Goal: Task Accomplishment & Management: Use online tool/utility

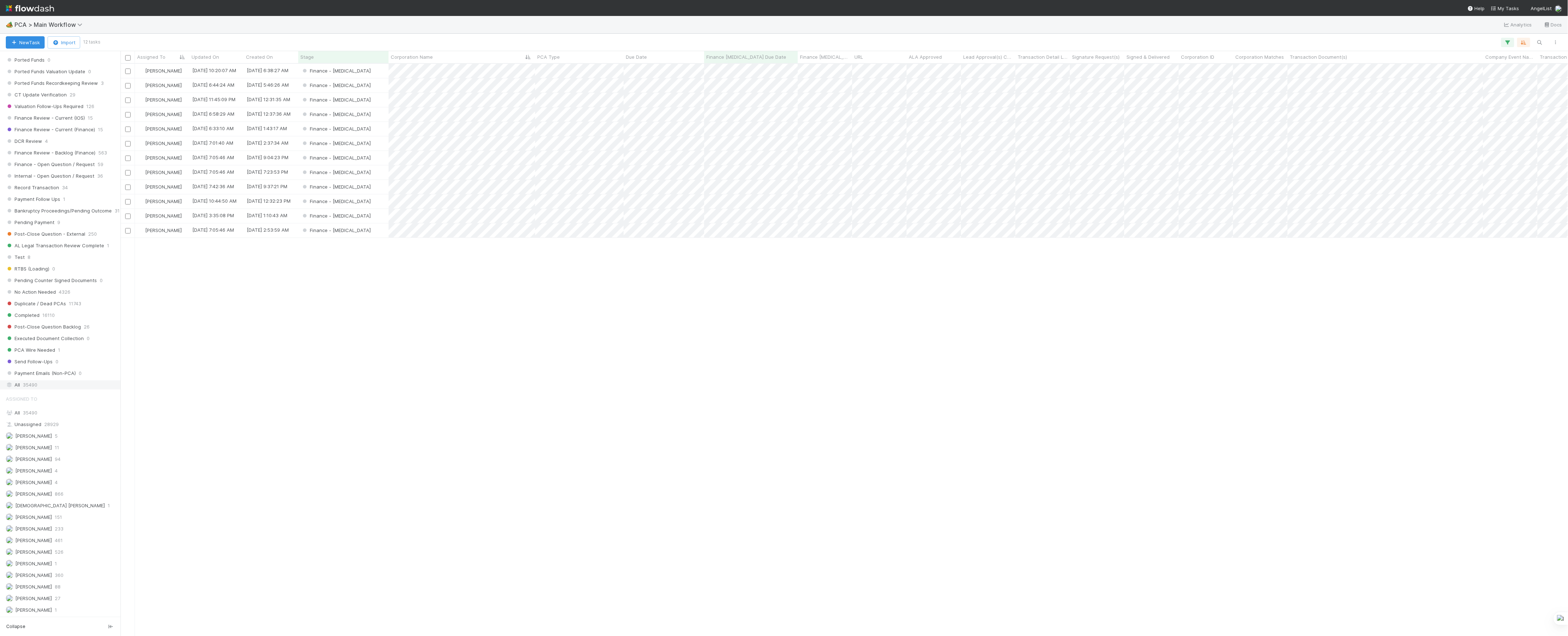
scroll to position [532, 0]
drag, startPoint x: 40, startPoint y: 397, endPoint x: 35, endPoint y: 424, distance: 27.5
click at [41, 387] on div "All 35490" at bounding box center [62, 382] width 113 height 9
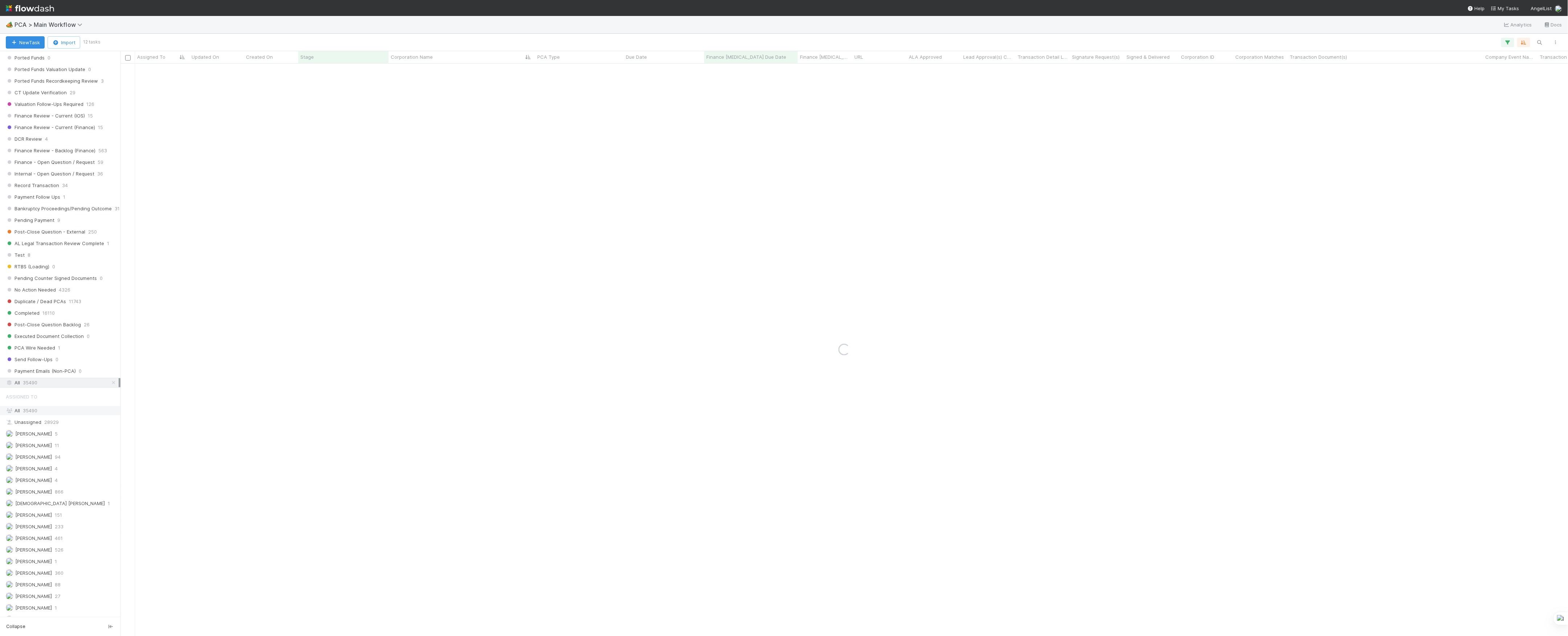
click at [35, 415] on div "All 35490" at bounding box center [62, 411] width 113 height 9
click at [35, 42] on button "New Task" at bounding box center [25, 42] width 38 height 13
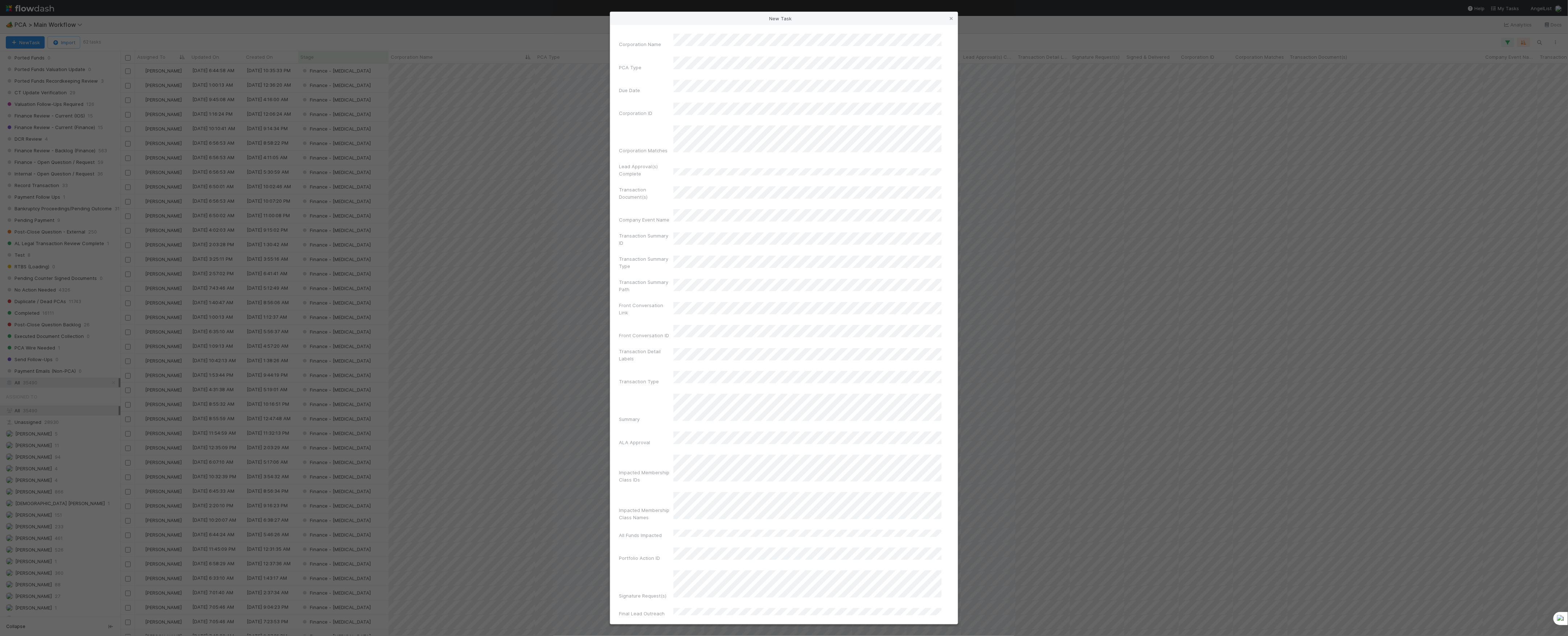
scroll to position [564, 1440]
click at [718, 74] on div "Winddown/Dissolution" at bounding box center [809, 75] width 265 height 13
click at [738, 91] on div "Crypto" at bounding box center [809, 89] width 265 height 13
click at [734, 82] on div "Valuation Update" at bounding box center [809, 75] width 265 height 13
click at [665, 87] on div "Due Date" at bounding box center [645, 92] width 54 height 10
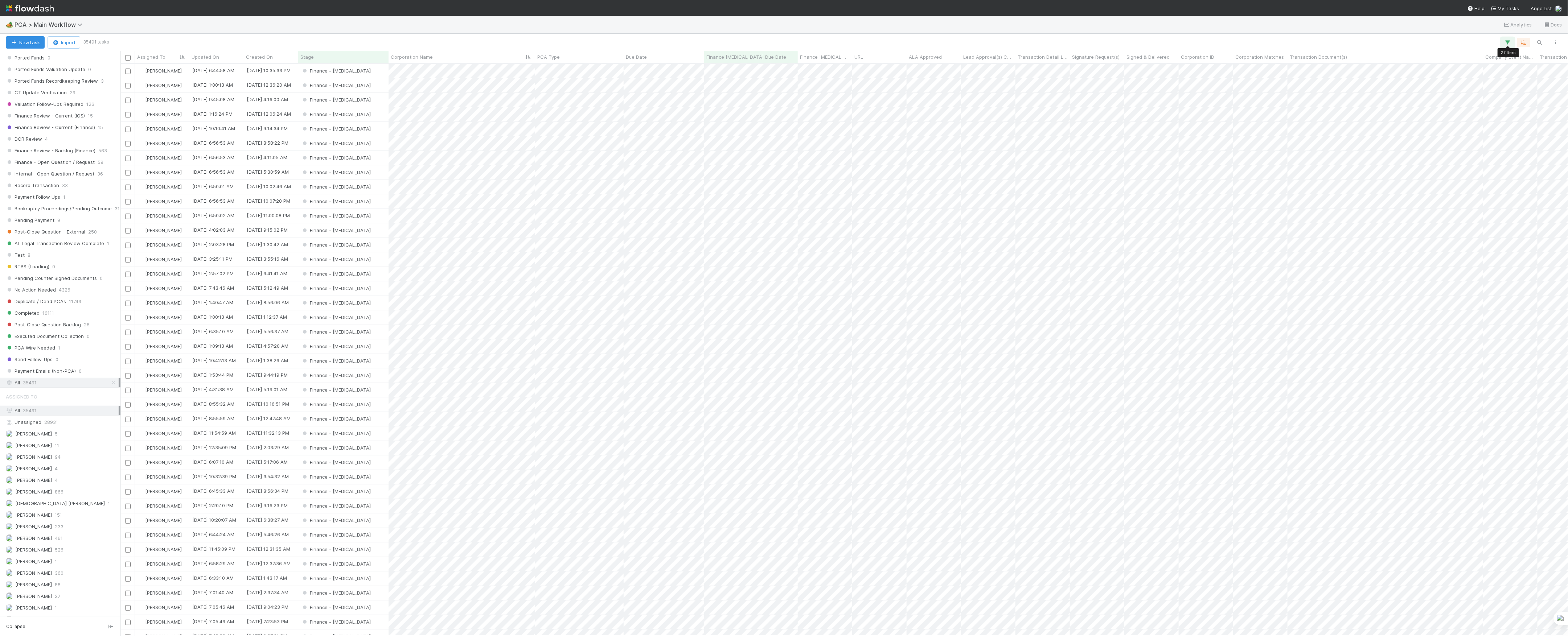
click at [1503, 41] on button "button" at bounding box center [1507, 42] width 13 height 10
click at [1462, 45] on div "2 filters Reset Filters If Finance ICU Due Date is on or before 08/29/2025 and …" at bounding box center [784, 318] width 1568 height 636
click at [34, 10] on img at bounding box center [30, 8] width 48 height 13
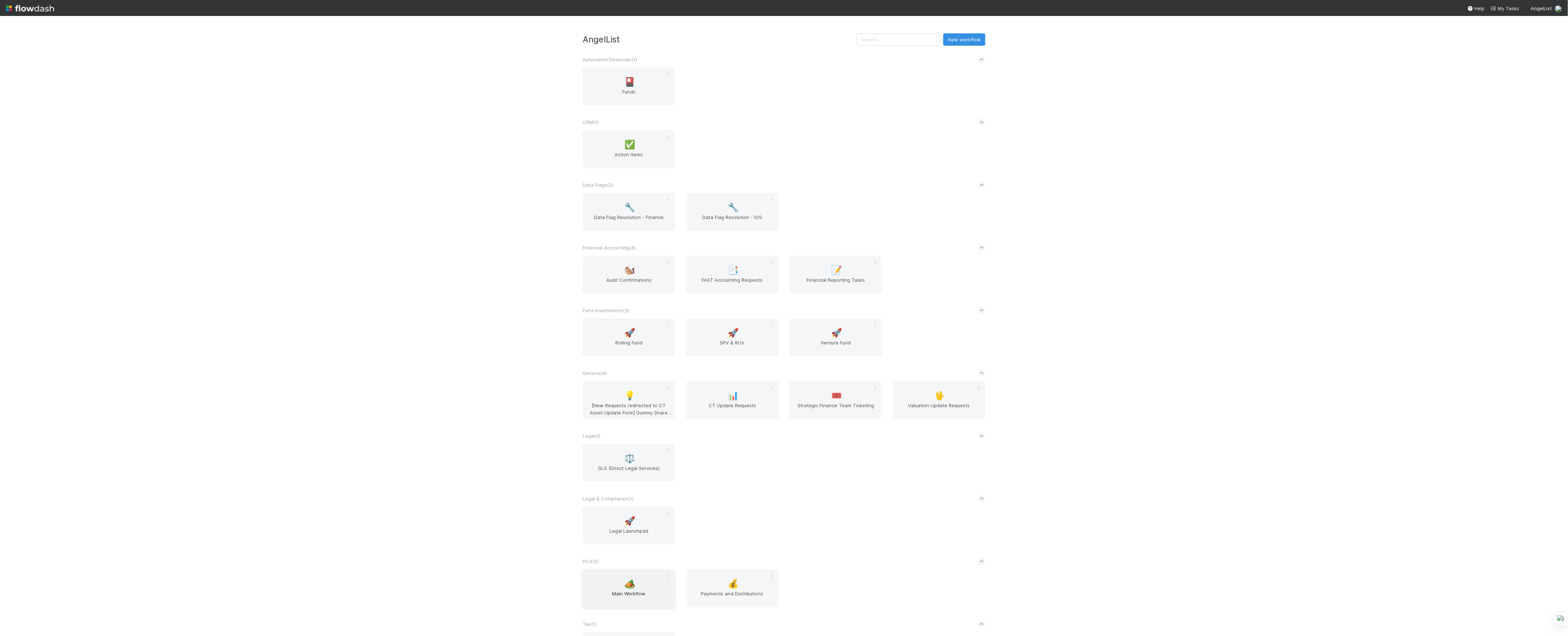
click at [656, 601] on span "Main Workflow" at bounding box center [628, 597] width 87 height 15
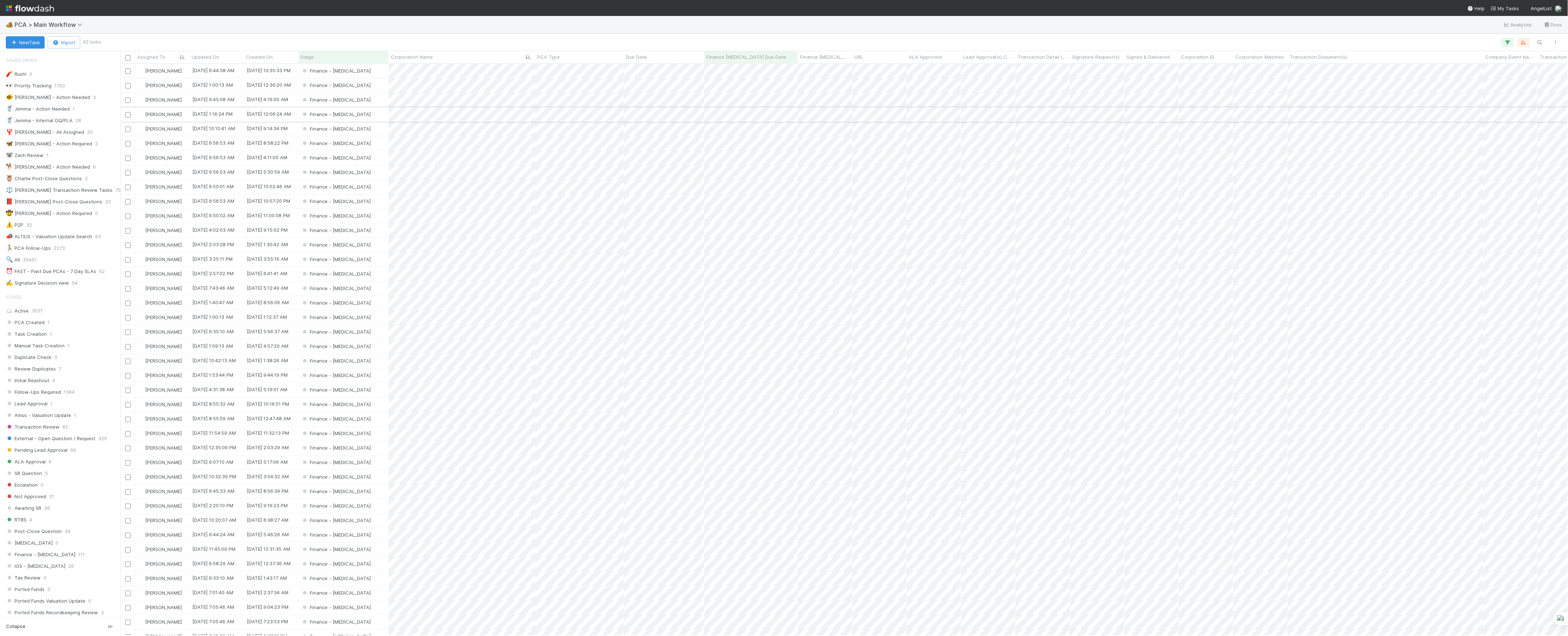
scroll to position [564, 1440]
click at [216, 59] on span "Updated On" at bounding box center [205, 56] width 28 height 7
click at [229, 80] on div "Sort Newest → Oldest" at bounding box center [233, 81] width 83 height 11
click at [1511, 42] on icon "button" at bounding box center [1507, 42] width 7 height 7
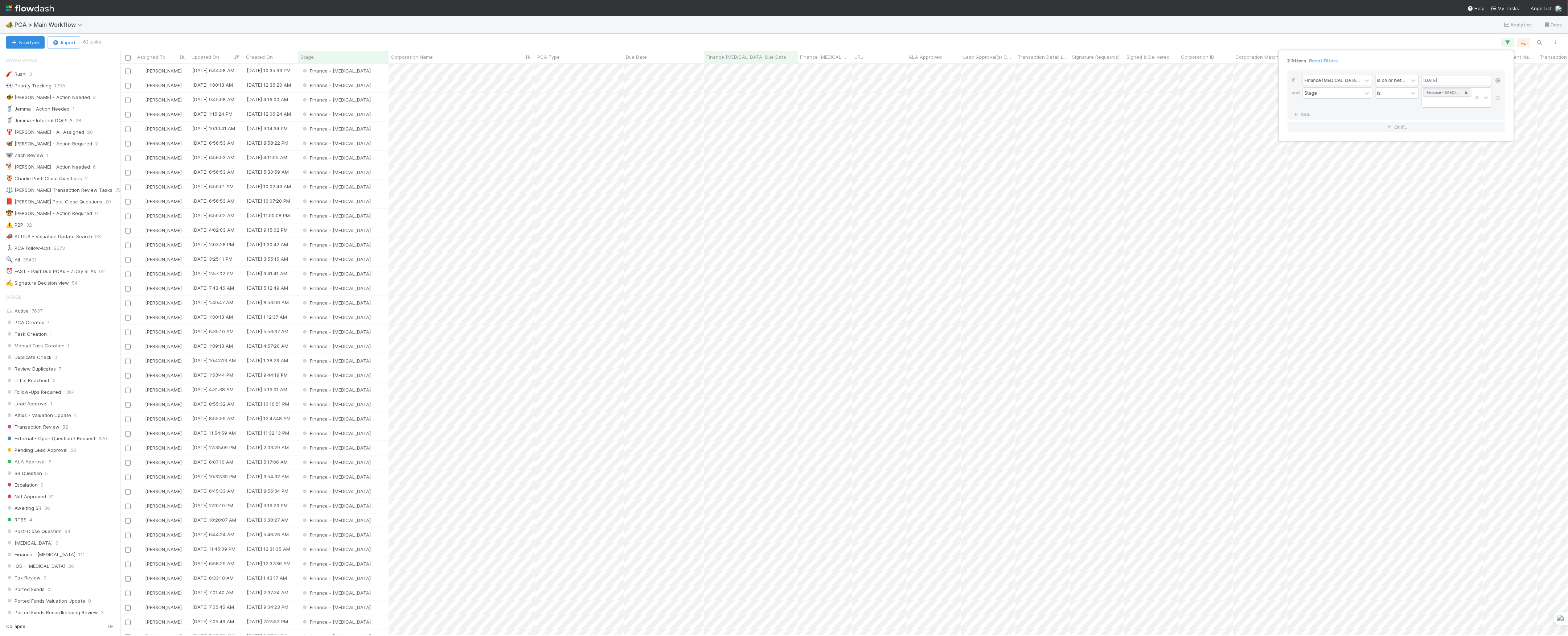
click at [1498, 80] on icon at bounding box center [1497, 81] width 7 height 4
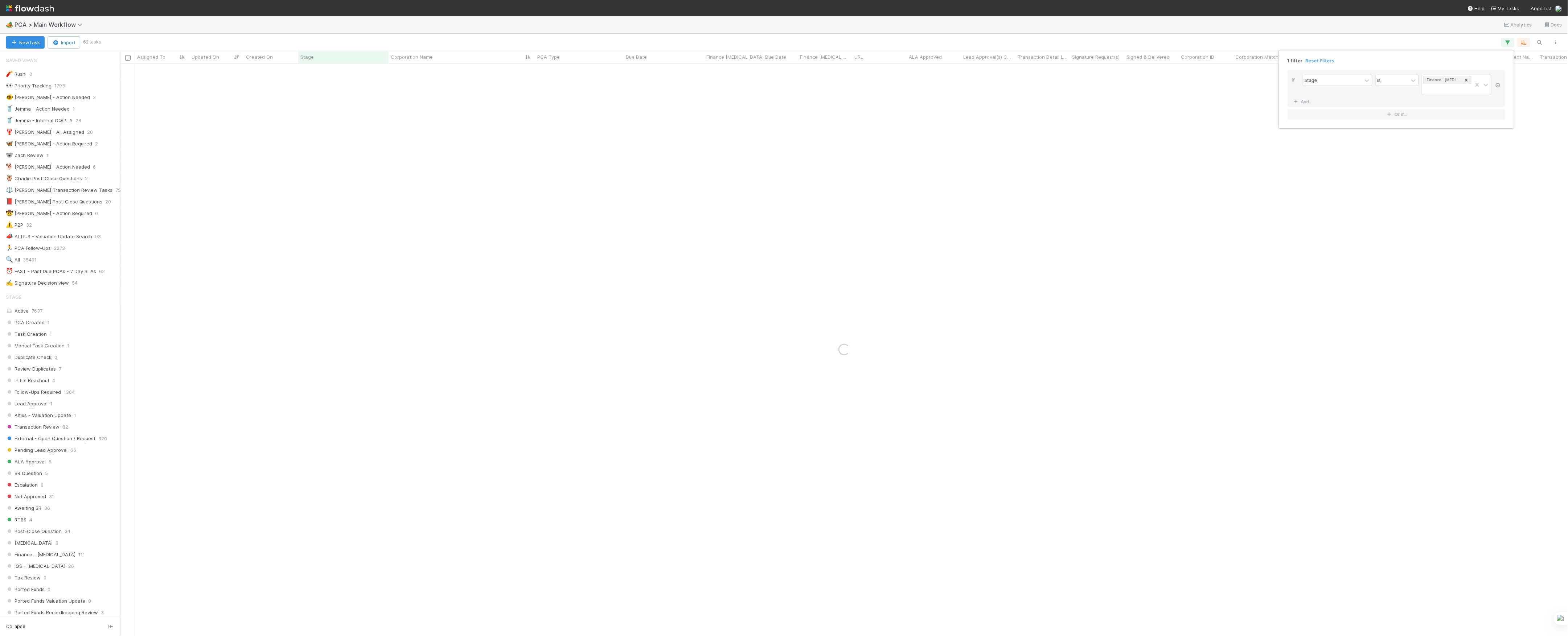
click at [1498, 83] on icon at bounding box center [1497, 85] width 7 height 4
click at [1341, 31] on div "Add Filter" at bounding box center [784, 318] width 1568 height 636
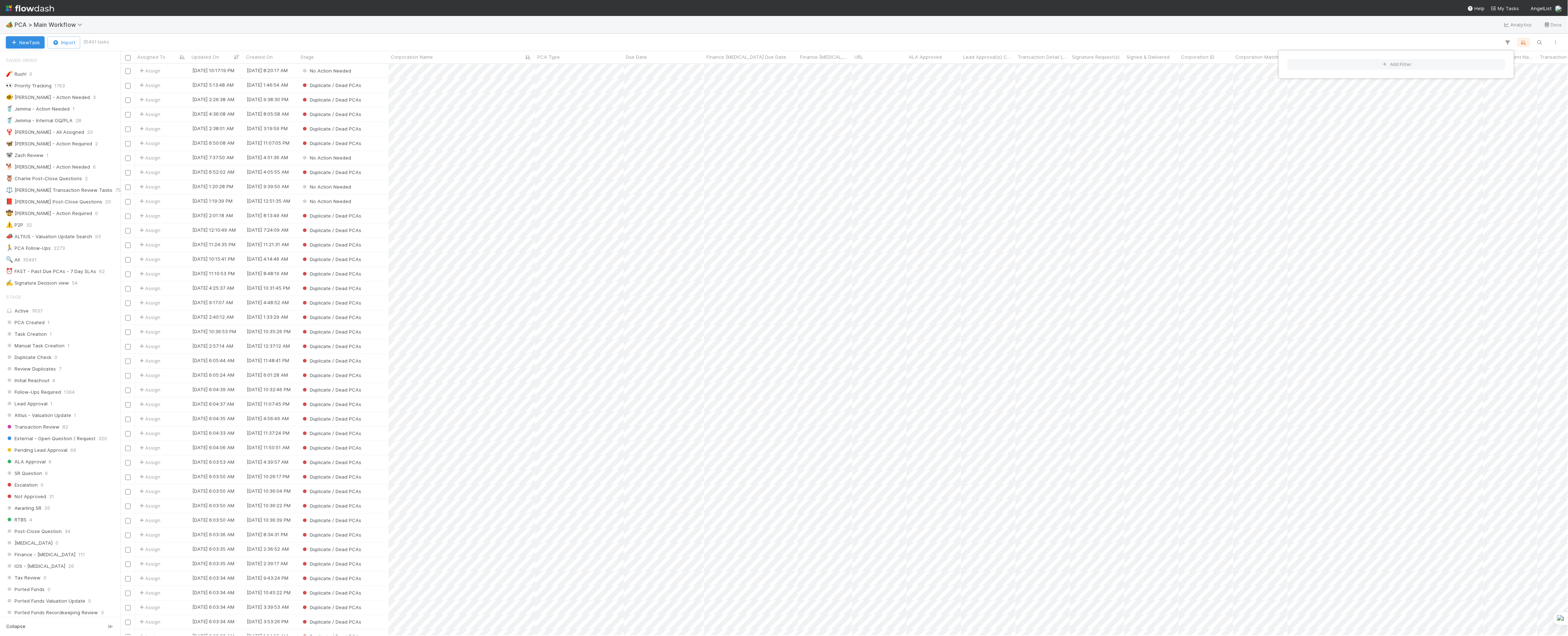
scroll to position [564, 1440]
click at [1168, 17] on div "Add Filter" at bounding box center [784, 318] width 1568 height 636
click at [217, 56] on span "Updated On" at bounding box center [205, 56] width 28 height 7
click at [1519, 37] on div "Sort Oldest → Newest Sort Newest → Oldest" at bounding box center [784, 318] width 1568 height 636
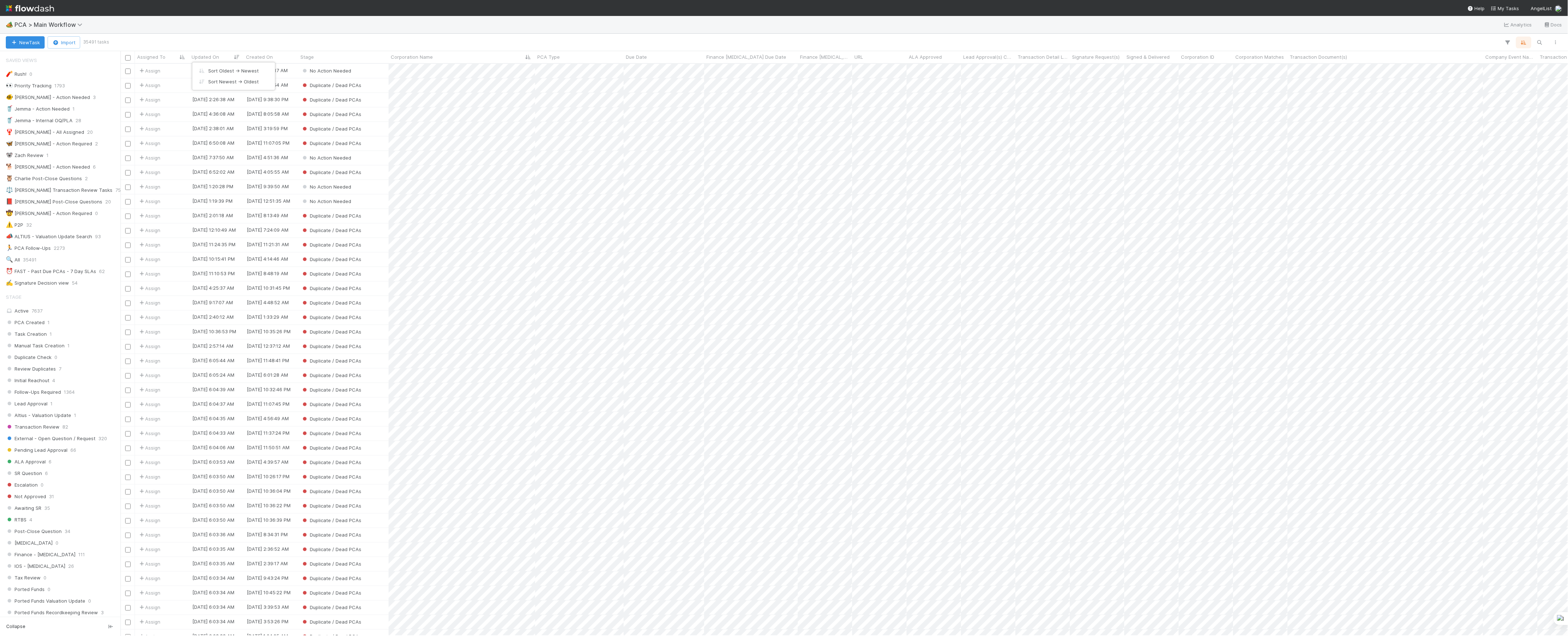
click at [1524, 43] on icon "button" at bounding box center [1523, 42] width 7 height 7
click at [1517, 69] on icon at bounding box center [1519, 71] width 7 height 4
click at [1518, 69] on icon at bounding box center [1519, 71] width 7 height 4
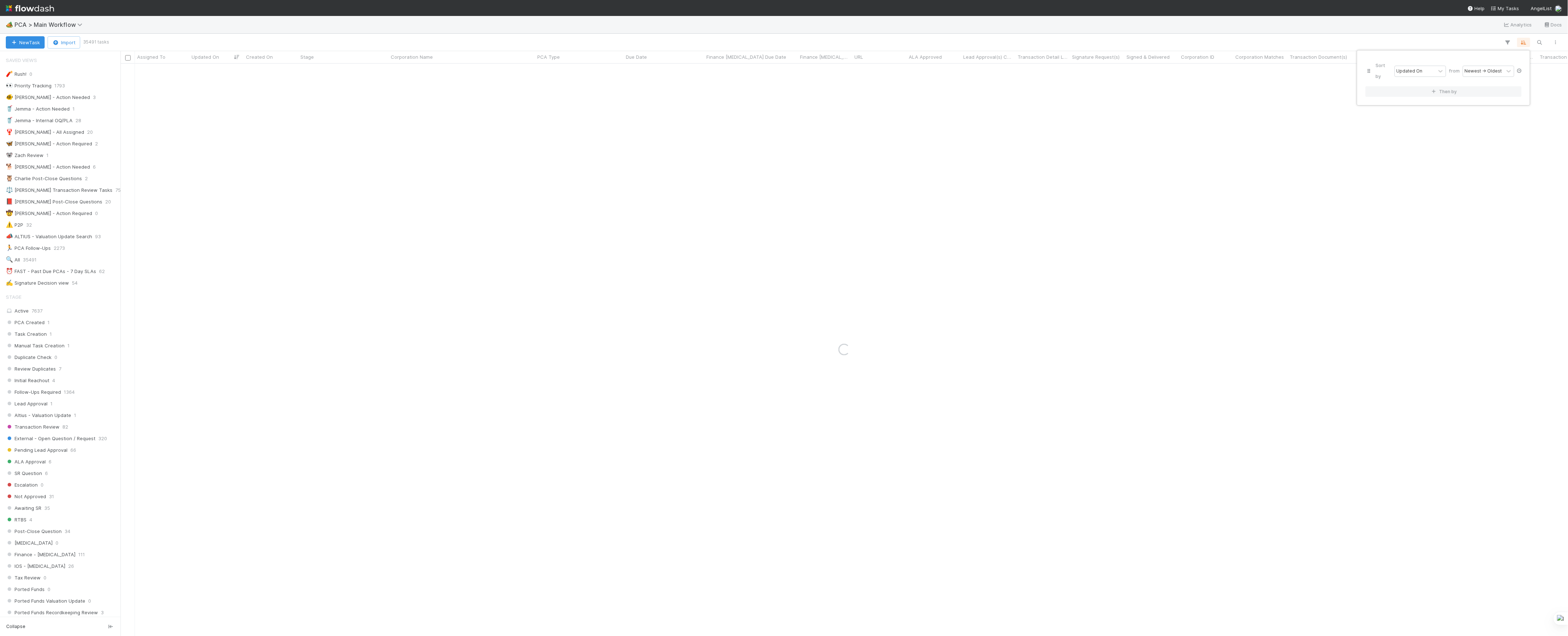
click at [1520, 69] on icon at bounding box center [1519, 71] width 7 height 4
click at [1411, 40] on div "Sort by" at bounding box center [784, 318] width 1568 height 636
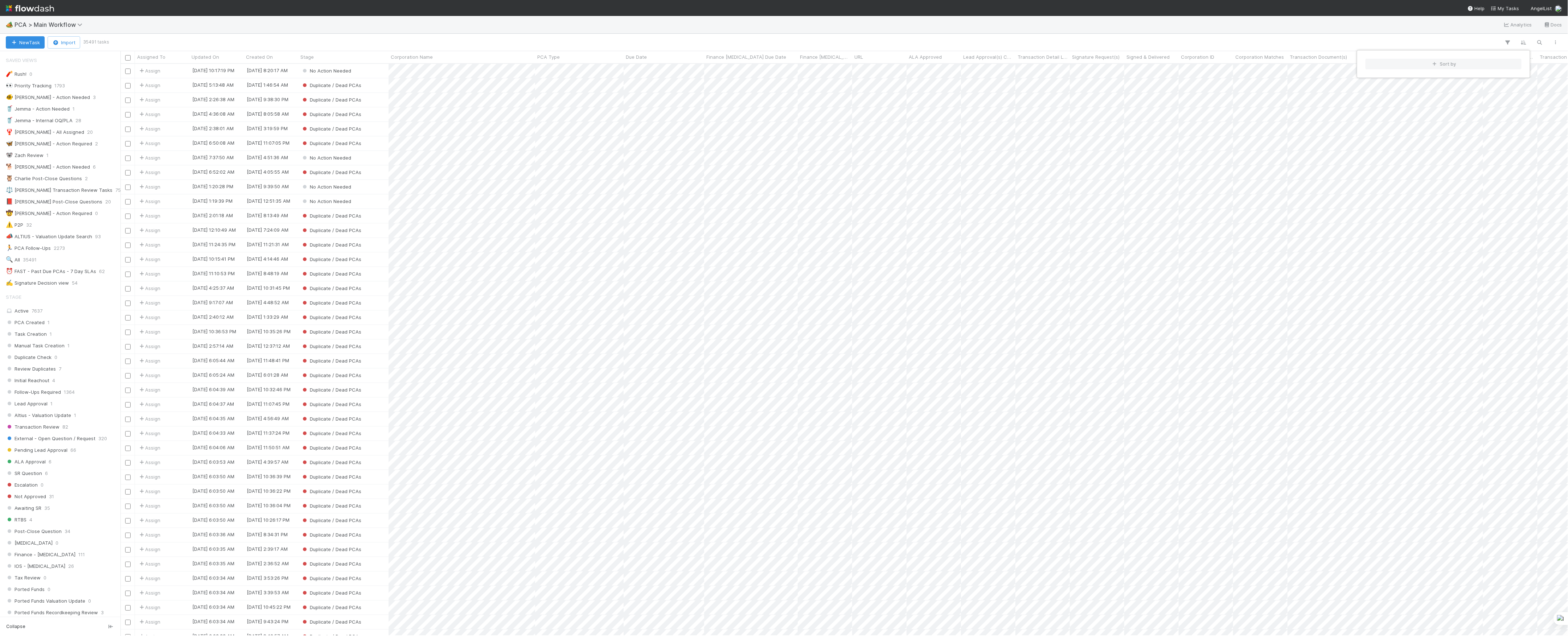
scroll to position [564, 1440]
click at [365, 71] on div "Sort by" at bounding box center [784, 318] width 1568 height 636
click at [370, 75] on div "PCA Created" at bounding box center [344, 71] width 91 height 14
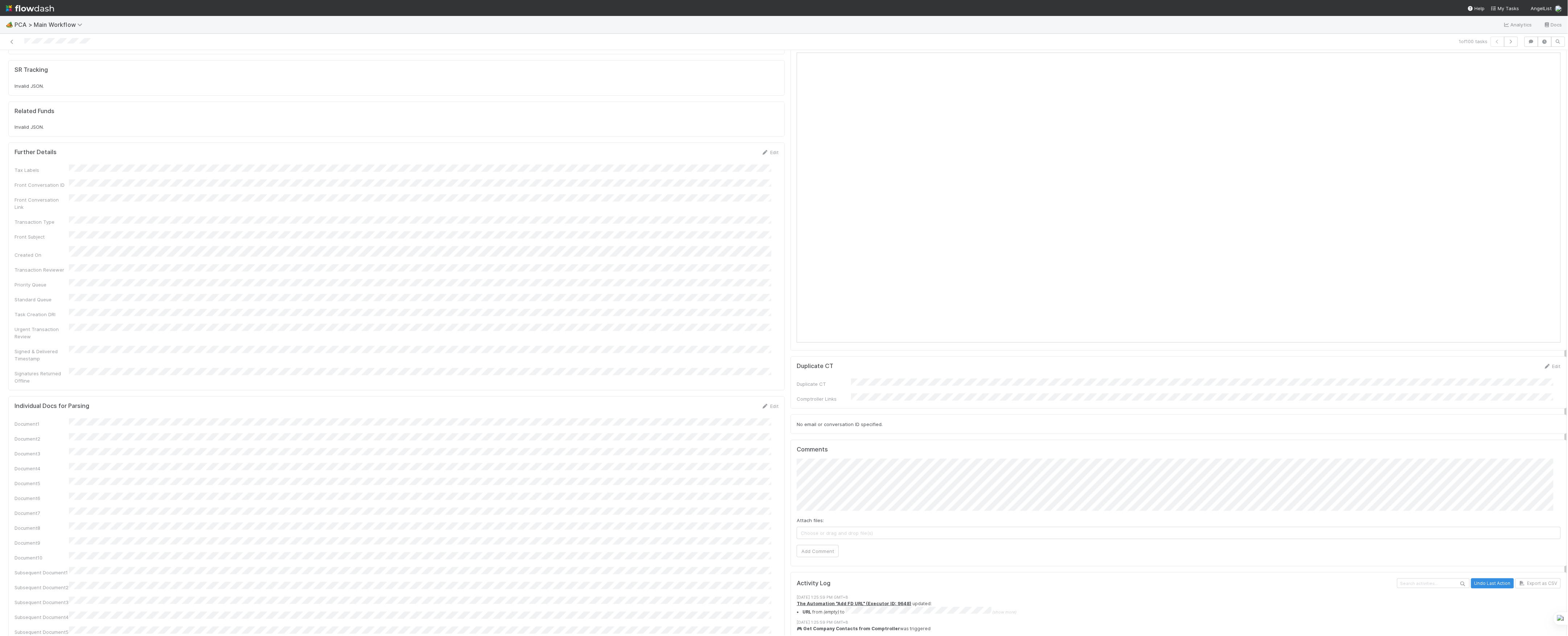
scroll to position [676, 0]
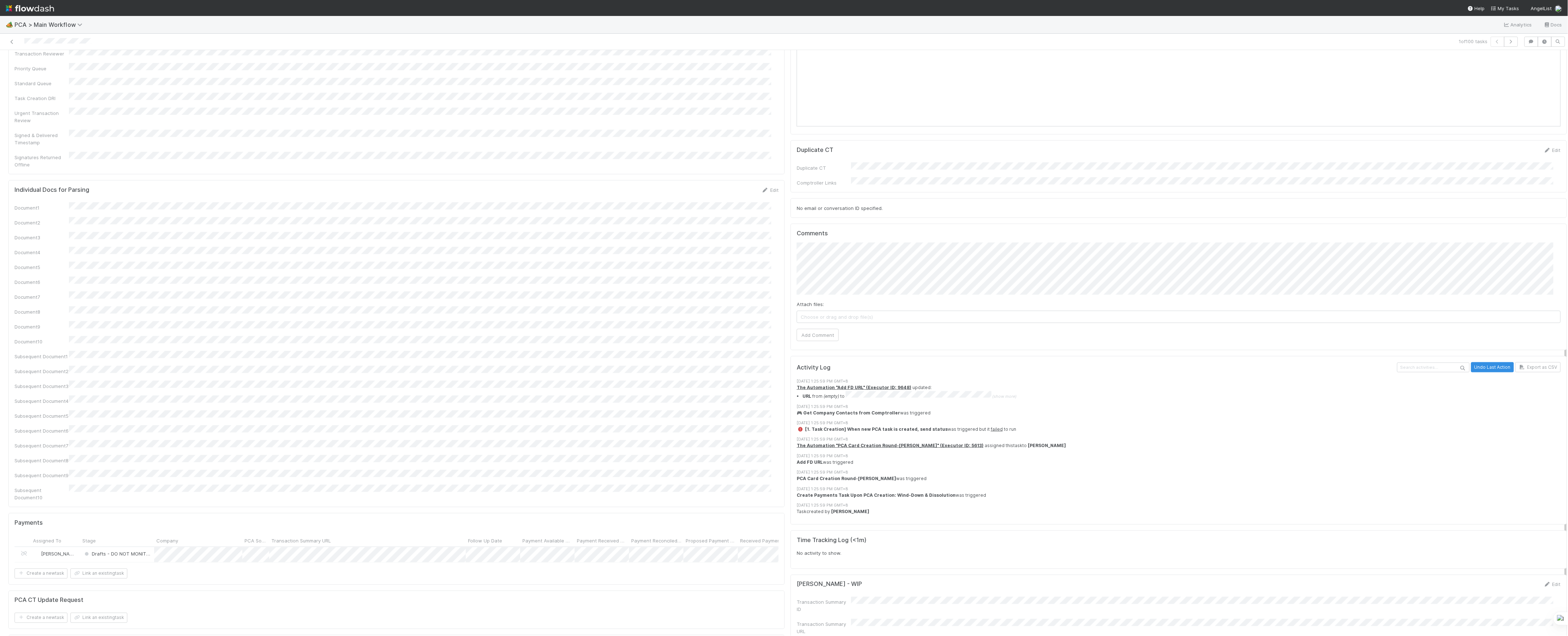
click at [825, 311] on span "Choose or drag and drop file(s)" at bounding box center [1178, 317] width 763 height 12
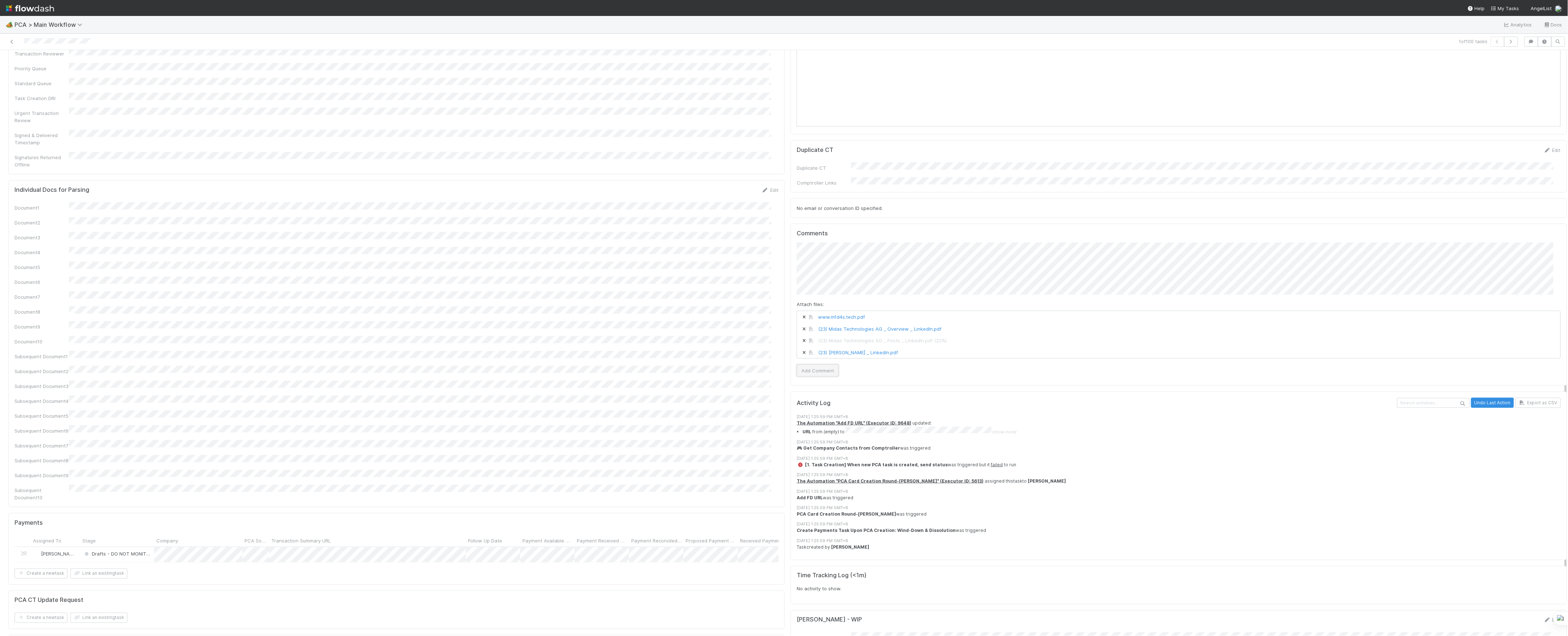
click at [821, 364] on button "Add Comment" at bounding box center [817, 370] width 42 height 13
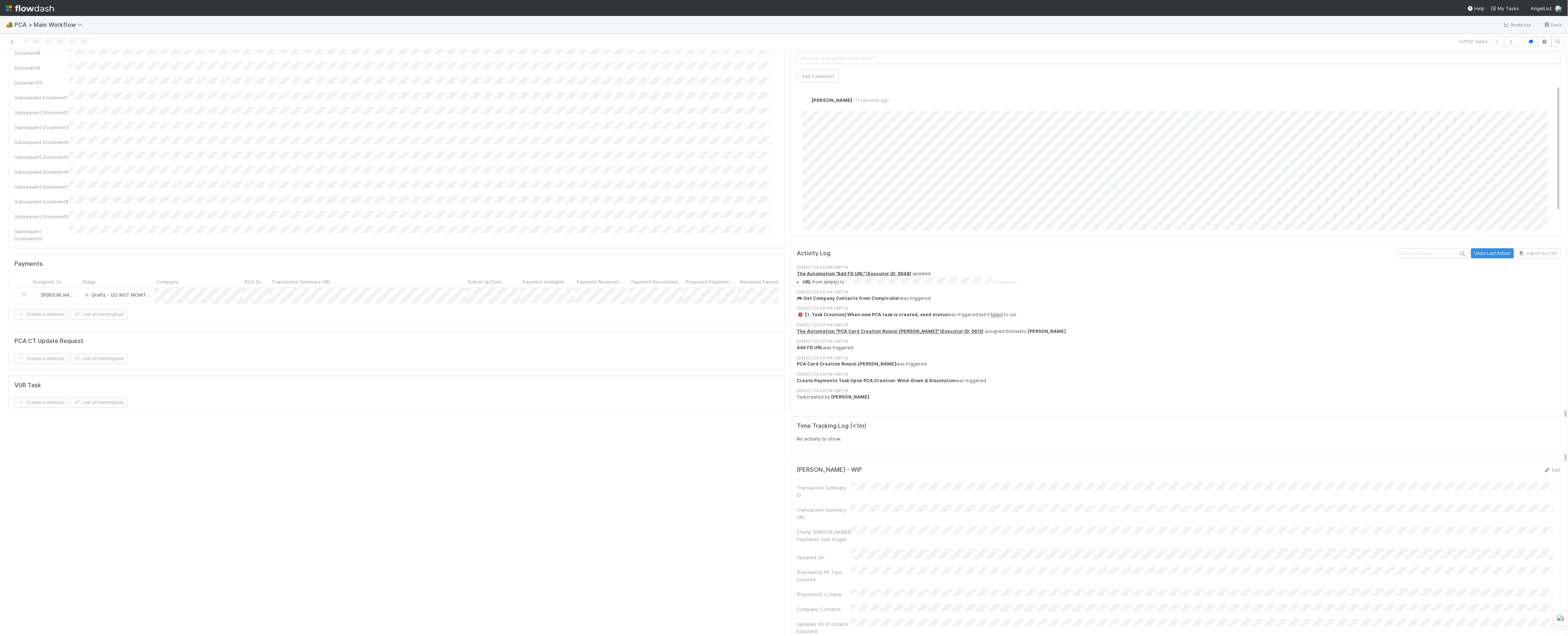
scroll to position [646, 0]
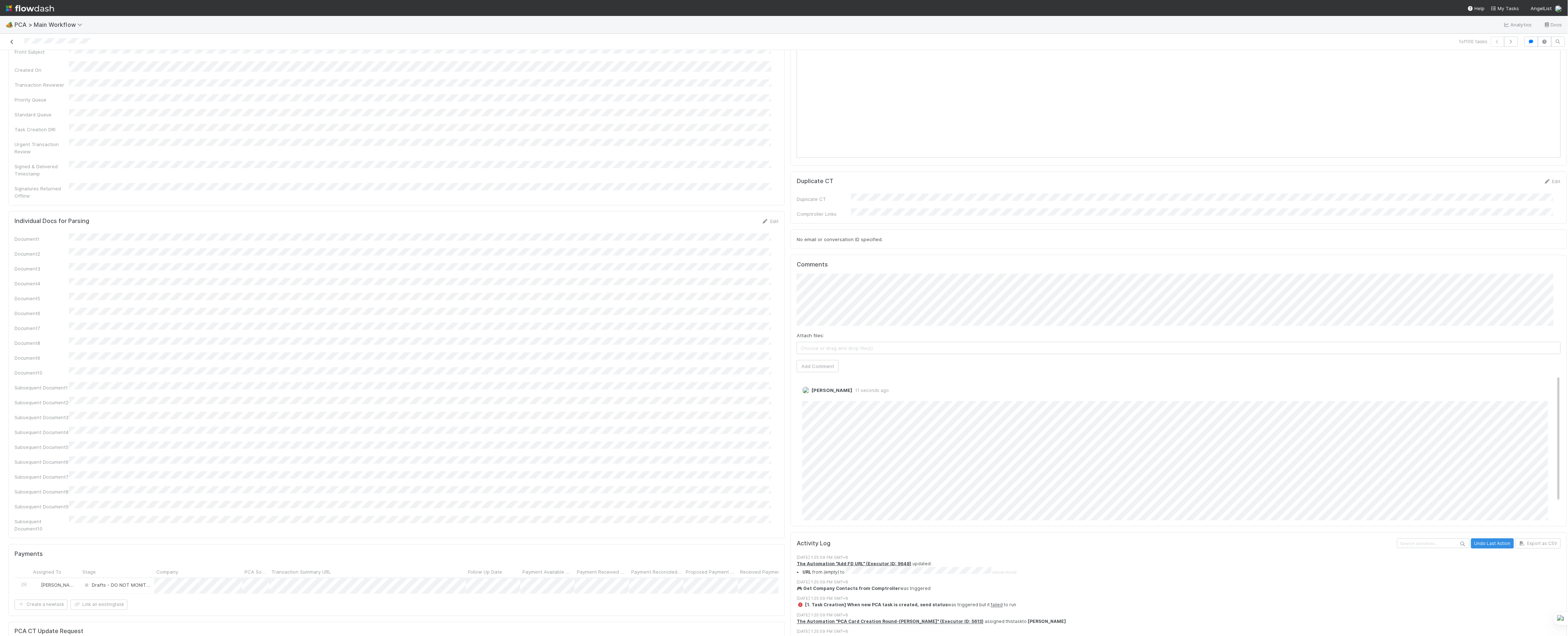
click at [15, 41] on icon at bounding box center [11, 41] width 7 height 5
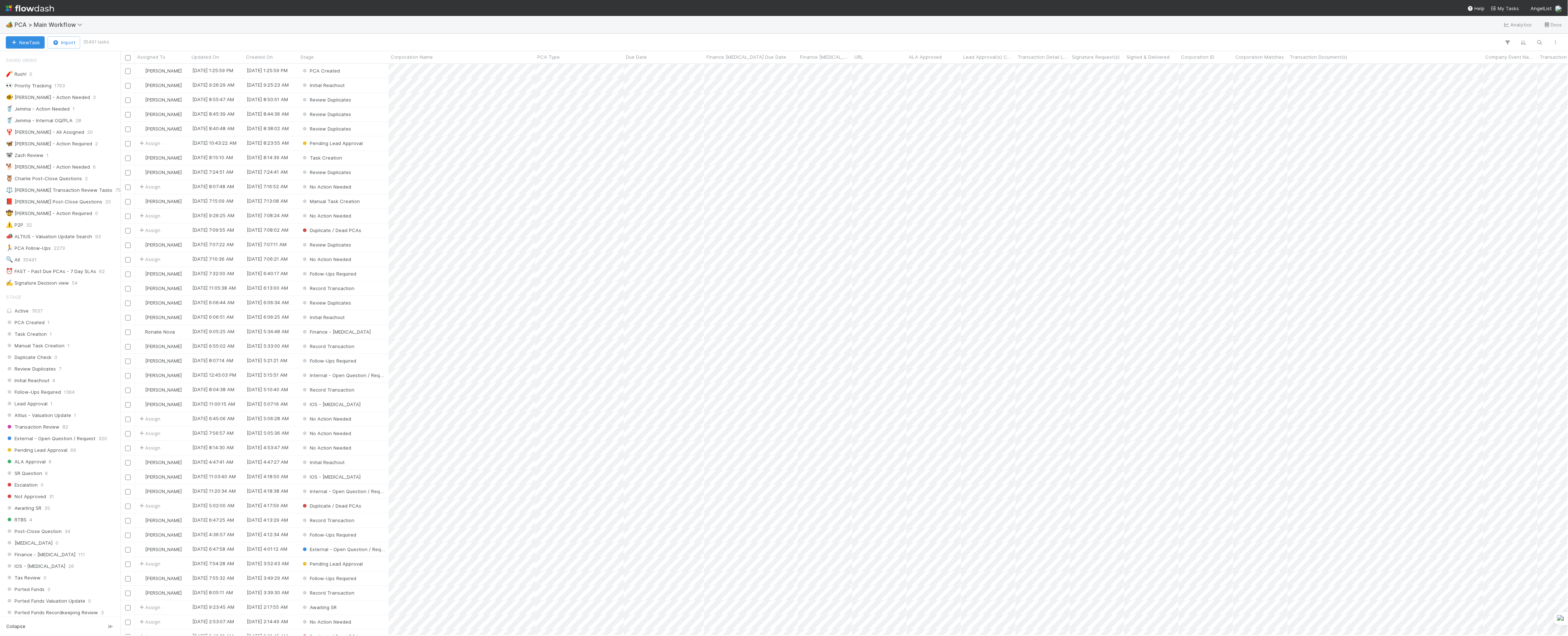
scroll to position [564, 1440]
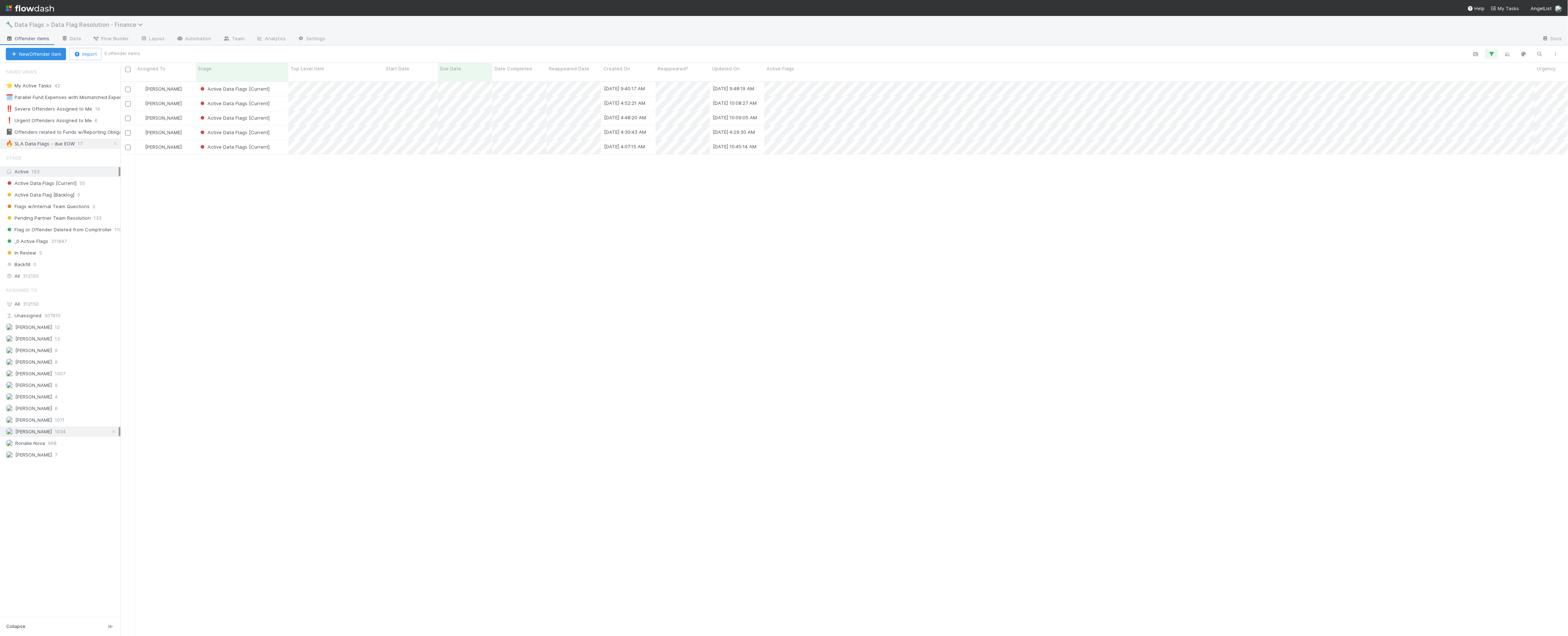
click at [45, 25] on span "Data Flags > Data Flag Resolution - Finance" at bounding box center [81, 24] width 132 height 7
click at [52, 148] on div "🖖 Valuation Update Requests" at bounding box center [94, 149] width 172 height 7
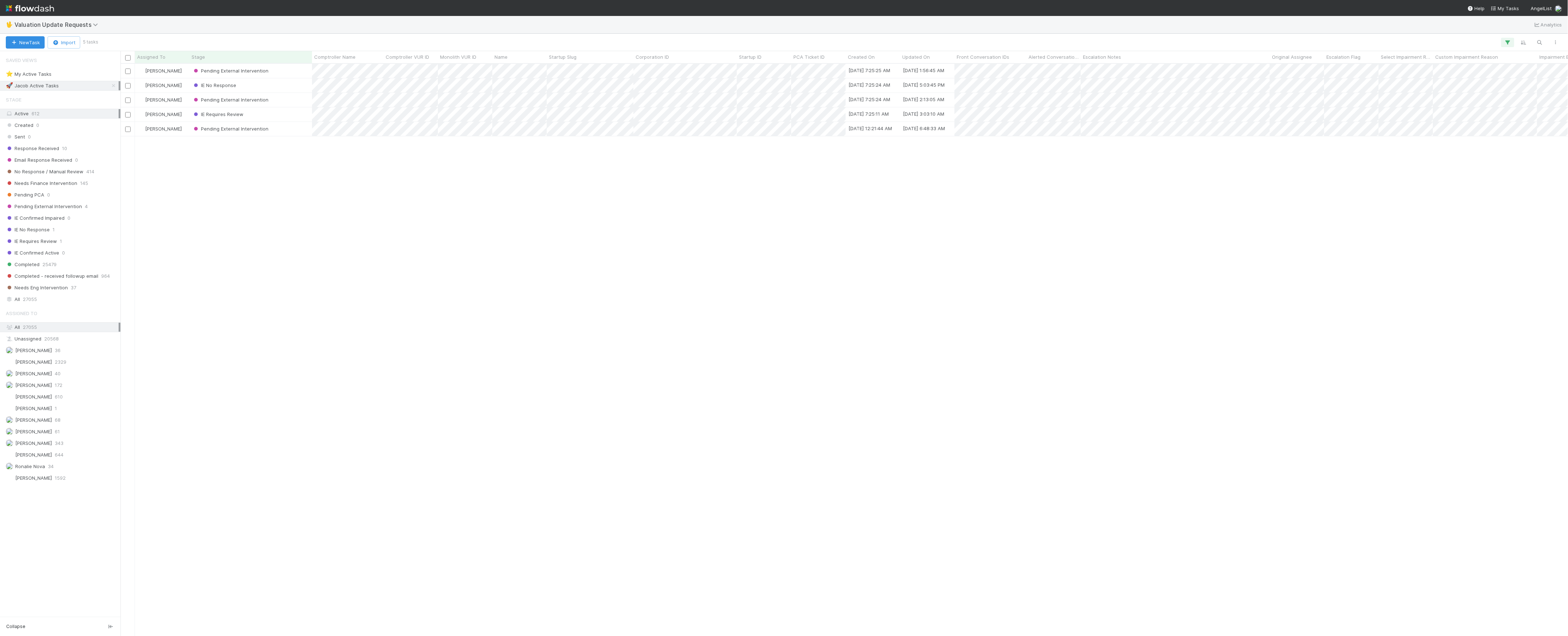
scroll to position [564, 1440]
click at [51, 448] on span "[PERSON_NAME]" at bounding box center [29, 443] width 46 height 9
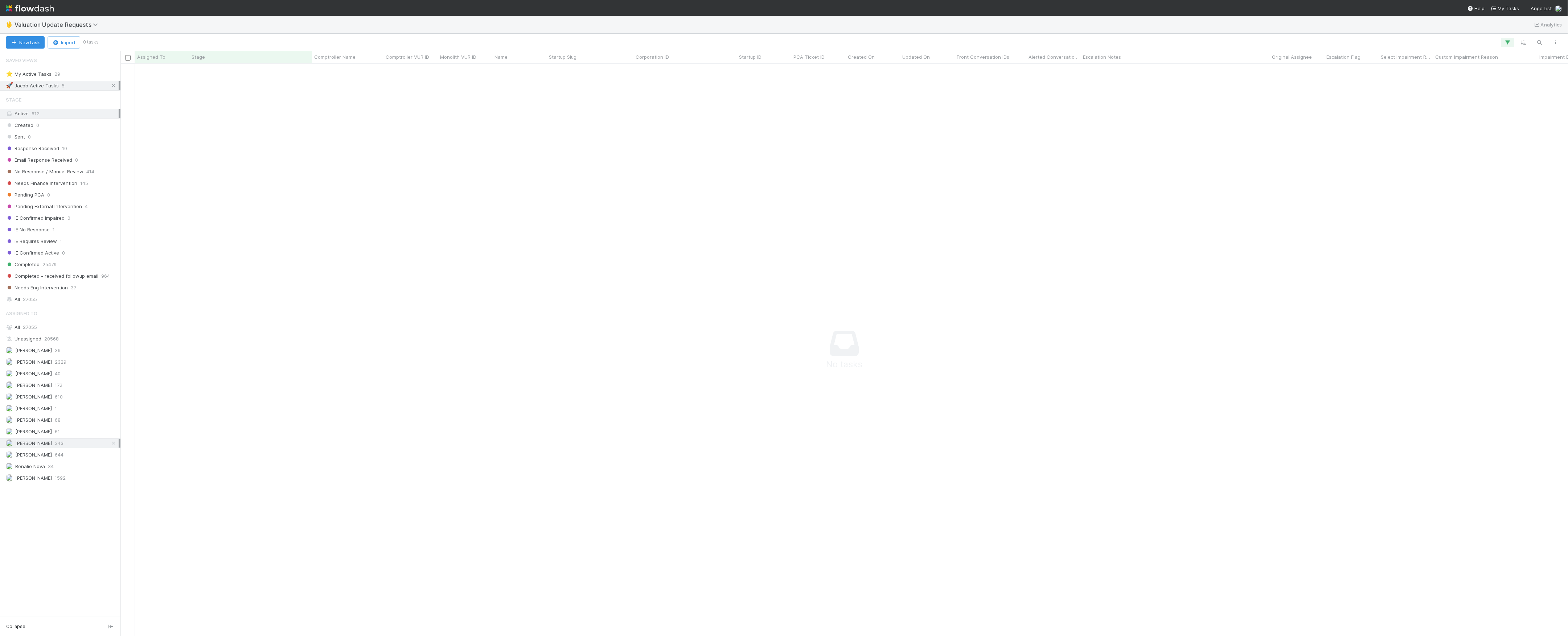
scroll to position [557, 1433]
click at [117, 87] on div "🚀 Jacob Active Tasks 5" at bounding box center [62, 86] width 113 height 9
click at [115, 88] on icon at bounding box center [113, 86] width 7 height 5
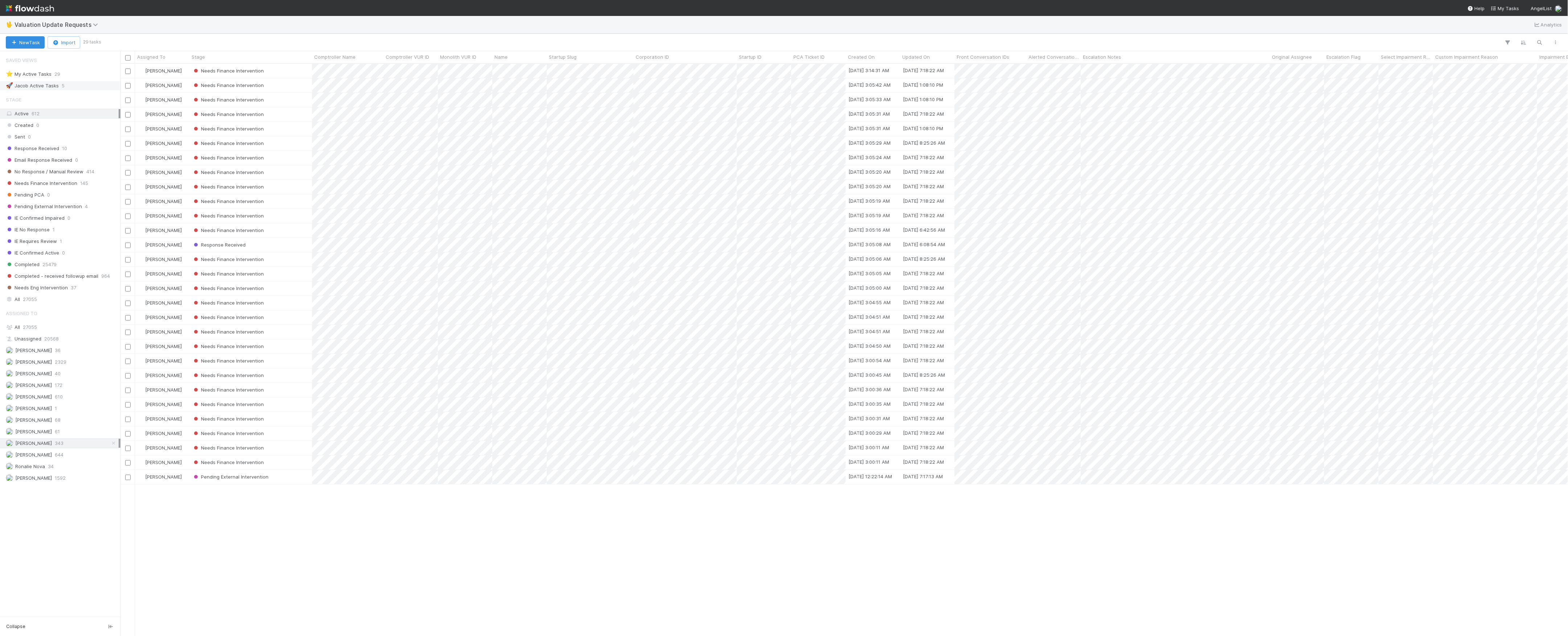
scroll to position [564, 1440]
click at [82, 191] on div "Stage Active 612 Created 0 Sent 0 Response Received 10 Email Response Received …" at bounding box center [60, 198] width 120 height 212
click at [86, 188] on span "145" at bounding box center [84, 183] width 8 height 9
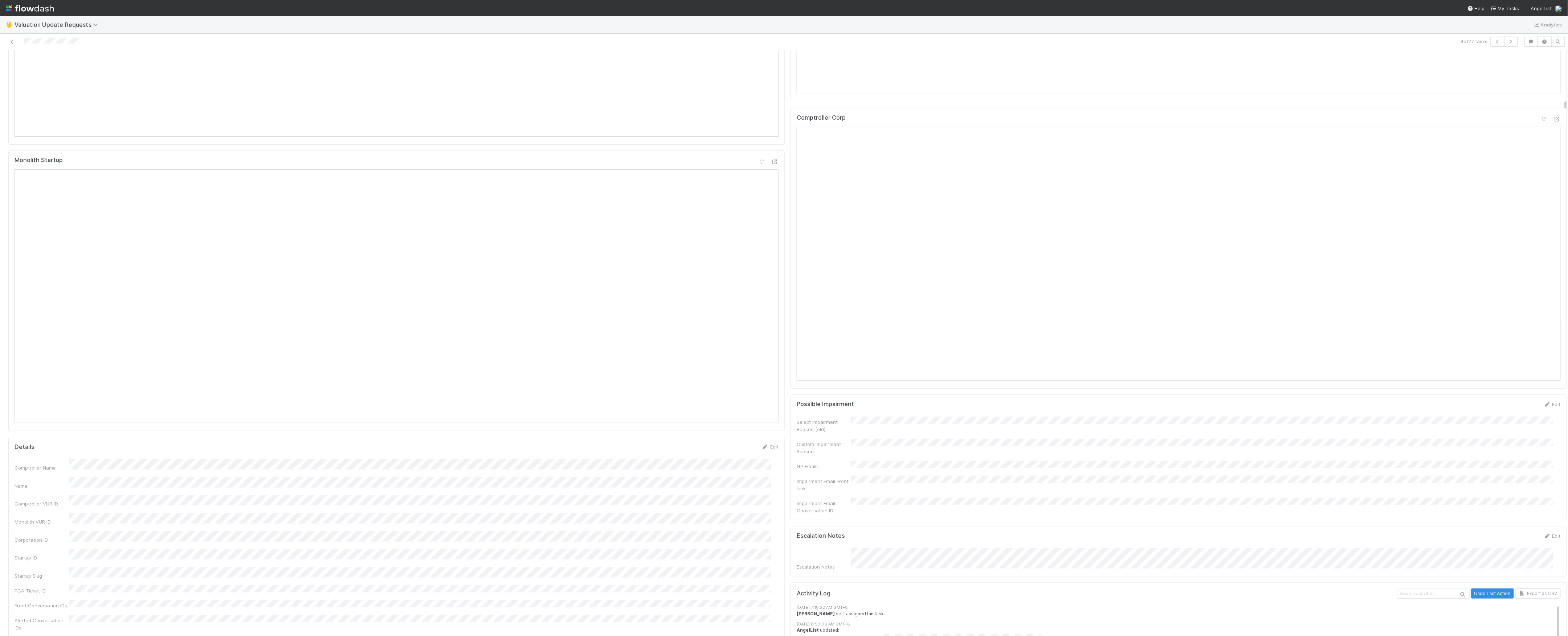
scroll to position [96, 0]
click at [1553, 412] on icon at bounding box center [1556, 409] width 7 height 5
click at [1526, 131] on div "Comptroller View Reload Page" at bounding box center [1179, 123] width 764 height 13
click at [1540, 125] on icon at bounding box center [1543, 122] width 7 height 5
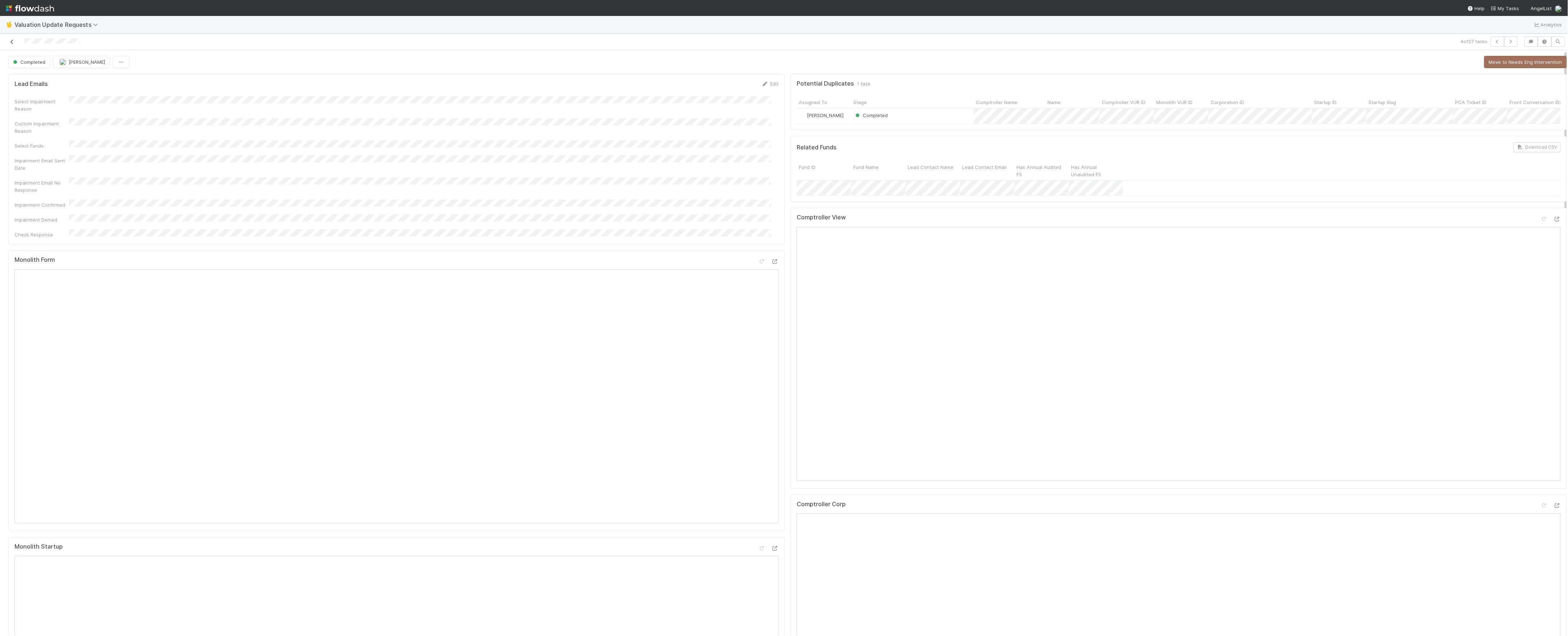
click at [13, 39] on icon at bounding box center [11, 41] width 7 height 5
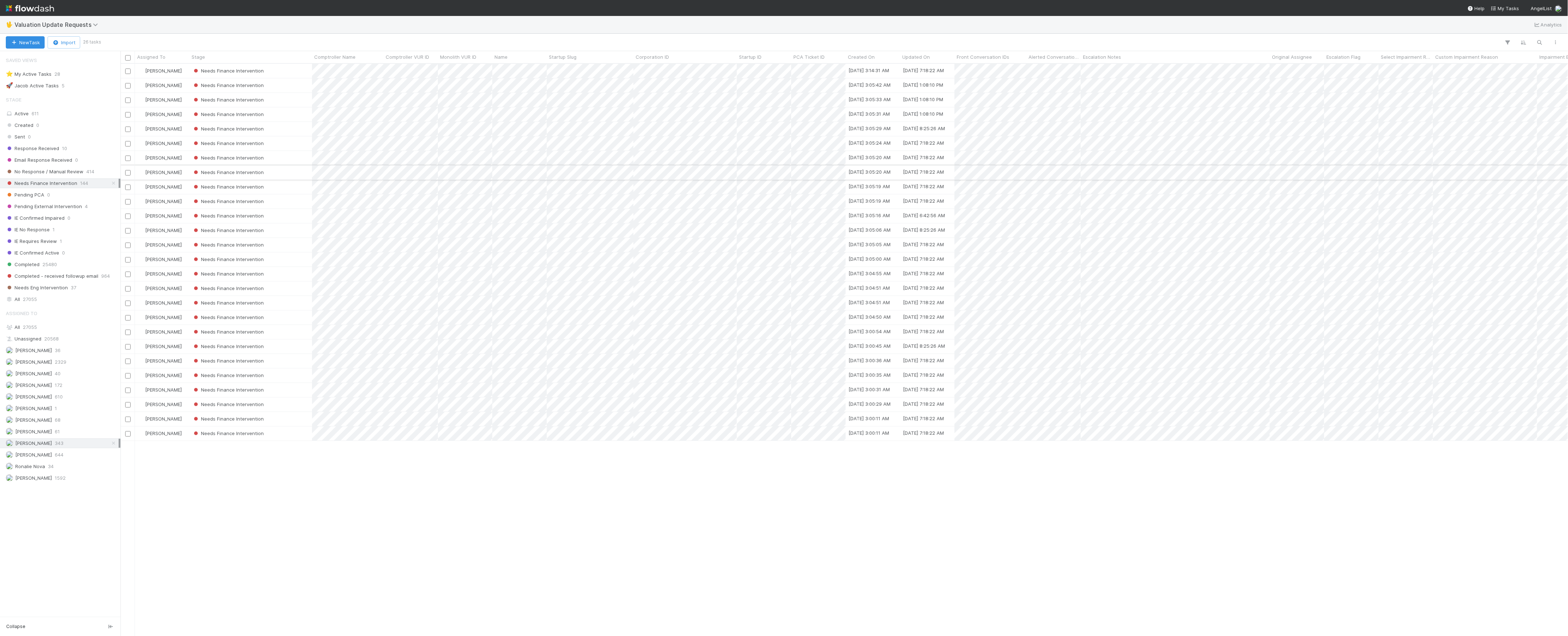
scroll to position [8, 8]
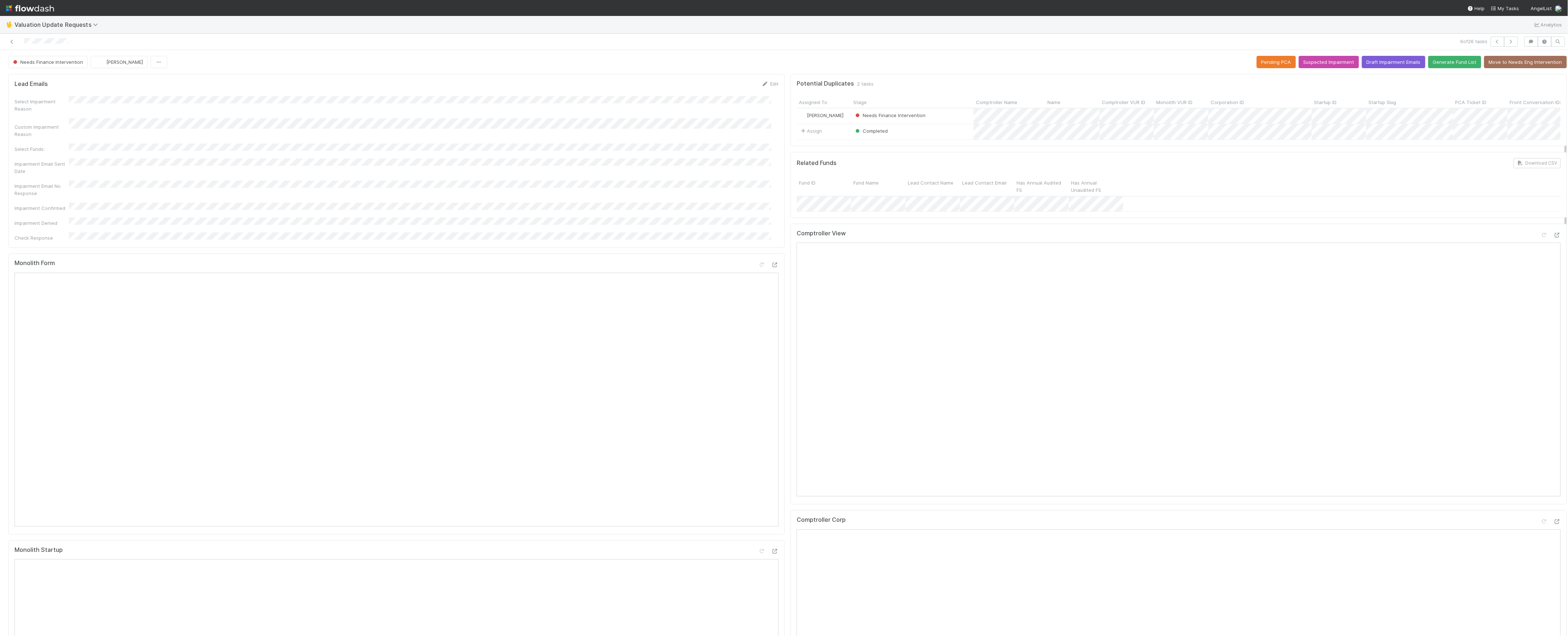
scroll to position [145, 0]
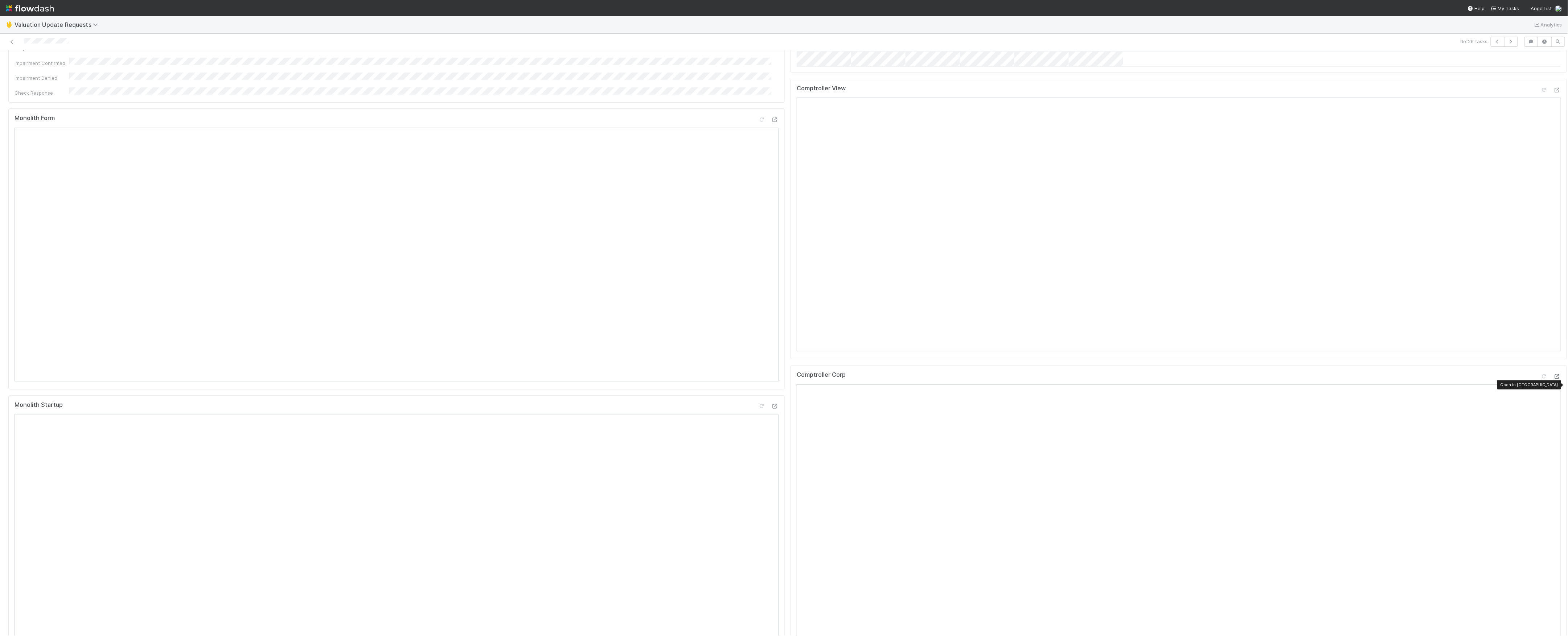
click at [1553, 379] on icon at bounding box center [1556, 376] width 7 height 5
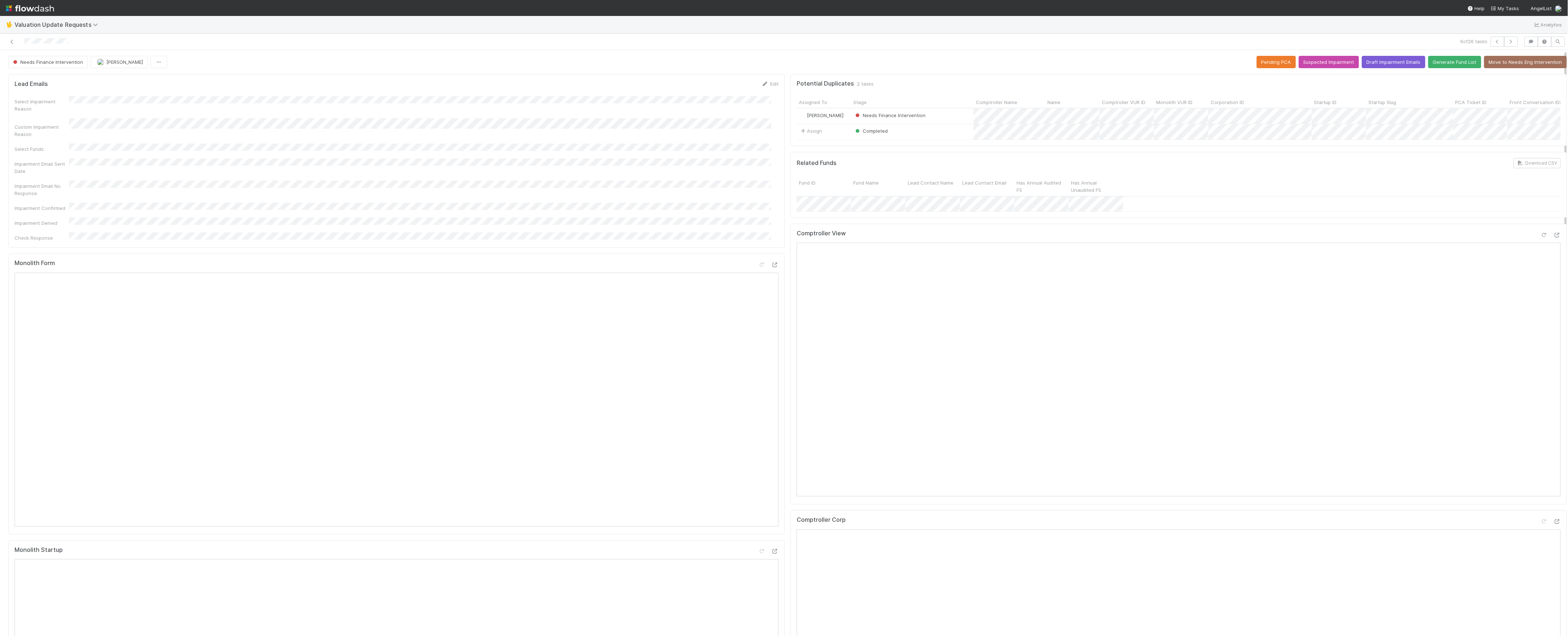
click at [1540, 237] on icon at bounding box center [1543, 234] width 7 height 5
click at [42, 60] on span "Needs Finance Intervention" at bounding box center [47, 62] width 72 height 6
click at [12, 40] on icon at bounding box center [11, 41] width 7 height 5
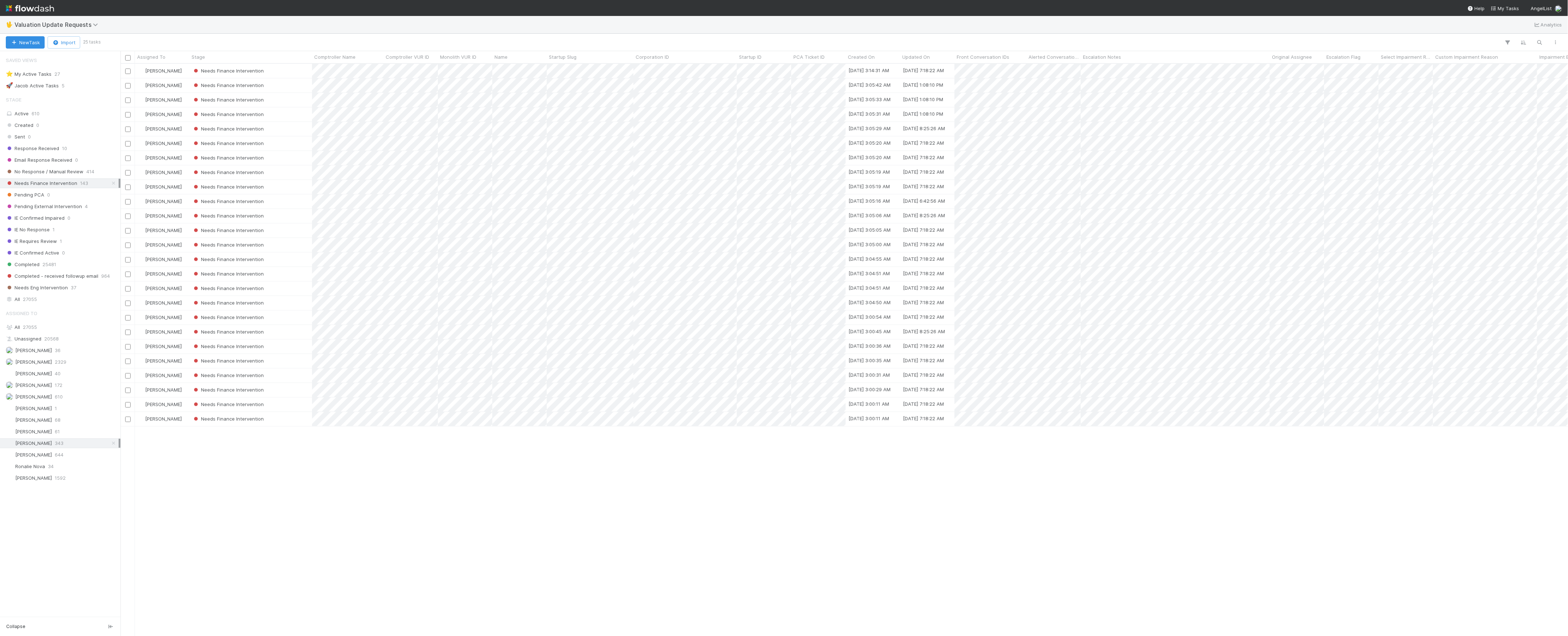
scroll to position [8, 8]
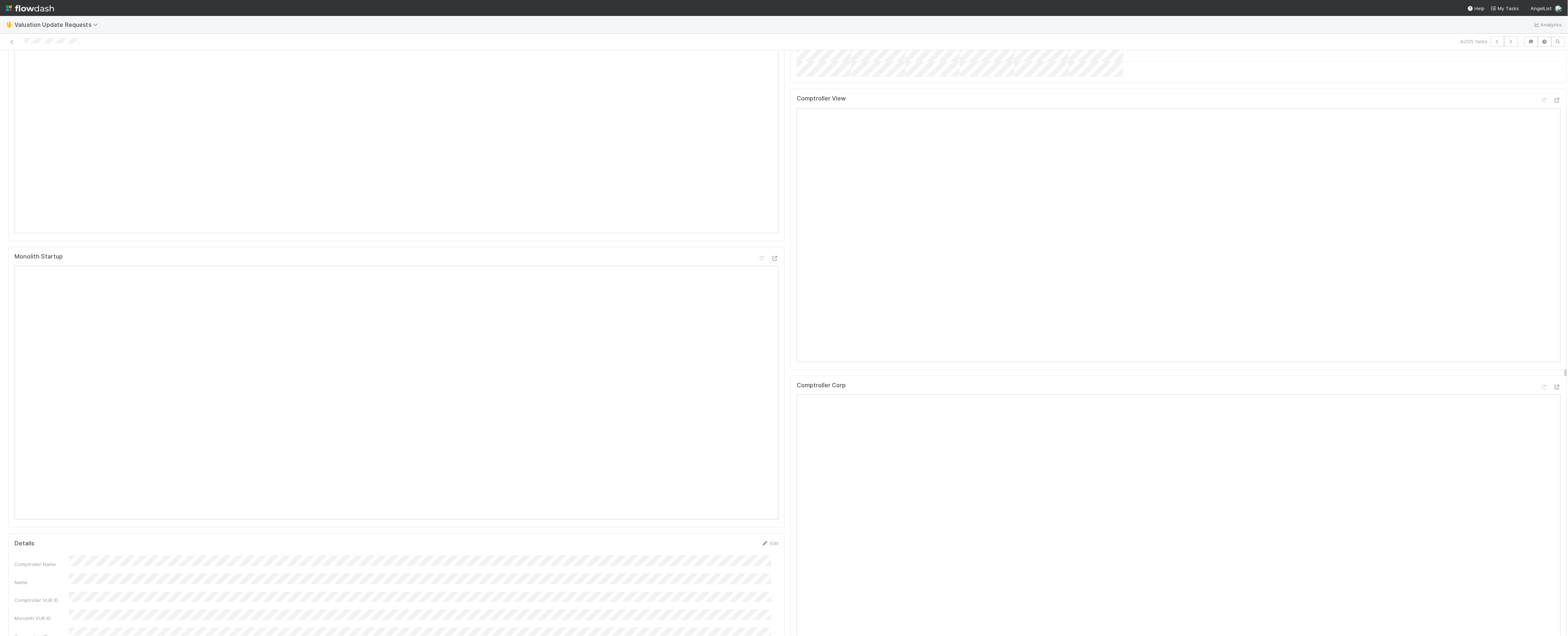
scroll to position [483, 0]
click at [1553, 196] on icon at bounding box center [1556, 193] width 7 height 5
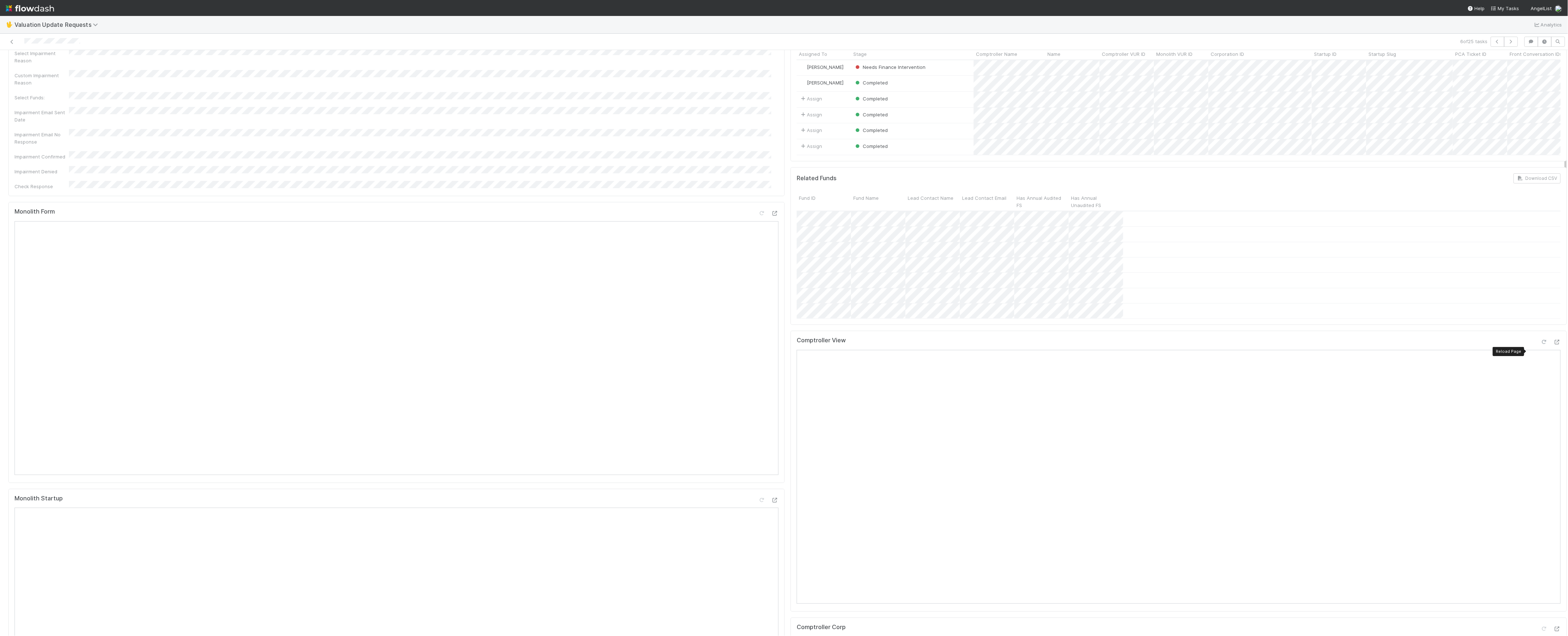
click at [1540, 345] on icon at bounding box center [1543, 342] width 7 height 5
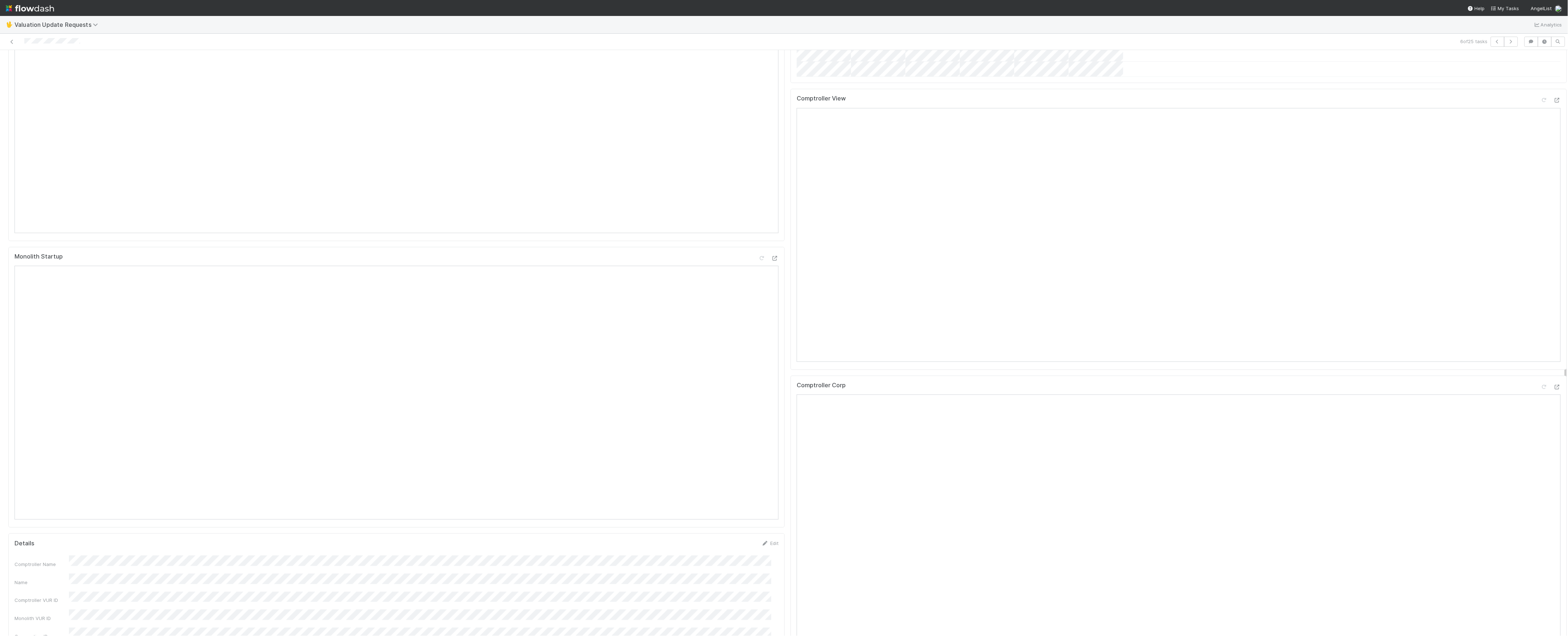
scroll to position [0, 0]
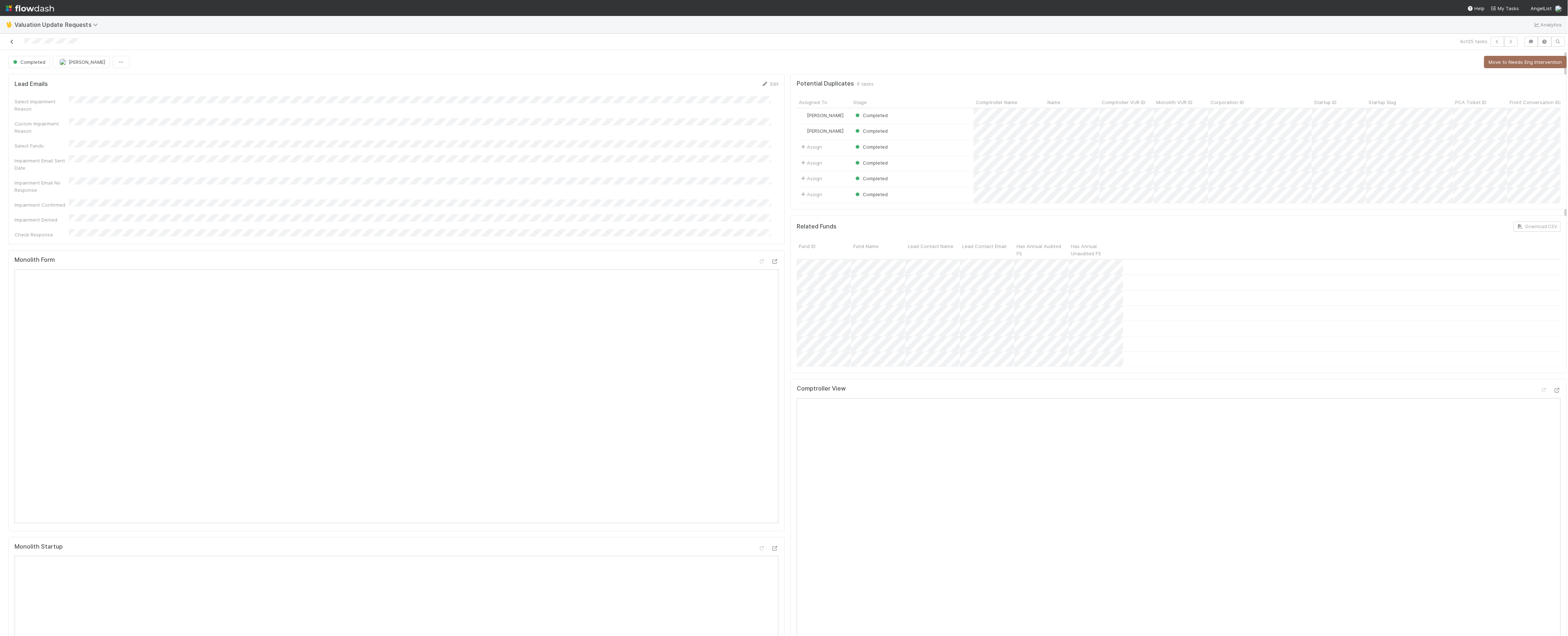
click at [13, 40] on icon at bounding box center [11, 41] width 7 height 5
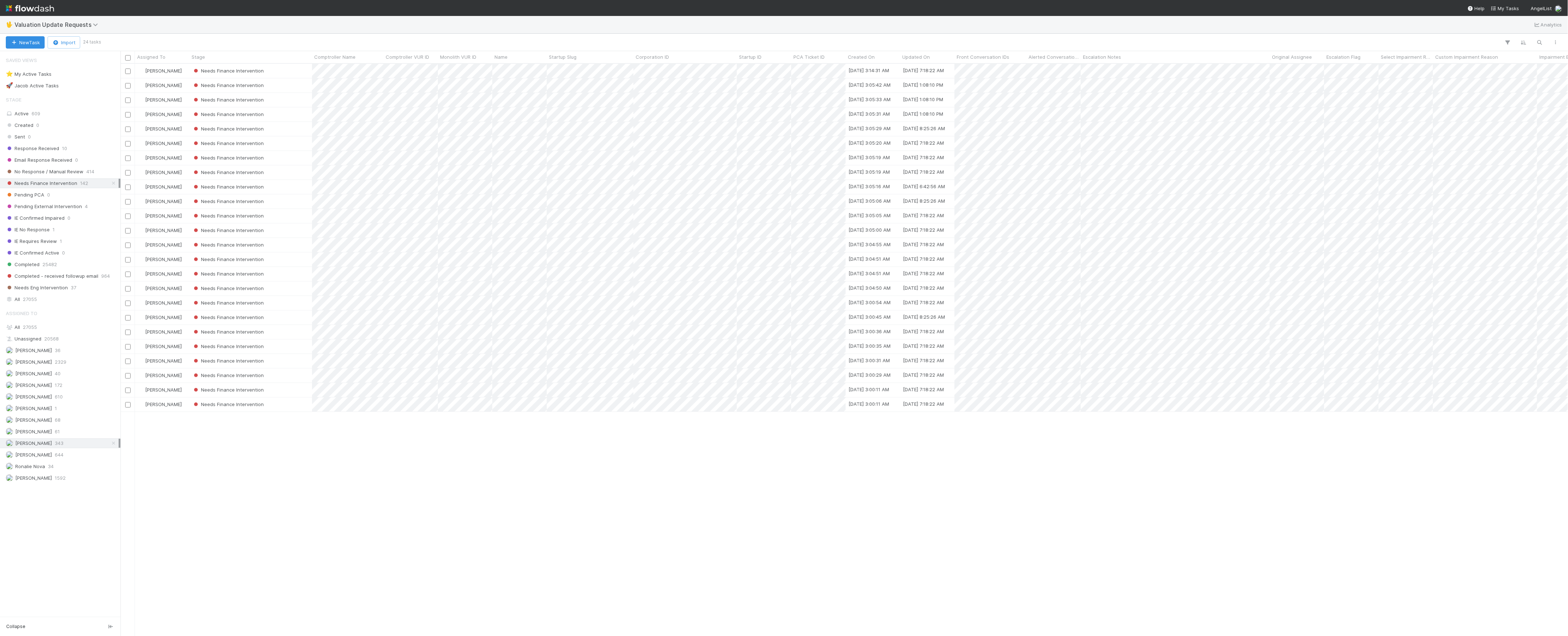
scroll to position [564, 1440]
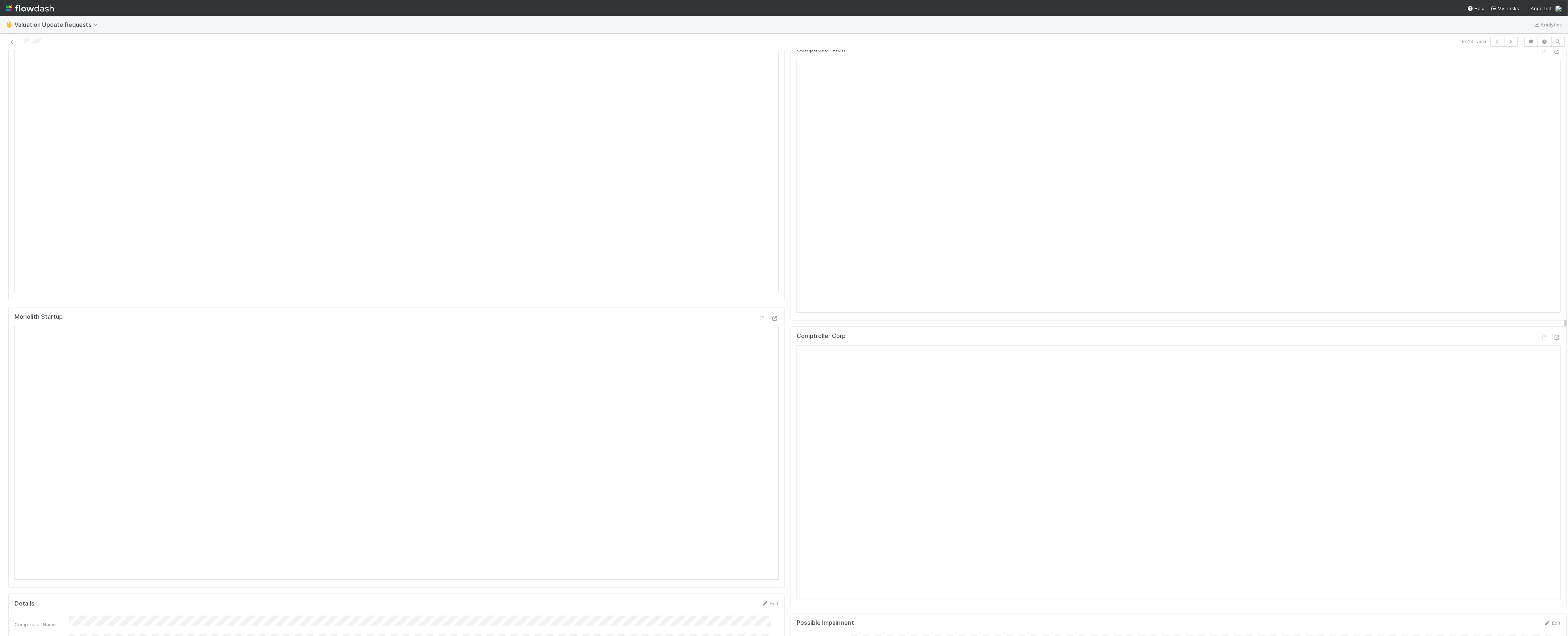
scroll to position [145, 0]
click at [1553, 425] on icon at bounding box center [1556, 422] width 7 height 5
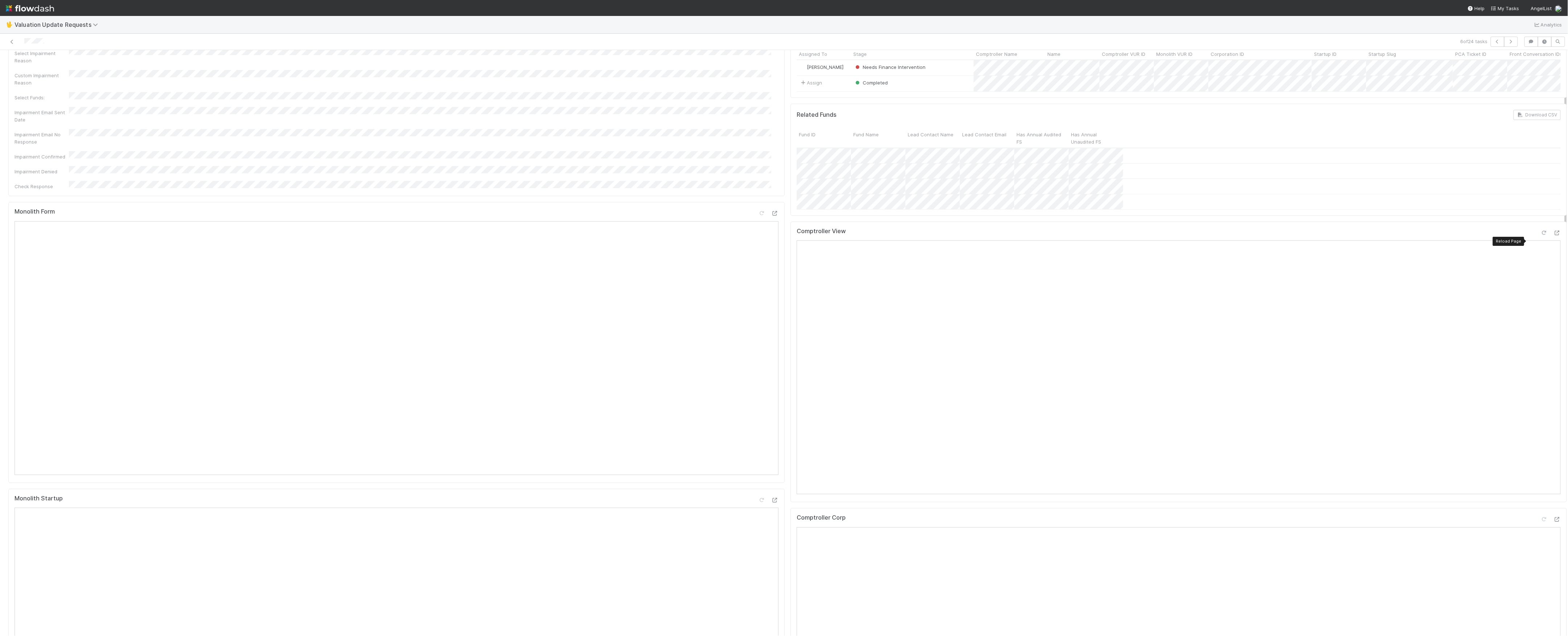
drag, startPoint x: 1529, startPoint y: 241, endPoint x: 1514, endPoint y: 245, distance: 15.5
click at [1540, 235] on icon at bounding box center [1543, 232] width 7 height 5
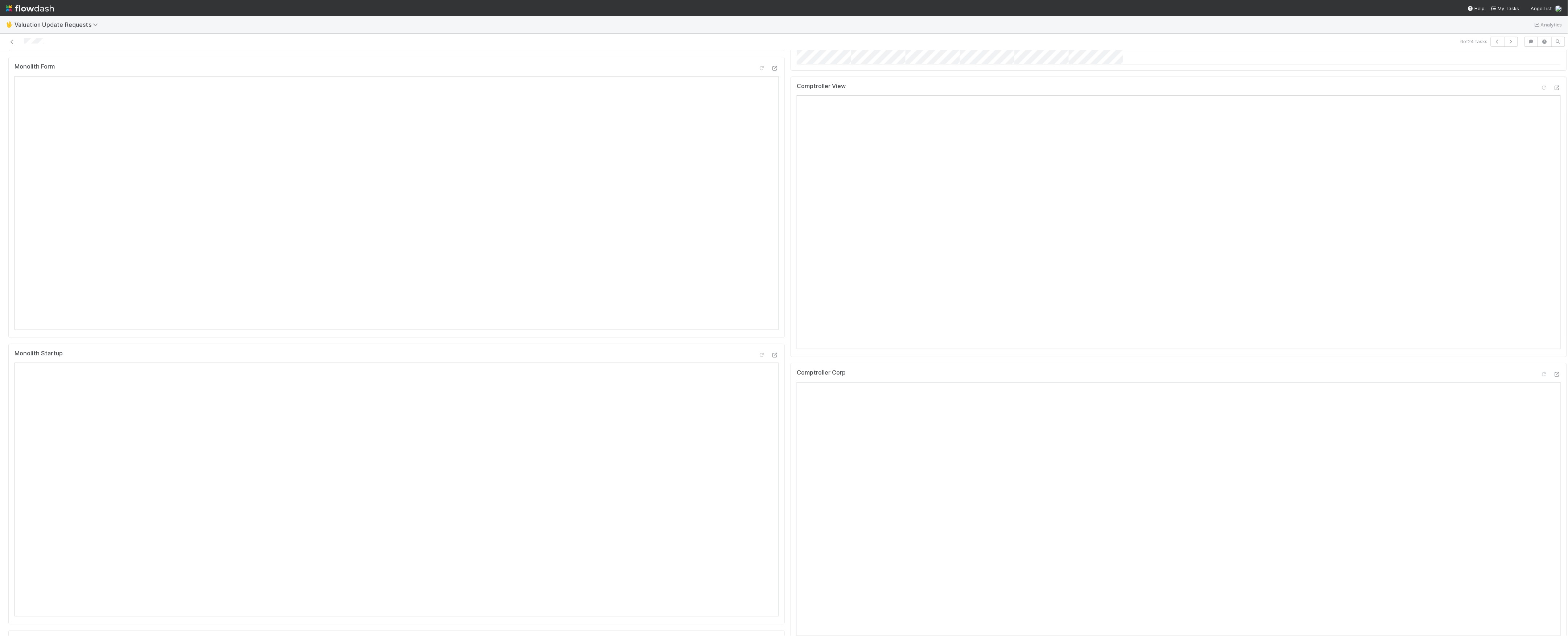
scroll to position [0, 0]
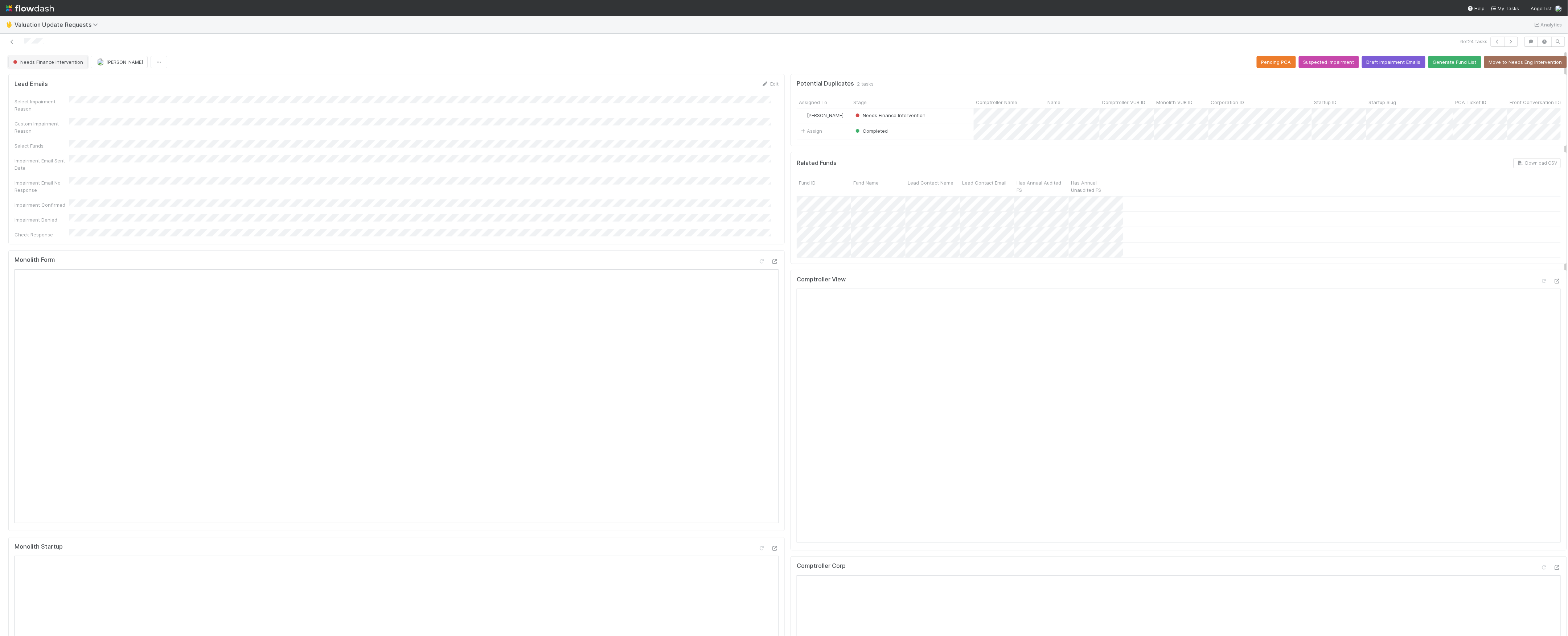
click at [62, 66] on button "Needs Finance Intervention" at bounding box center [47, 62] width 80 height 13
click at [285, 48] on div at bounding box center [784, 318] width 1568 height 636
click at [88, 66] on div "Needs Finance Intervention" at bounding box center [49, 62] width 83 height 13
click at [82, 64] on span "Needs Finance Intervention" at bounding box center [47, 62] width 72 height 6
click at [238, 67] on div at bounding box center [784, 318] width 1568 height 636
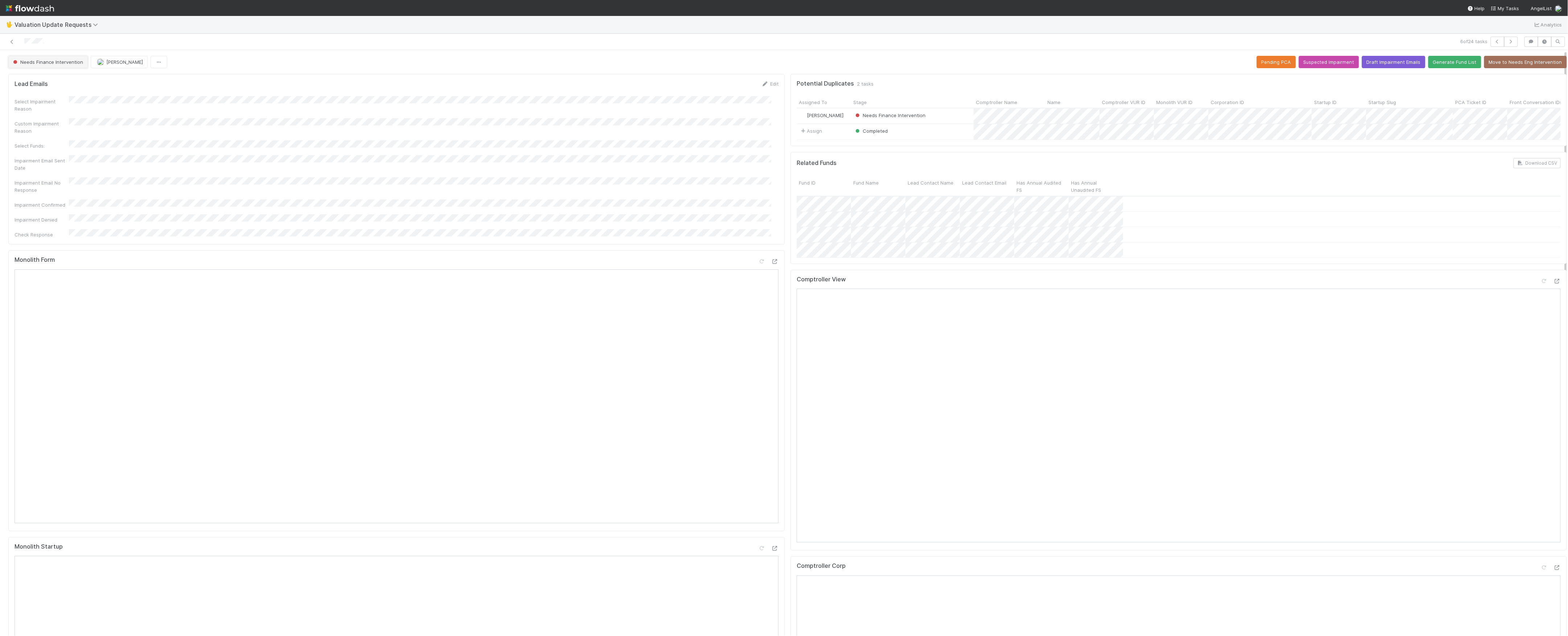
click at [66, 67] on button "Needs Finance Intervention" at bounding box center [47, 62] width 80 height 13
click at [12, 39] on icon at bounding box center [11, 41] width 7 height 5
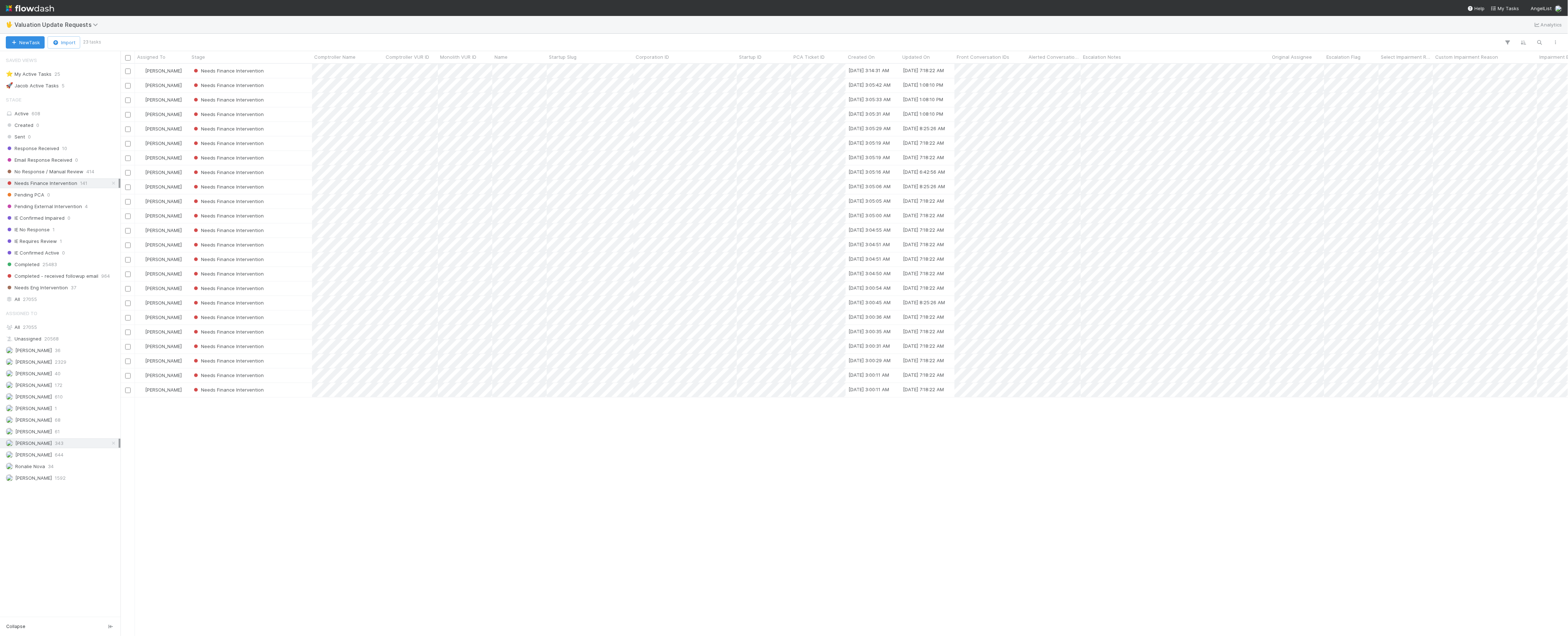
scroll to position [564, 1440]
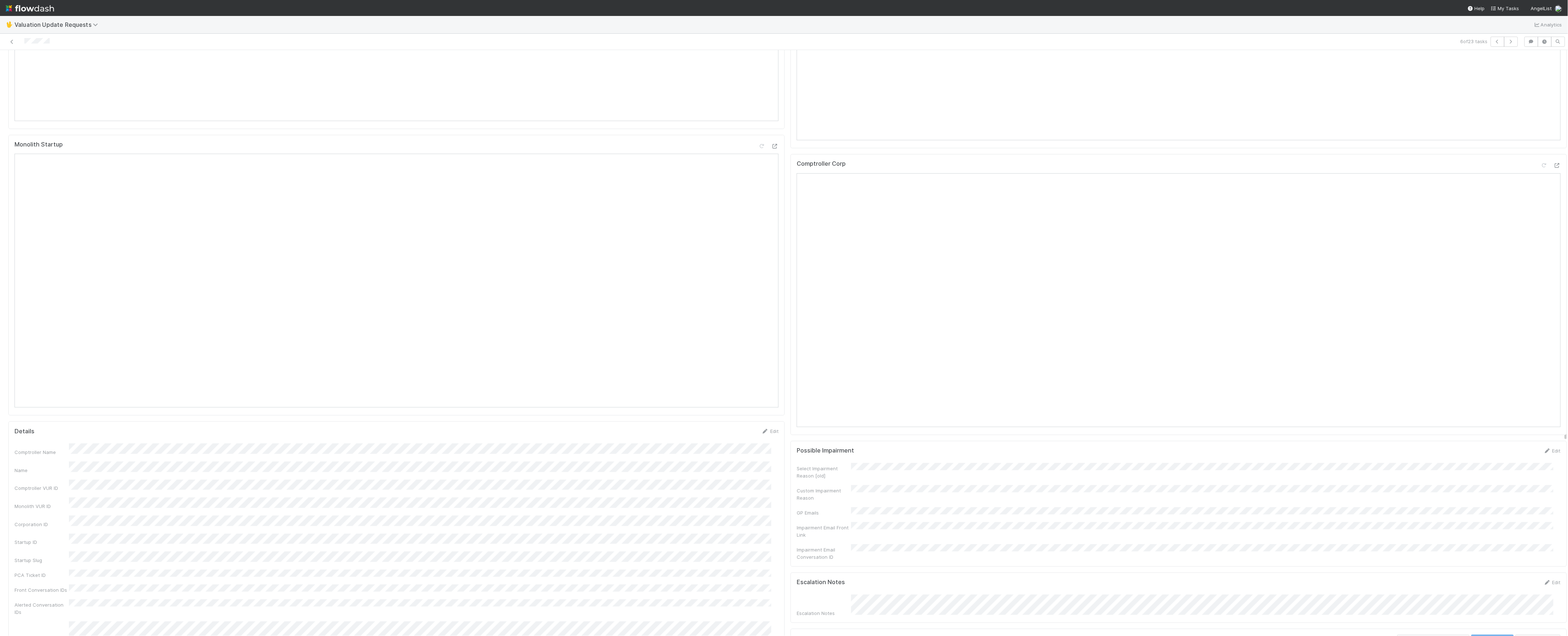
scroll to position [387, 0]
click at [1553, 183] on icon at bounding box center [1556, 181] width 7 height 5
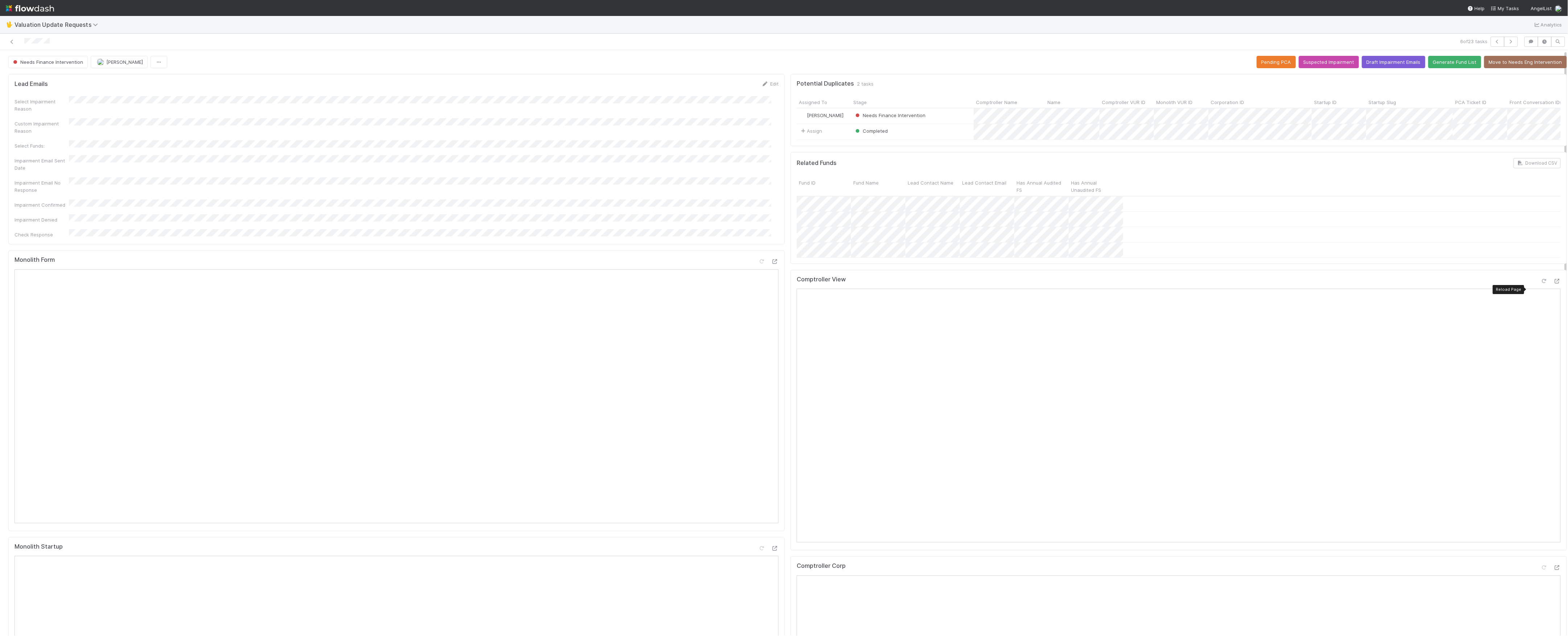
click at [1540, 284] on icon at bounding box center [1543, 281] width 7 height 5
click at [39, 63] on span "Needs Finance Intervention" at bounding box center [47, 62] width 72 height 6
click at [12, 40] on icon at bounding box center [11, 41] width 7 height 5
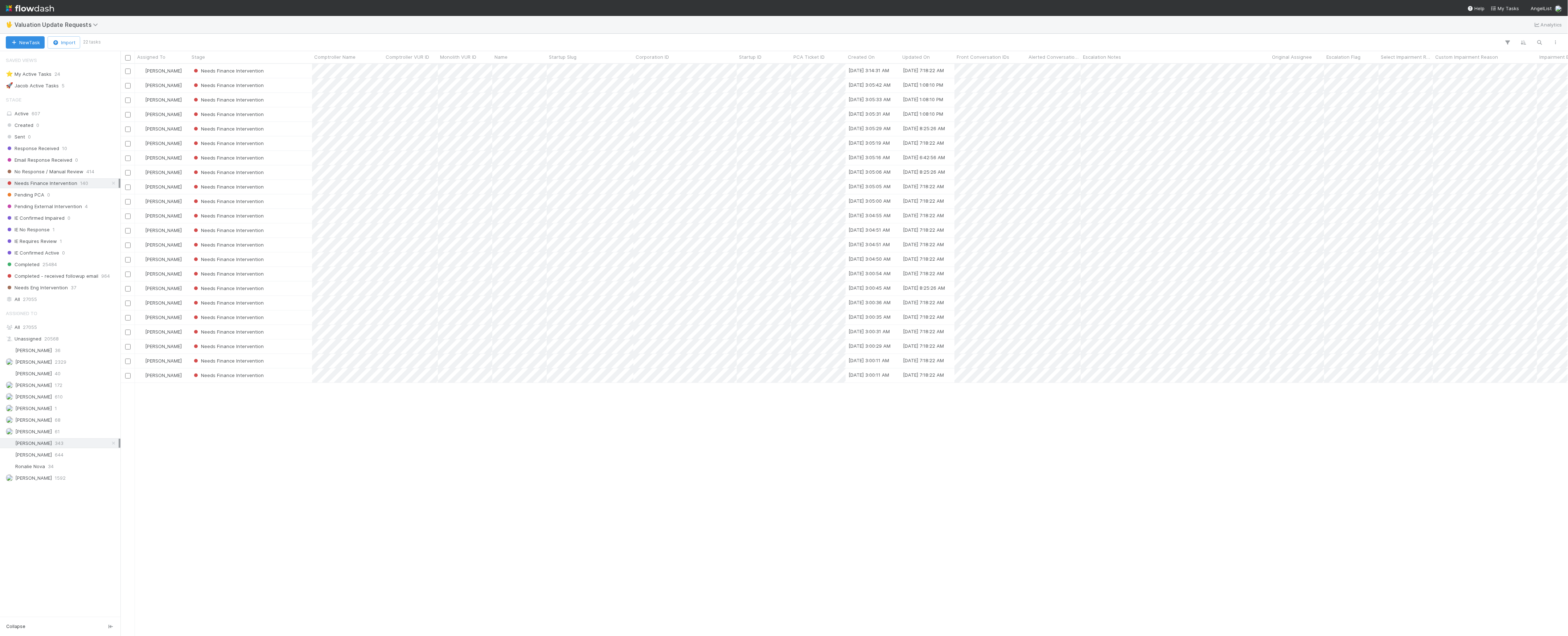
scroll to position [8, 8]
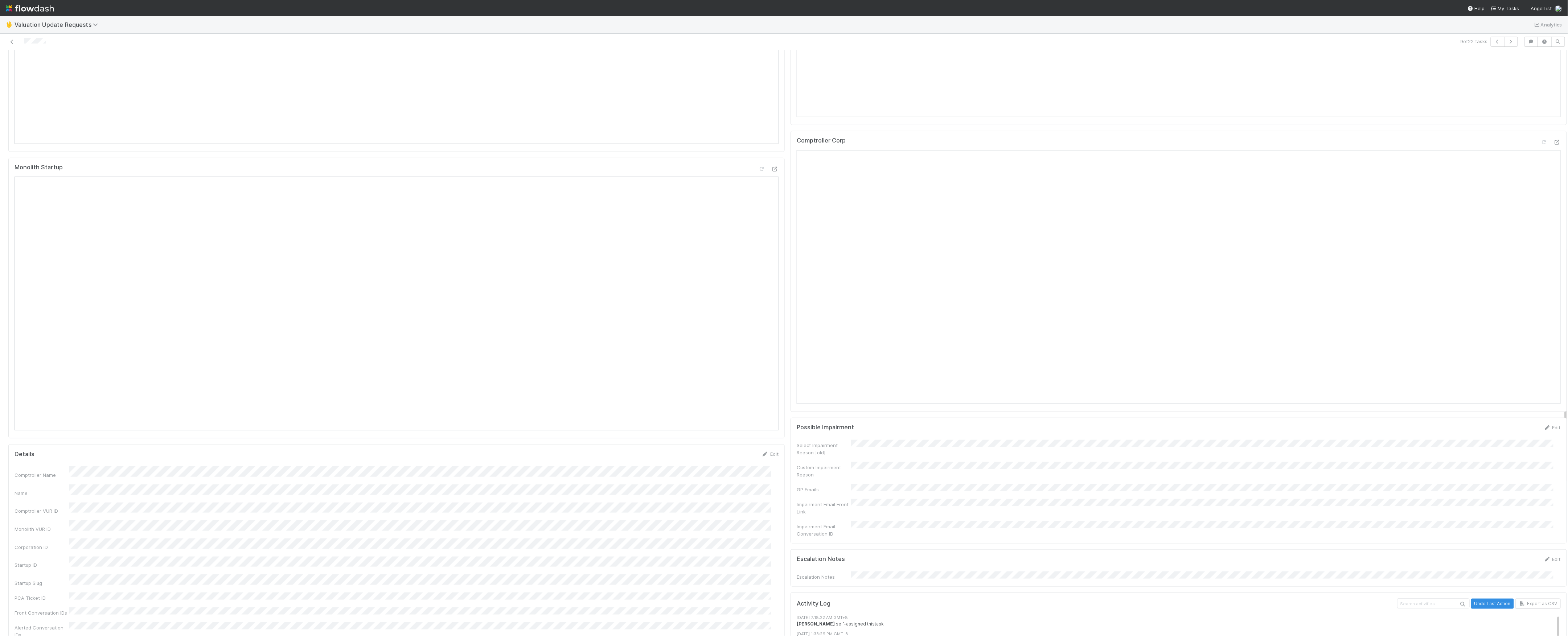
scroll to position [483, 0]
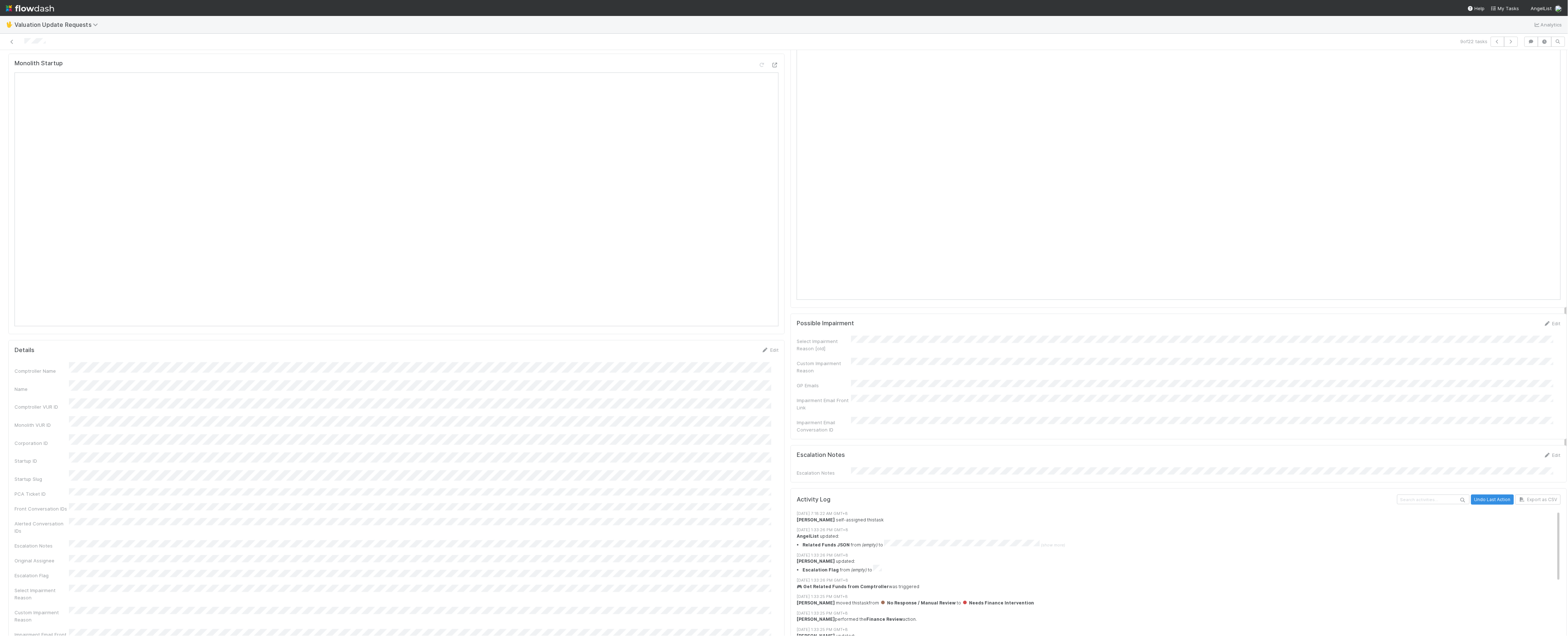
click at [187, 517] on div "Comptroller Name Name Comptroller VUR ID Monolith VUR ID Corporation ID Startup…" at bounding box center [397, 623] width 764 height 522
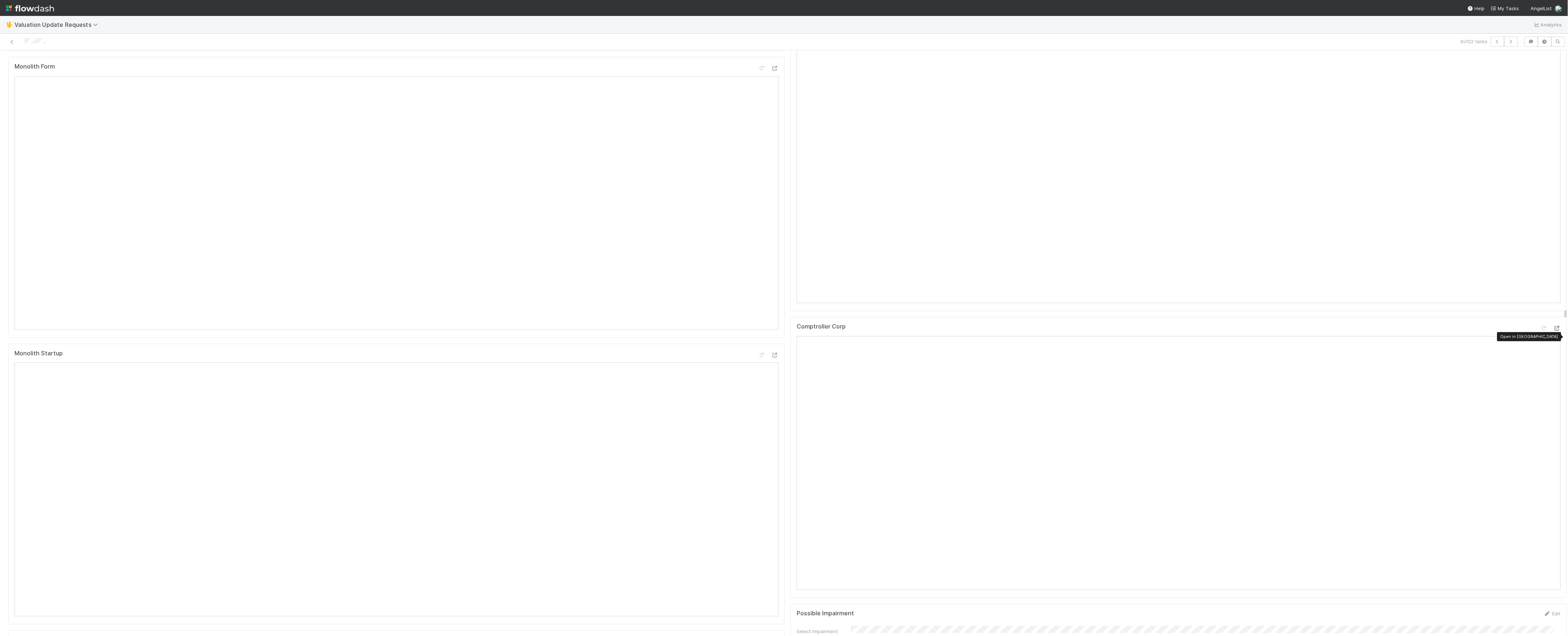
click at [1553, 331] on icon at bounding box center [1556, 328] width 7 height 5
click at [1535, 187] on div "Comptroller View Reload Page" at bounding box center [1179, 315] width 776 height 281
click at [1540, 189] on icon at bounding box center [1543, 186] width 7 height 5
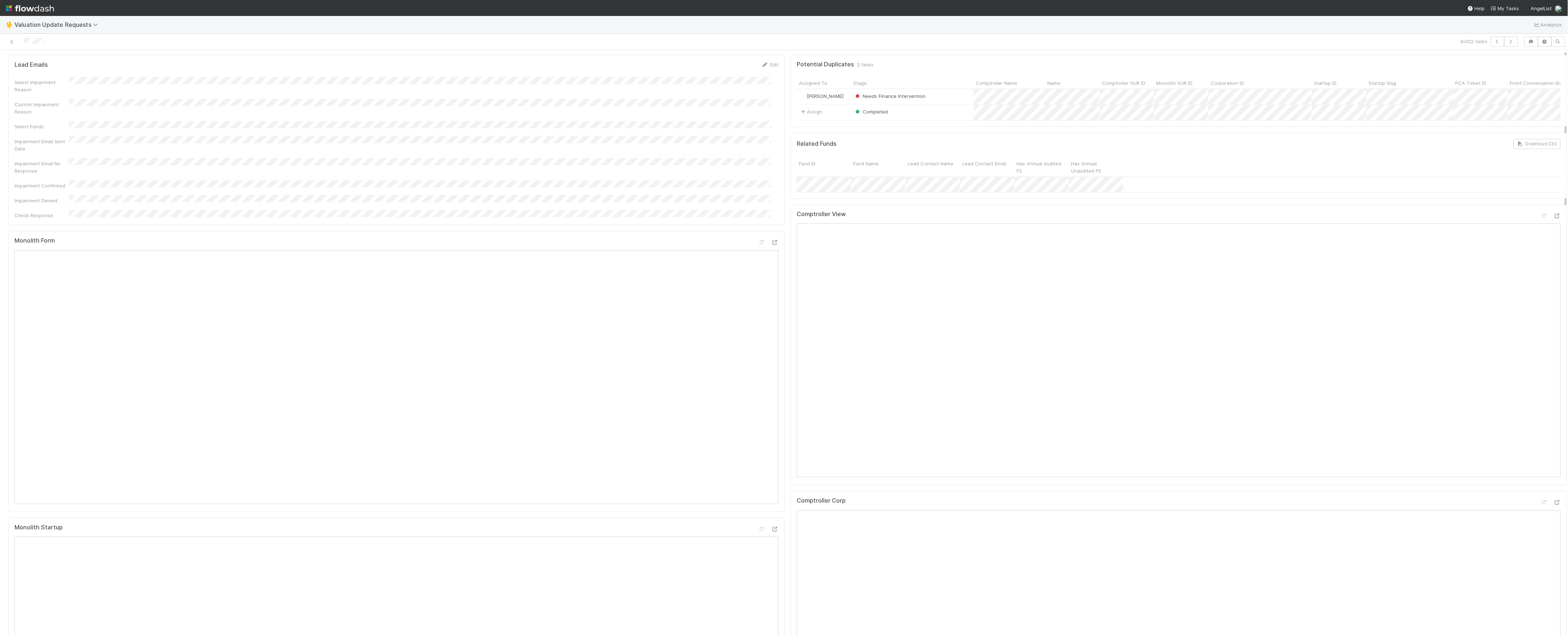
scroll to position [0, 0]
click at [14, 41] on icon at bounding box center [11, 41] width 7 height 5
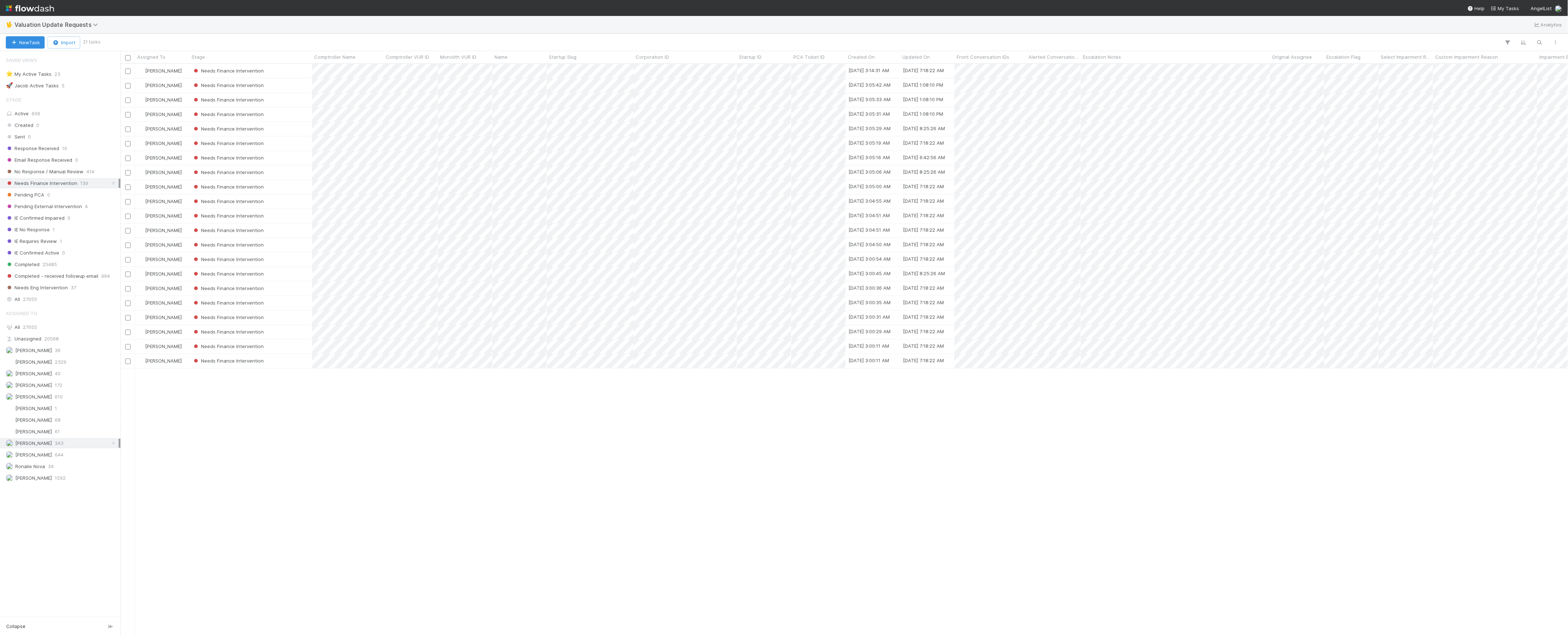
scroll to position [564, 1440]
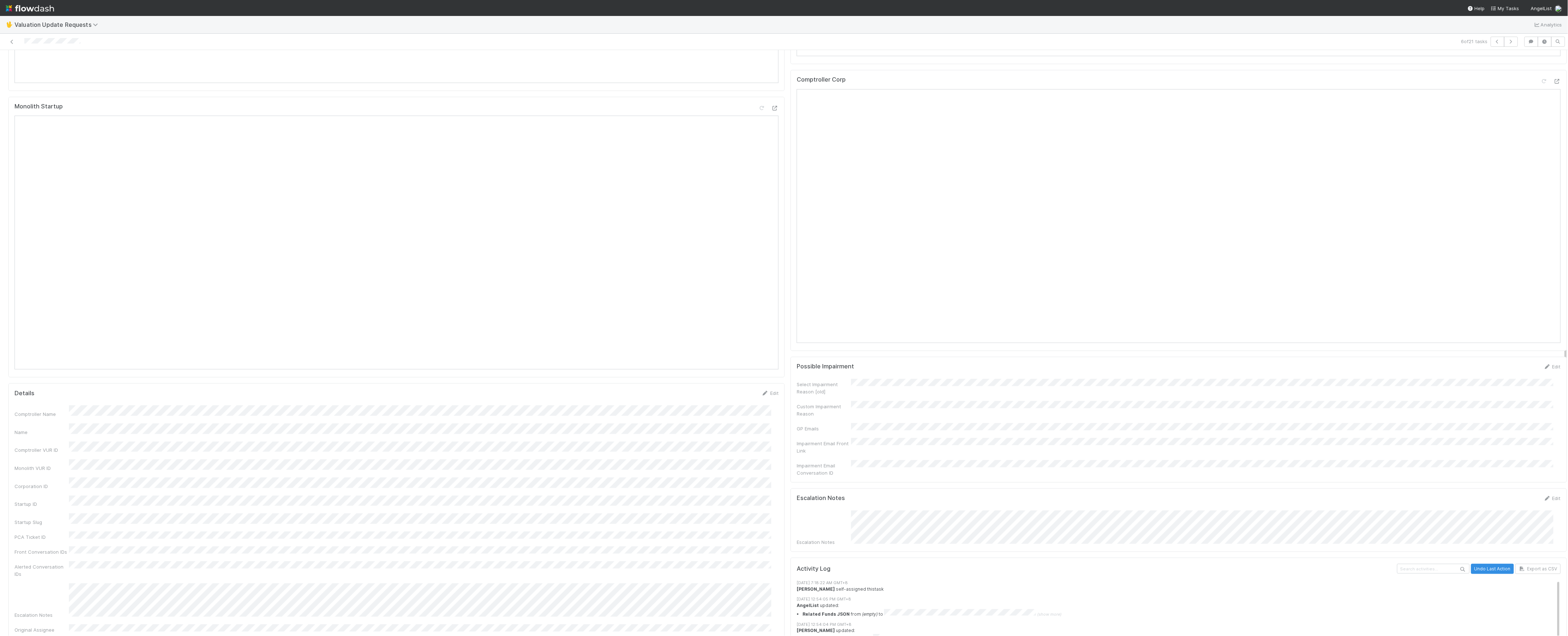
scroll to position [387, 0]
click at [1553, 138] on icon at bounding box center [1556, 135] width 7 height 5
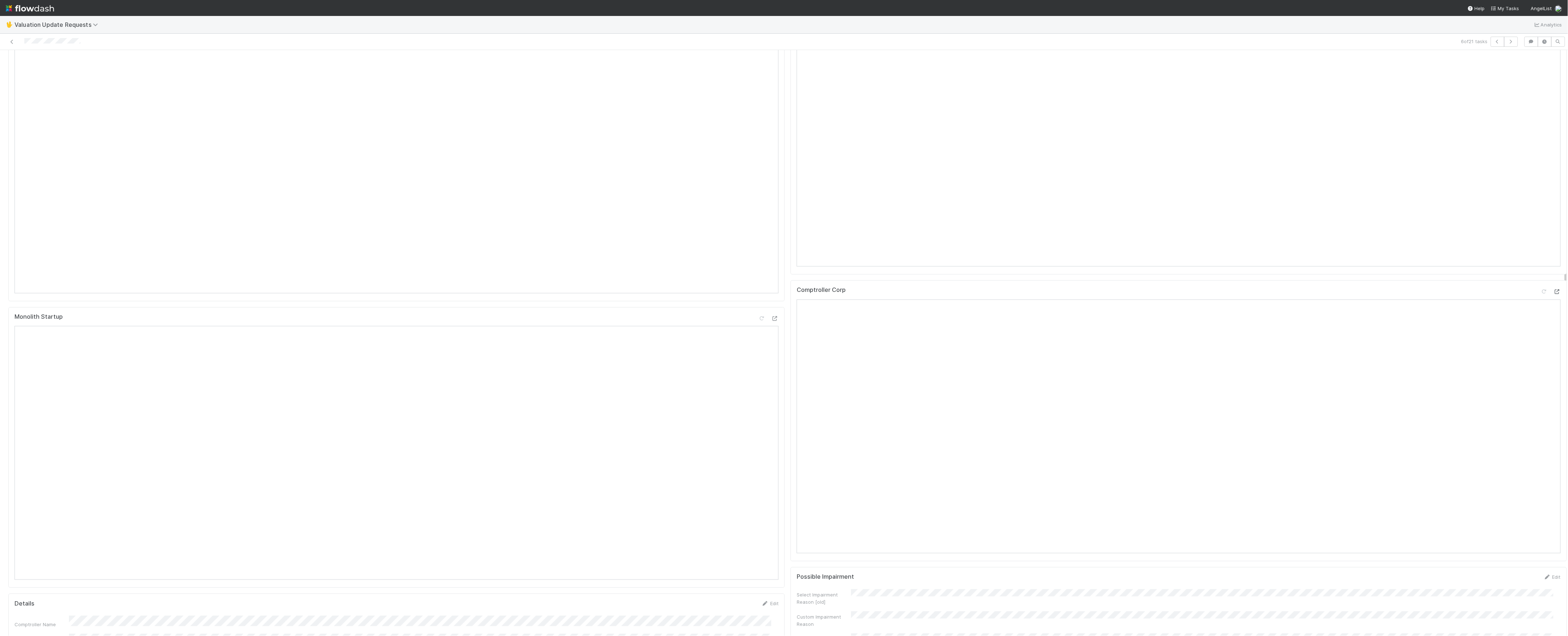
scroll to position [0, 0]
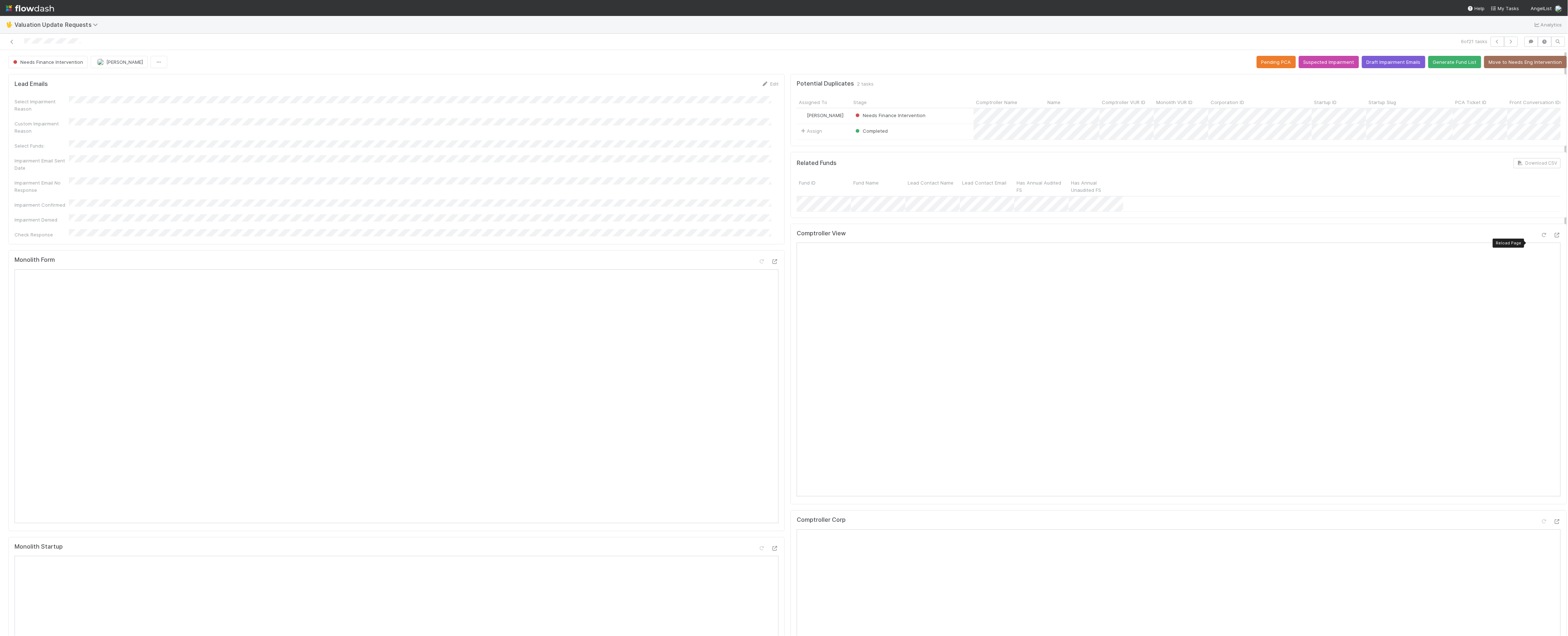
click at [1540, 237] on icon at bounding box center [1543, 234] width 7 height 5
click at [51, 65] on span "Needs Finance Intervention" at bounding box center [47, 62] width 72 height 6
click at [11, 42] on icon at bounding box center [11, 41] width 7 height 5
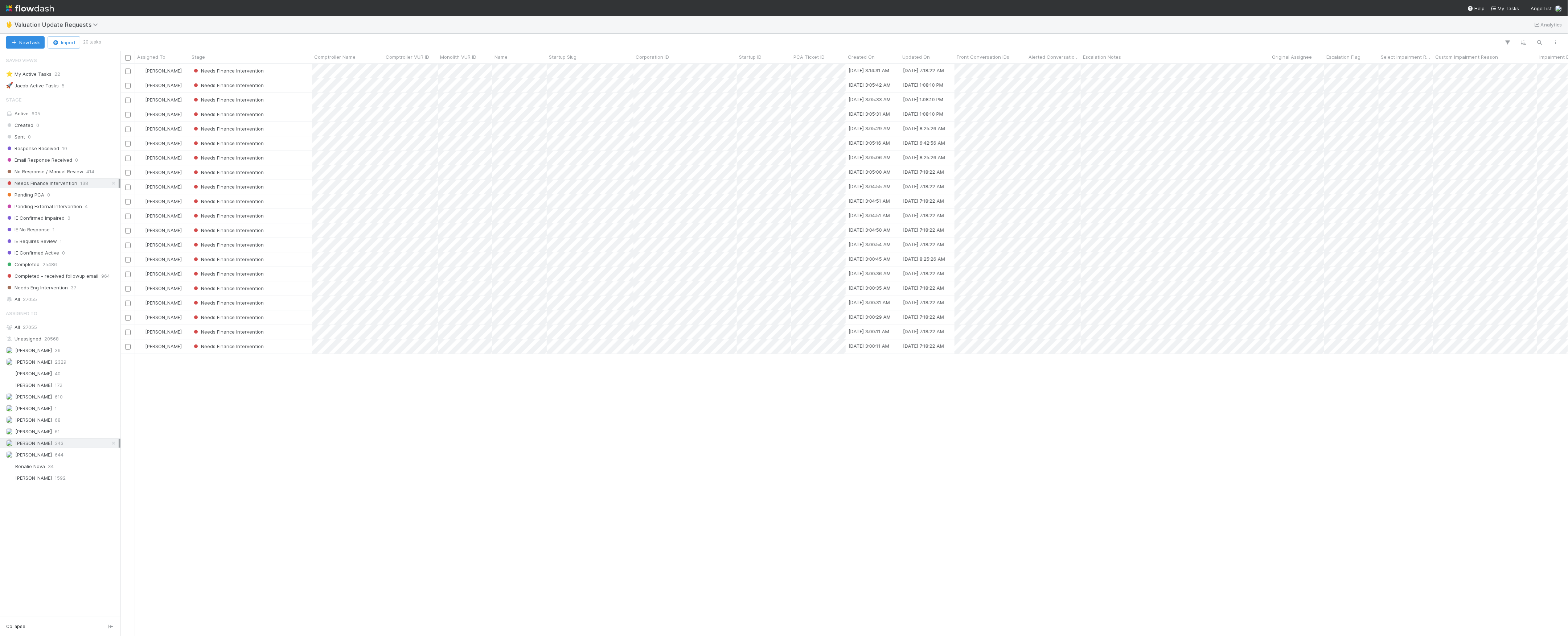
scroll to position [8, 8]
click at [845, 443] on div "Marvey Fuentes Needs Finance Intervention 8/2/25, 3:14:31 AM 8/27/25, 7:18:22 A…" at bounding box center [844, 350] width 1448 height 571
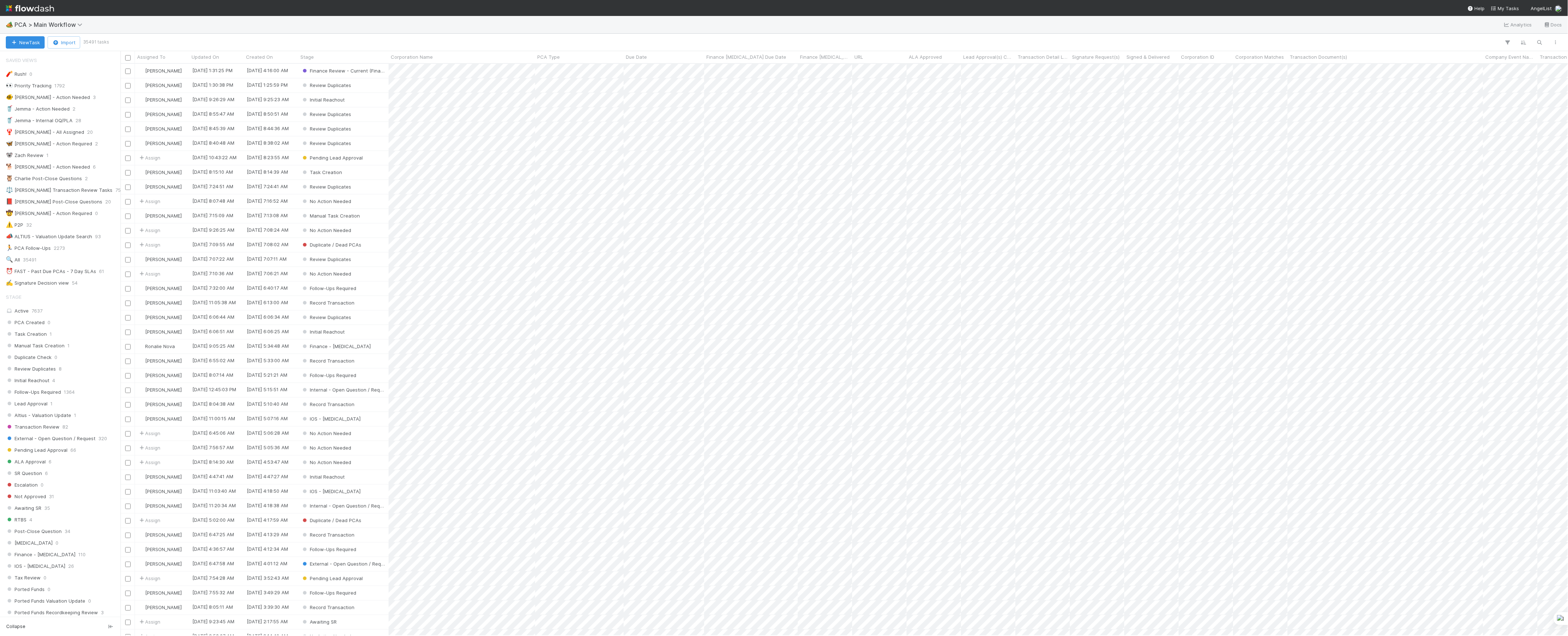
scroll to position [564, 1440]
click at [29, 45] on button "New Task" at bounding box center [25, 42] width 38 height 13
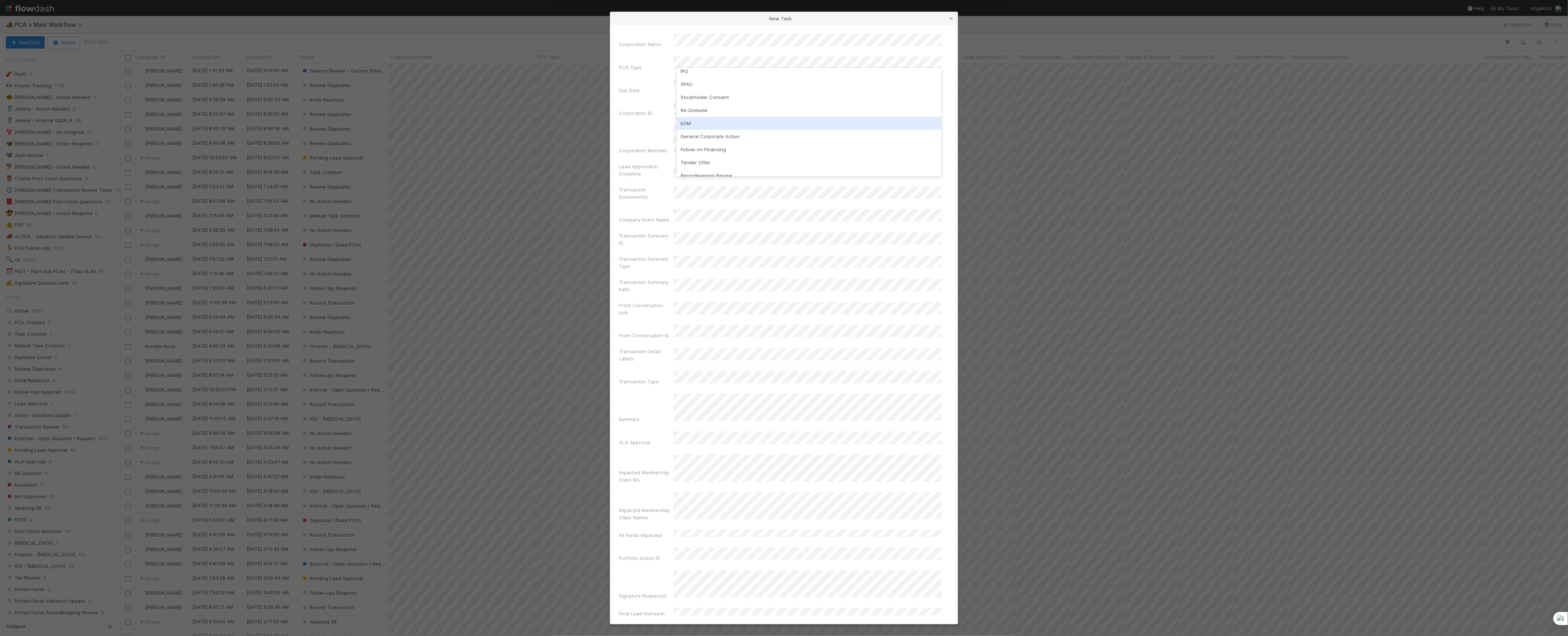
scroll to position [96, 0]
click at [739, 124] on div "Follow-on Financing" at bounding box center [809, 122] width 265 height 13
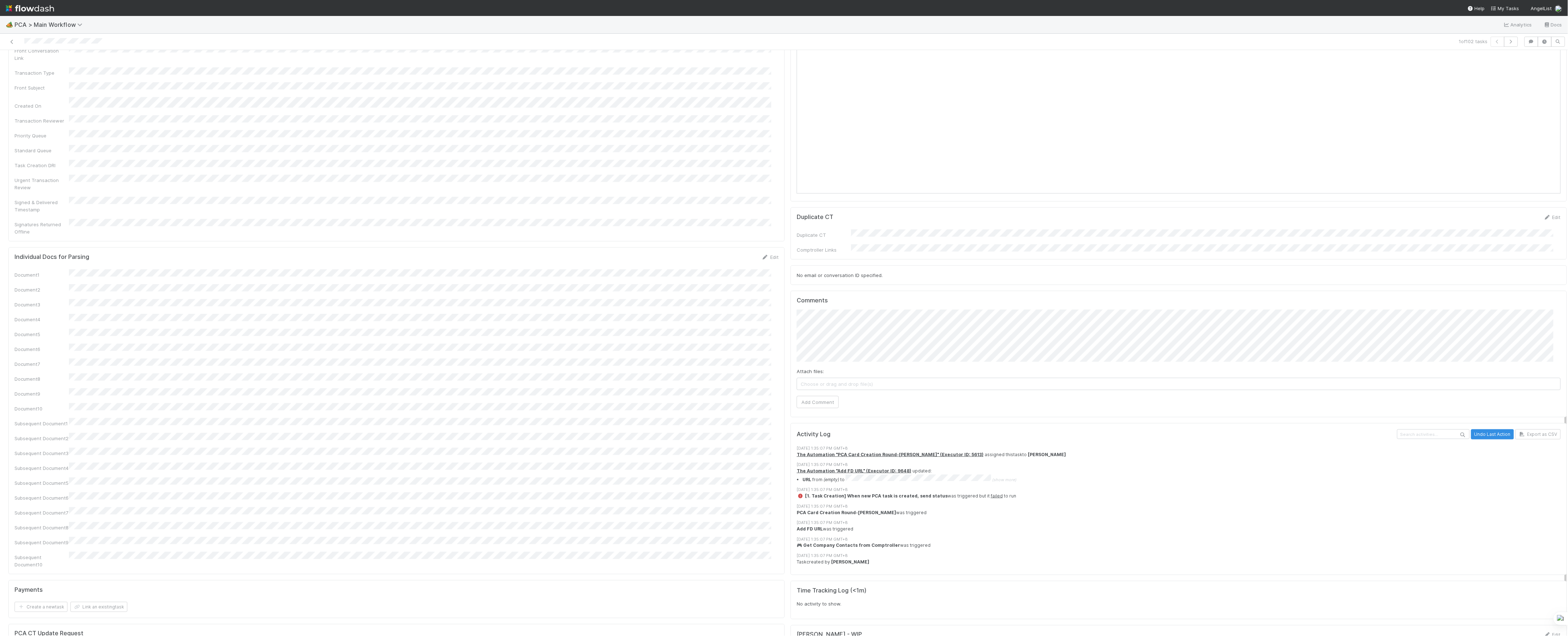
click at [846, 290] on div "Comments Attach files: Choose or drag and drop file(s) Add Comment" at bounding box center [1179, 353] width 776 height 127
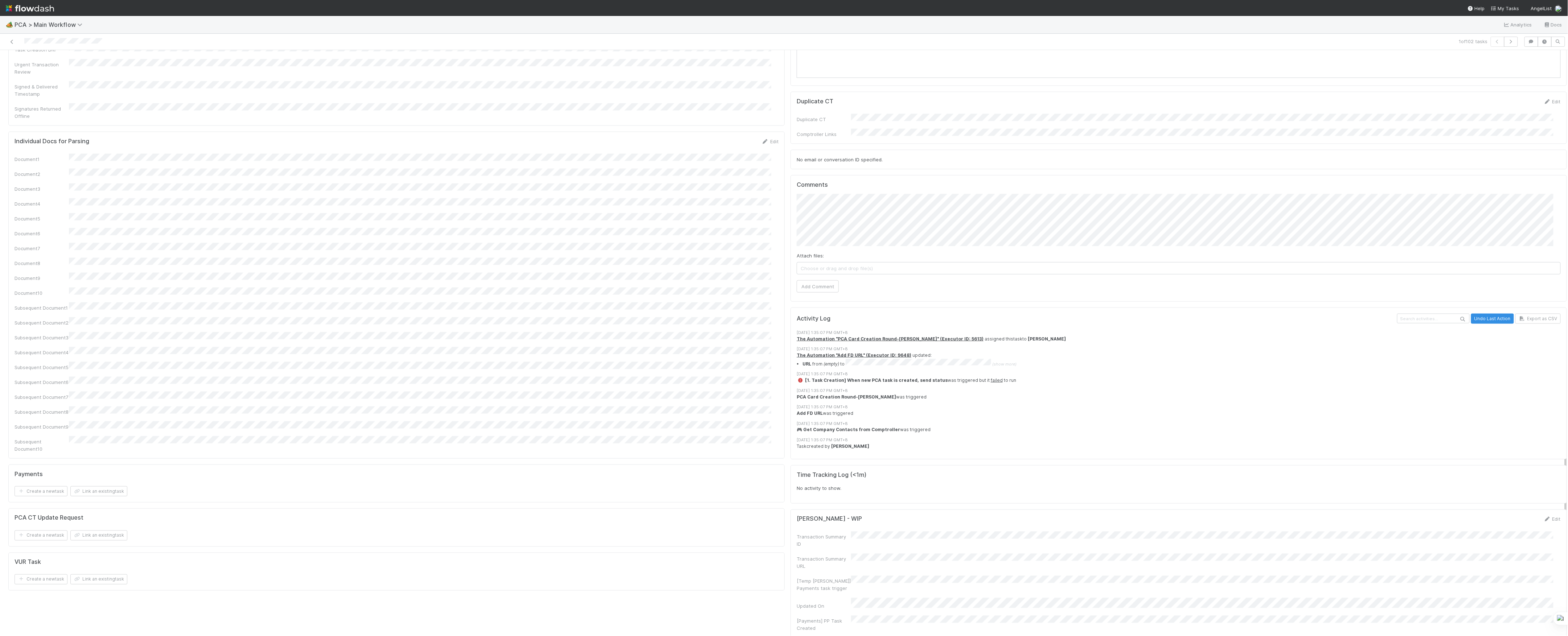
click at [924, 263] on span "Choose or drag and drop file(s)" at bounding box center [1178, 269] width 763 height 12
click at [817, 287] on button "Add Comment" at bounding box center [817, 293] width 42 height 13
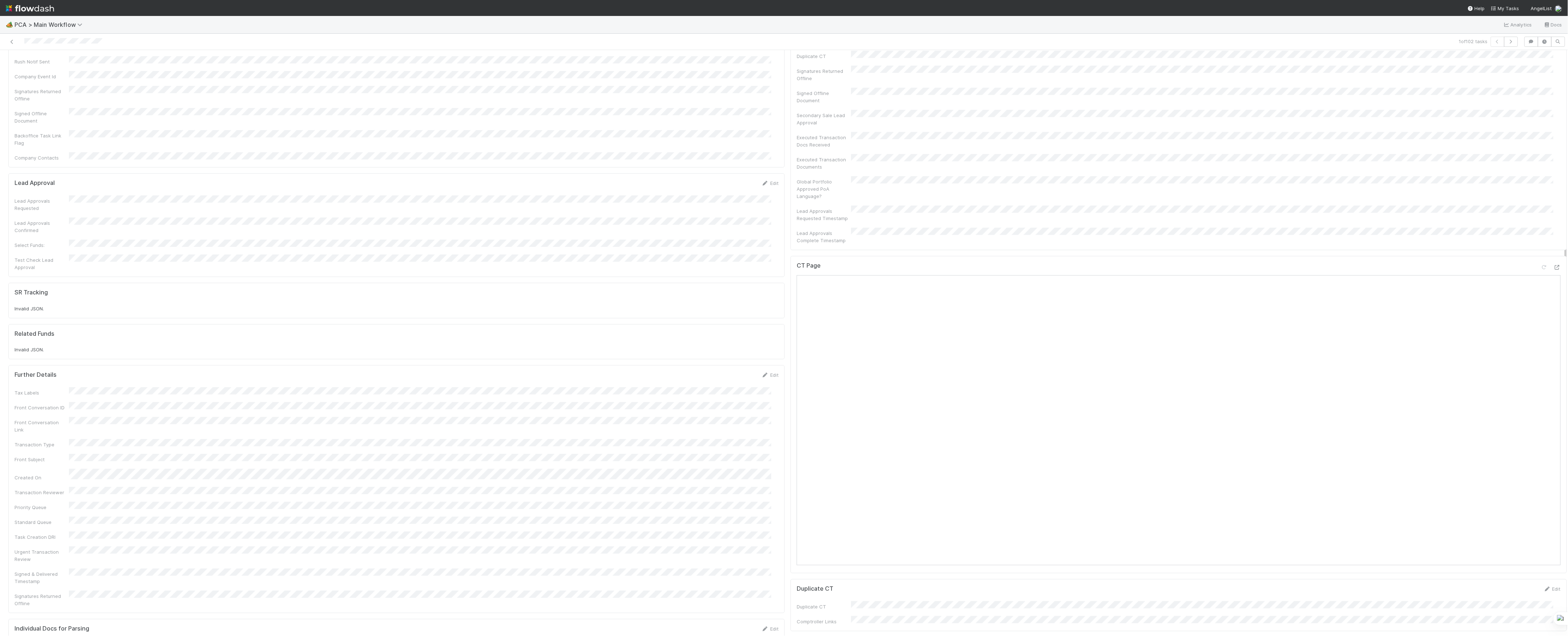
scroll to position [193, 0]
click at [8, 41] on icon at bounding box center [11, 41] width 7 height 5
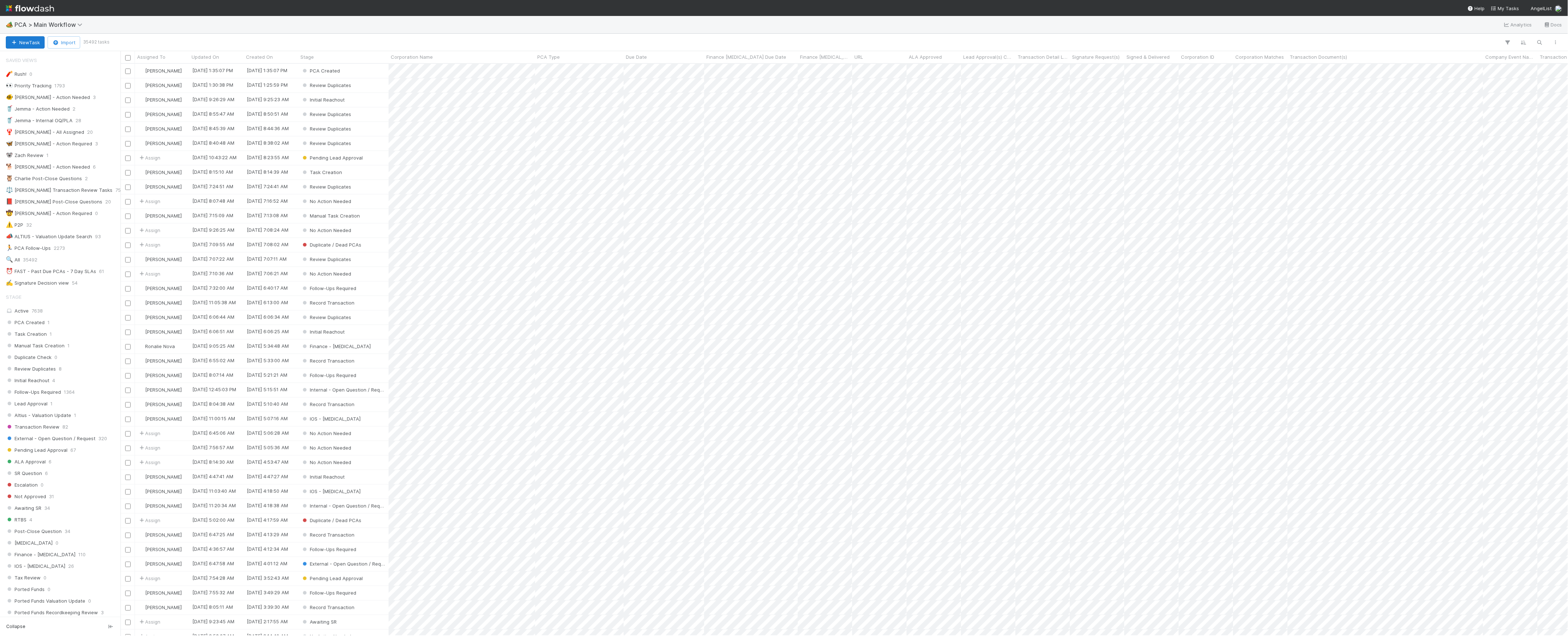
scroll to position [8, 8]
click at [27, 45] on button "New Task" at bounding box center [25, 42] width 38 height 13
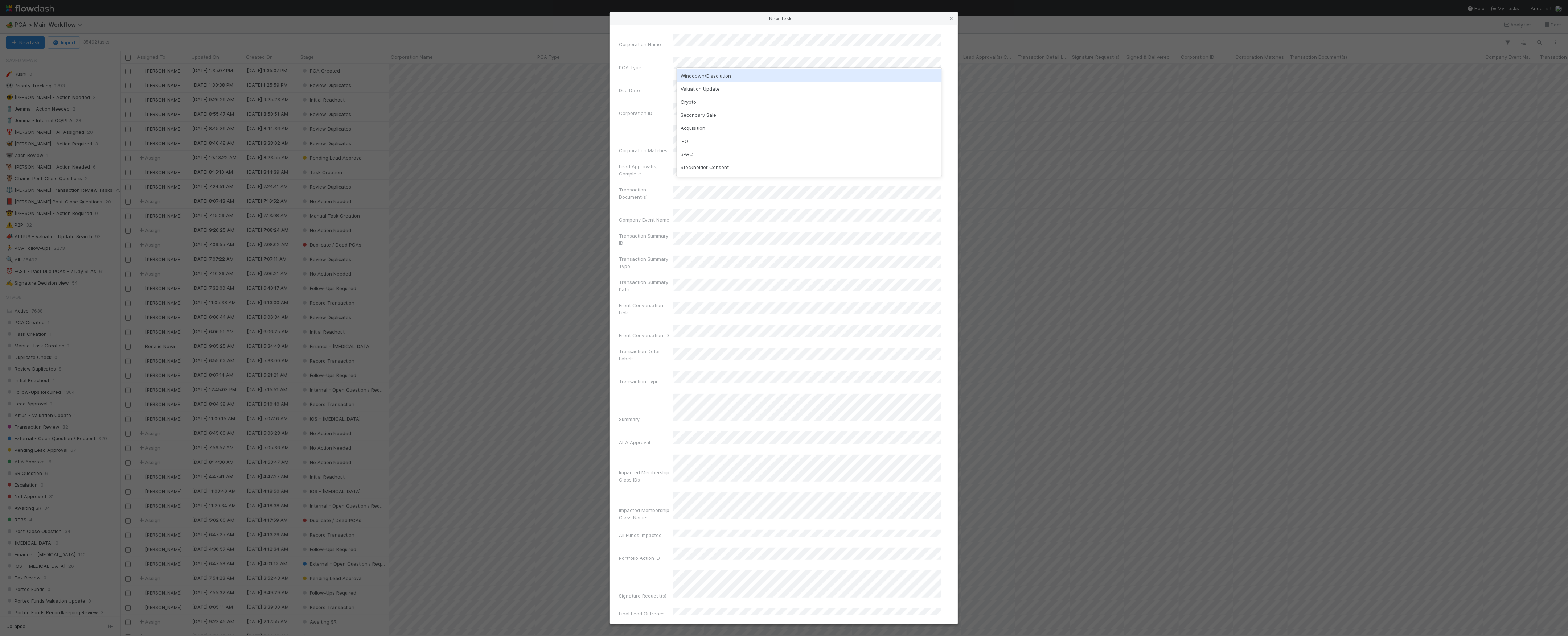
click at [706, 82] on div "Winddown/Dissolution" at bounding box center [809, 75] width 265 height 13
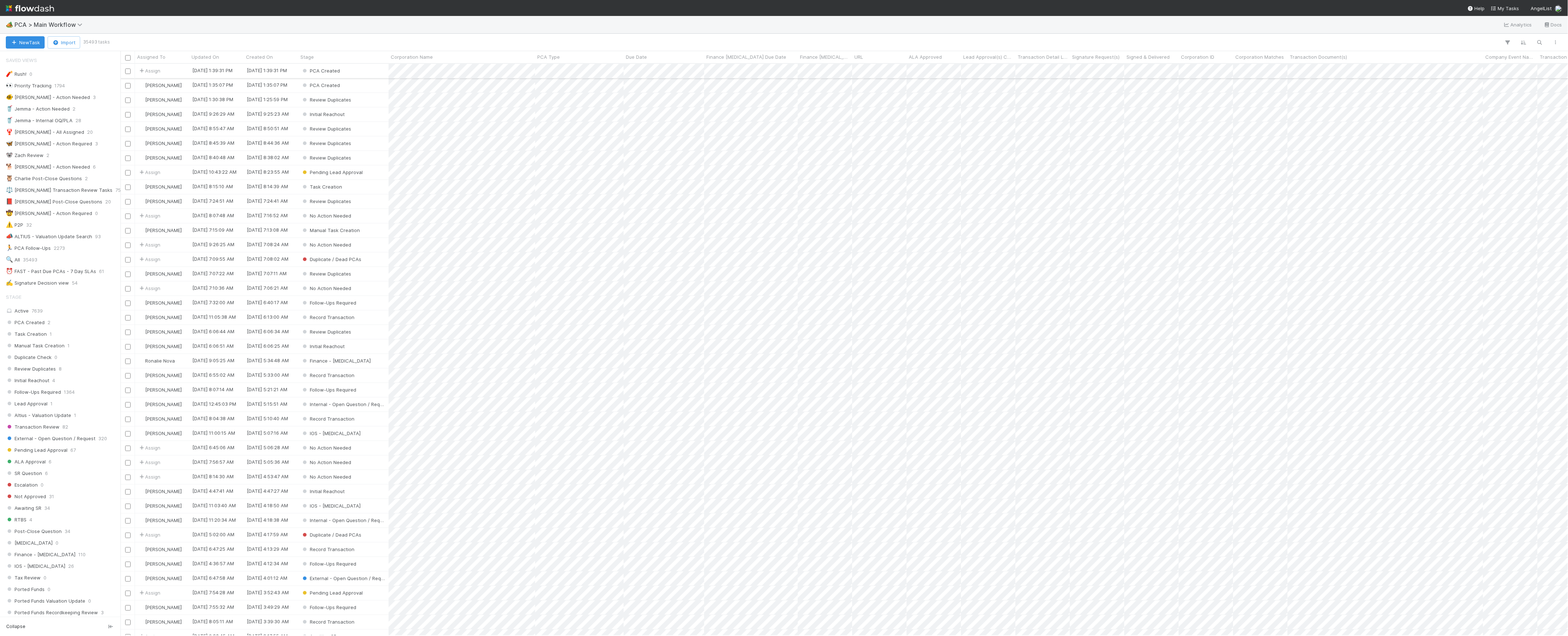
click at [370, 76] on div "PCA Created" at bounding box center [344, 71] width 91 height 14
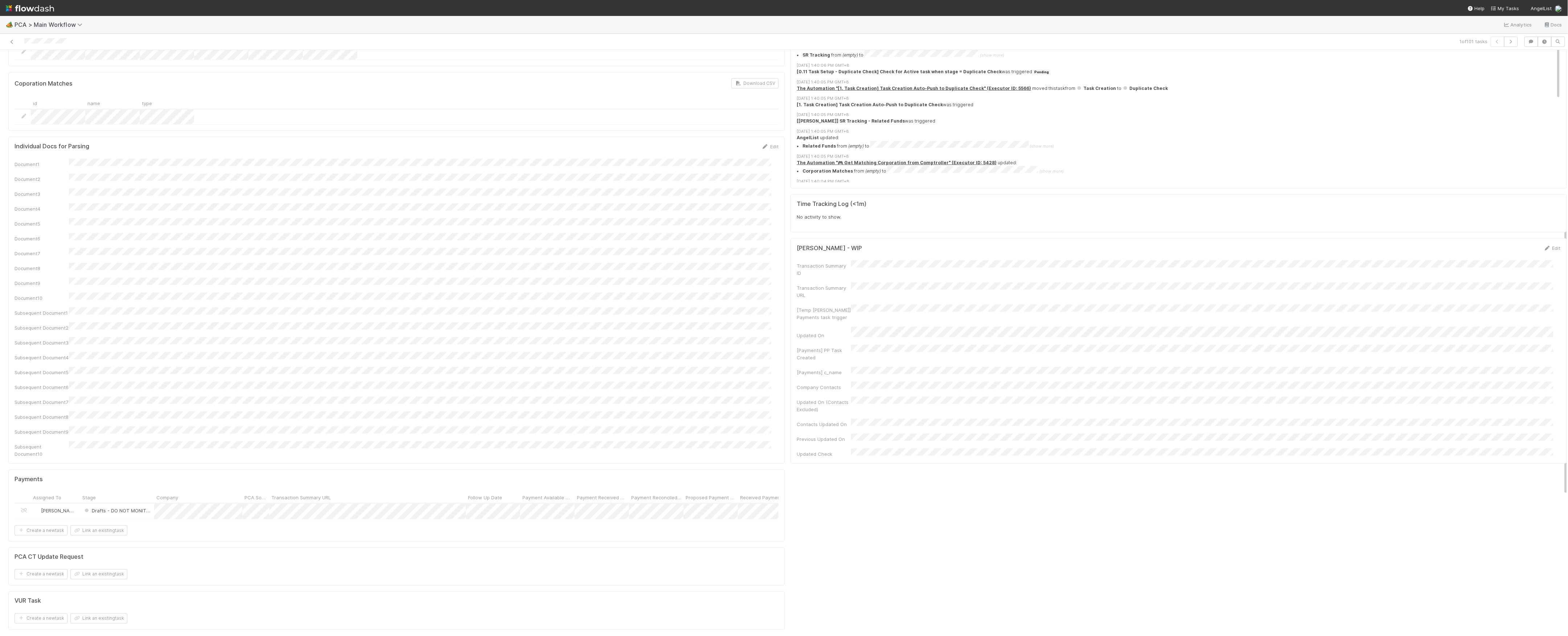
scroll to position [328, 0]
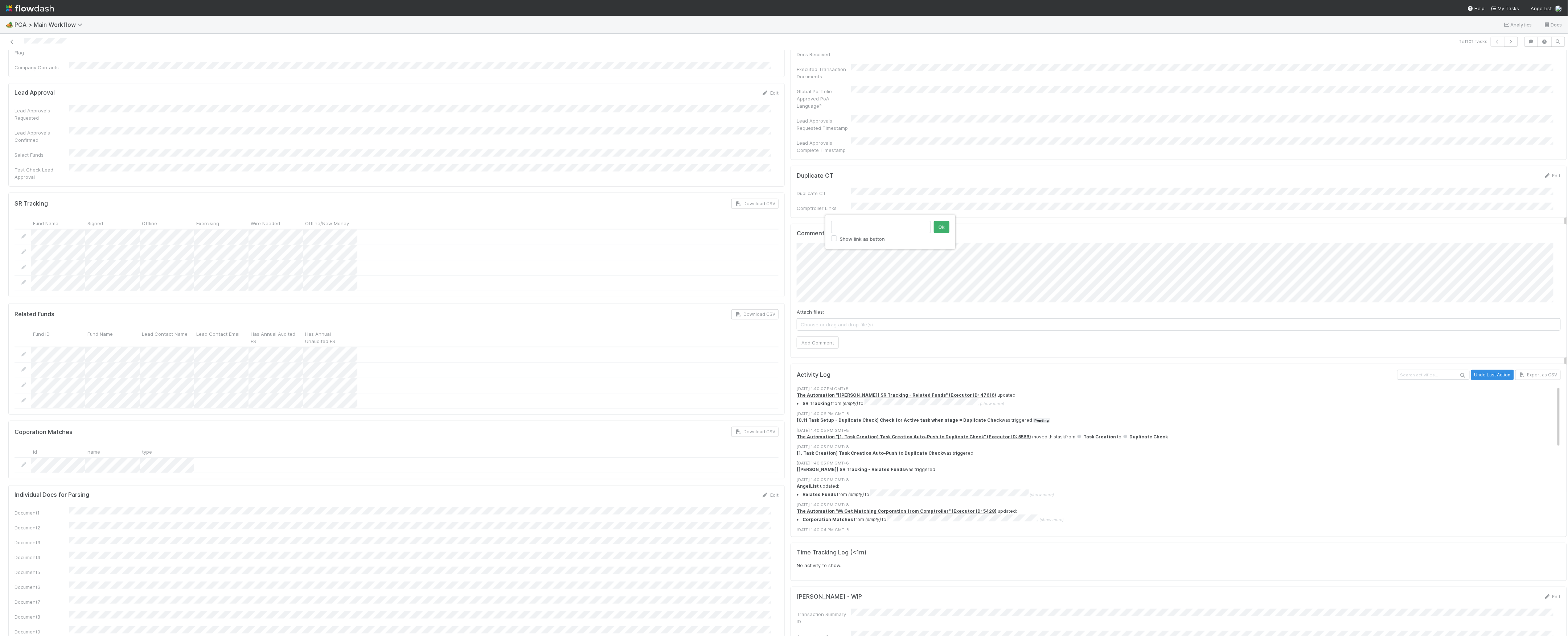
type input "https://comptroller.internal.angellist.com/v/review_data_change_requests?compan…"
click button "Ok" at bounding box center [942, 226] width 16 height 13
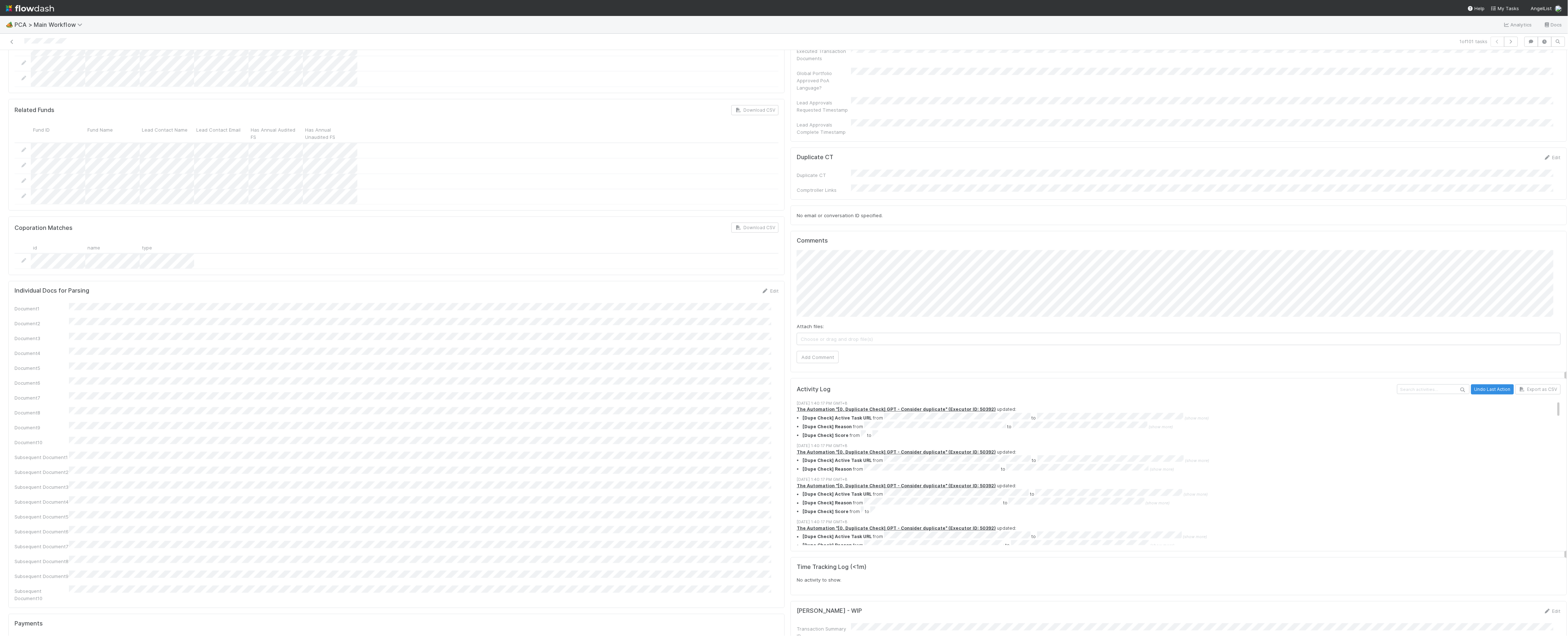
scroll to position [540, 0]
click at [806, 344] on button "Add Comment" at bounding box center [817, 350] width 42 height 13
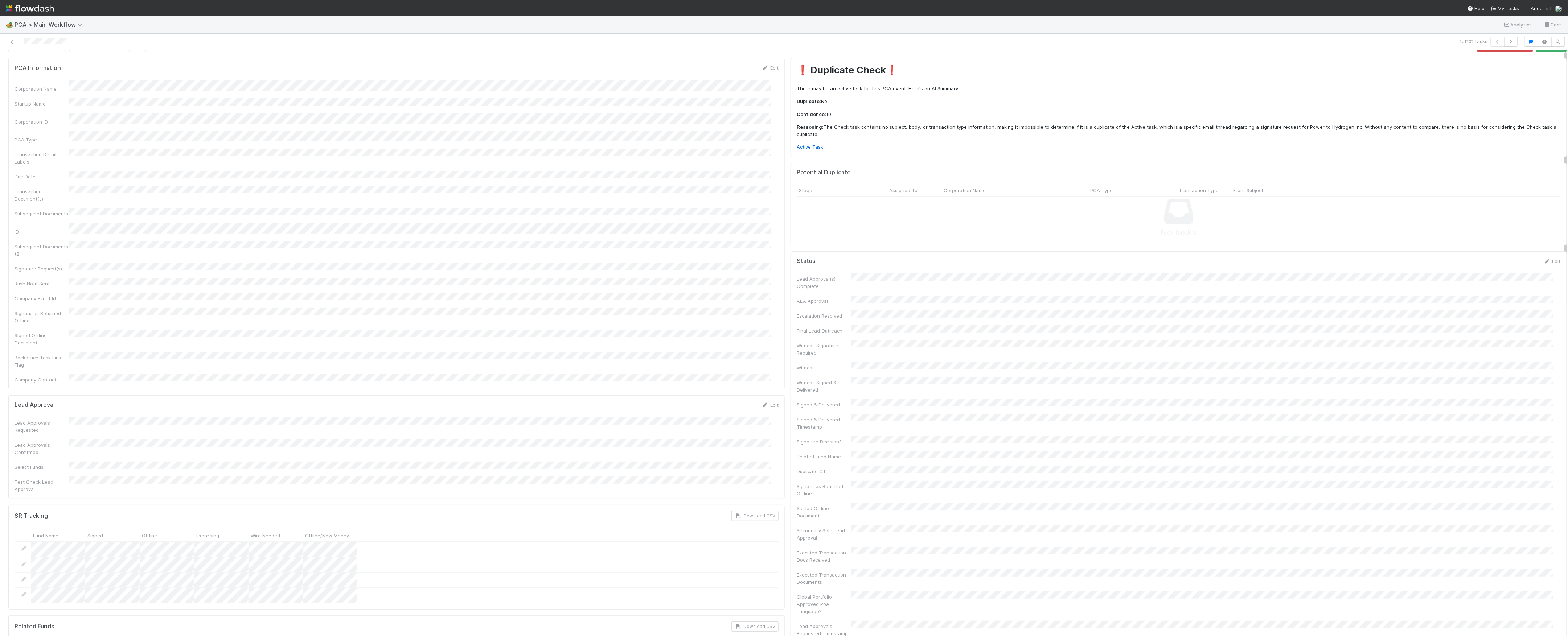
scroll to position [0, 0]
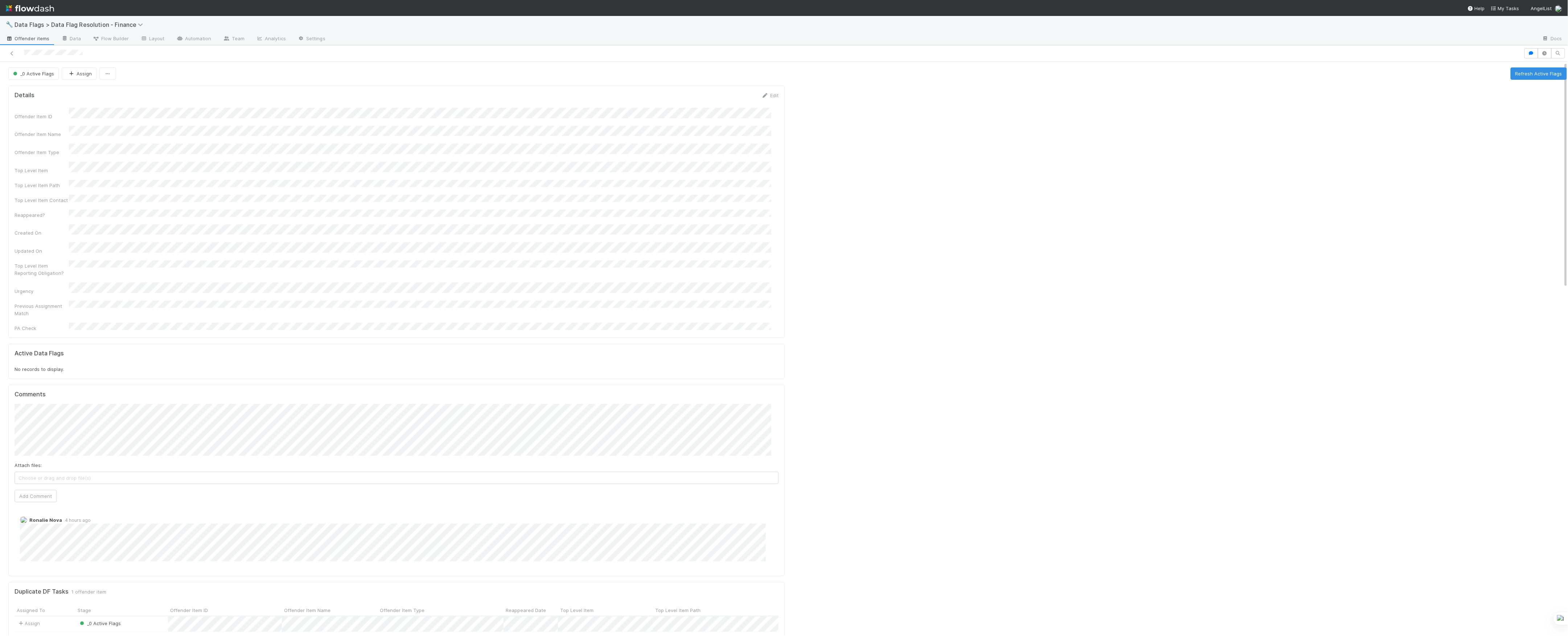
click at [45, 481] on div "Comments Attach files: Choose or drag and drop file(s) Add Comment Ronalie Nova…" at bounding box center [397, 480] width 764 height 179
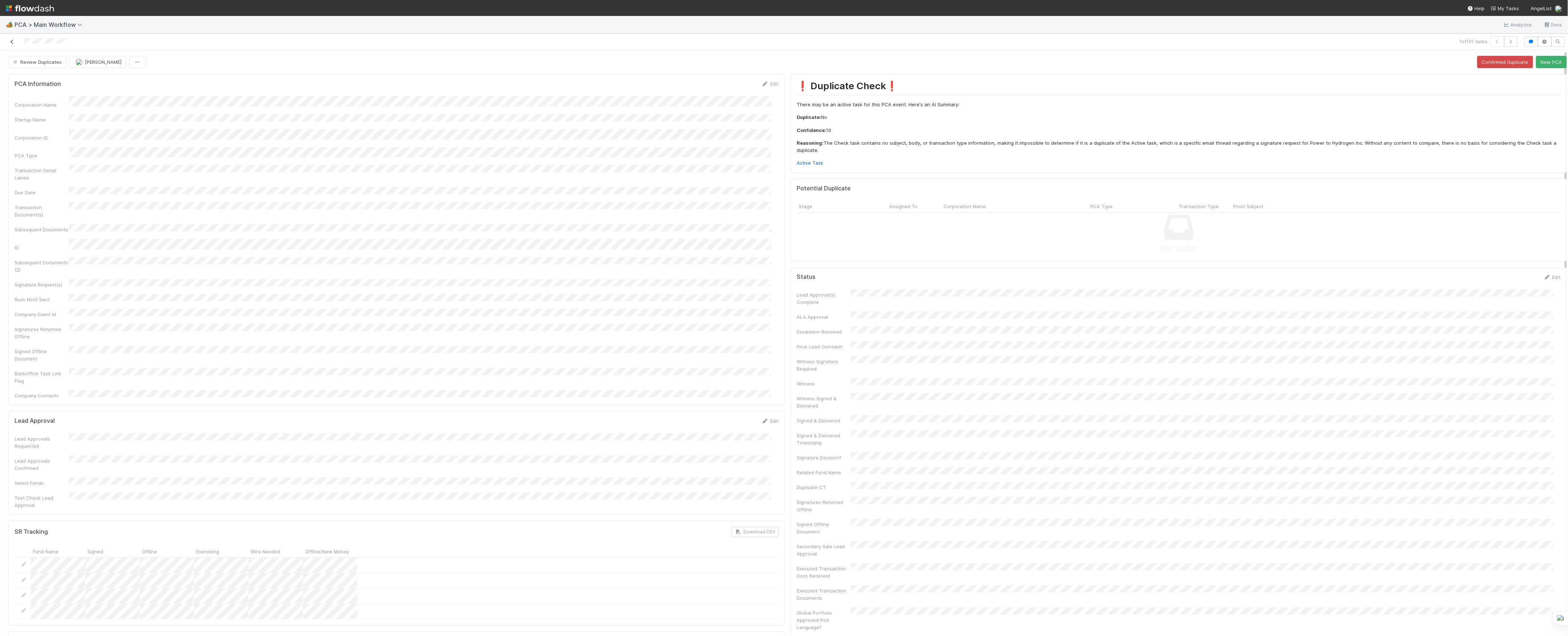
click at [11, 38] on link at bounding box center [11, 41] width 7 height 7
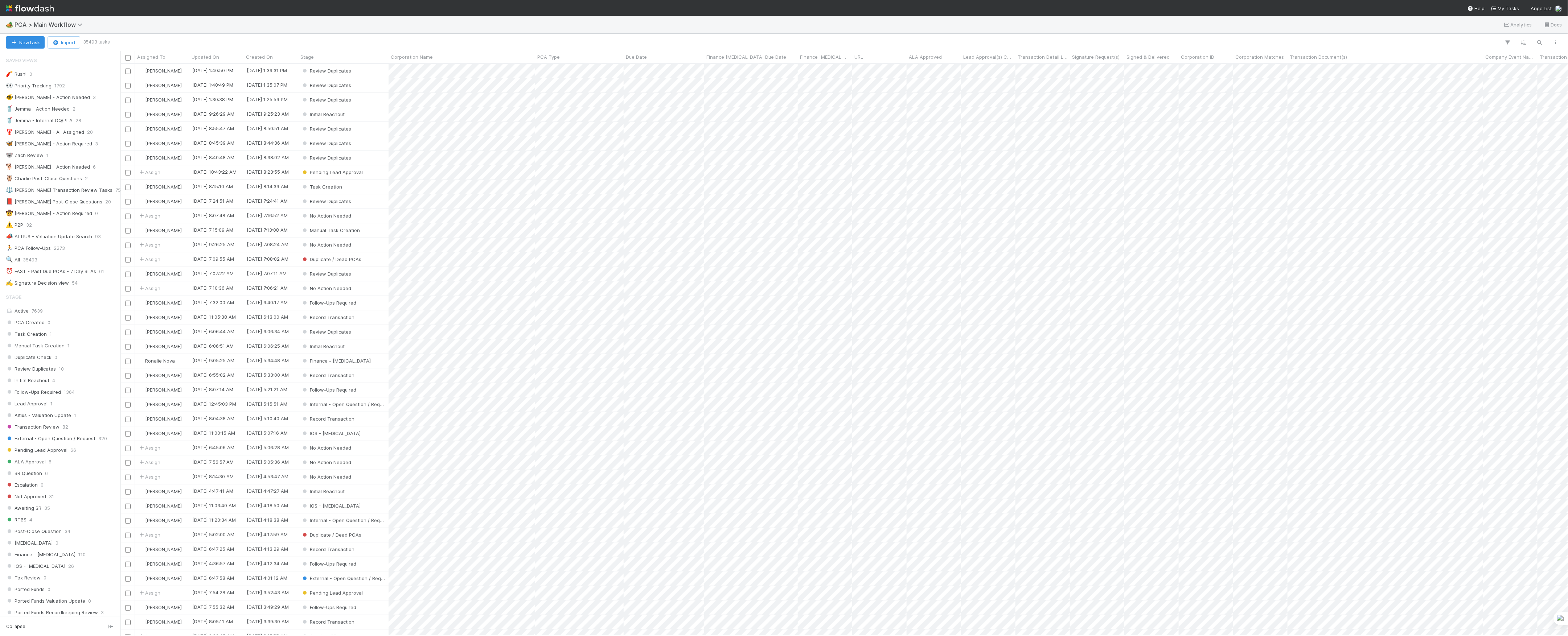
scroll to position [564, 1440]
click at [31, 45] on button "New Task" at bounding box center [25, 42] width 38 height 13
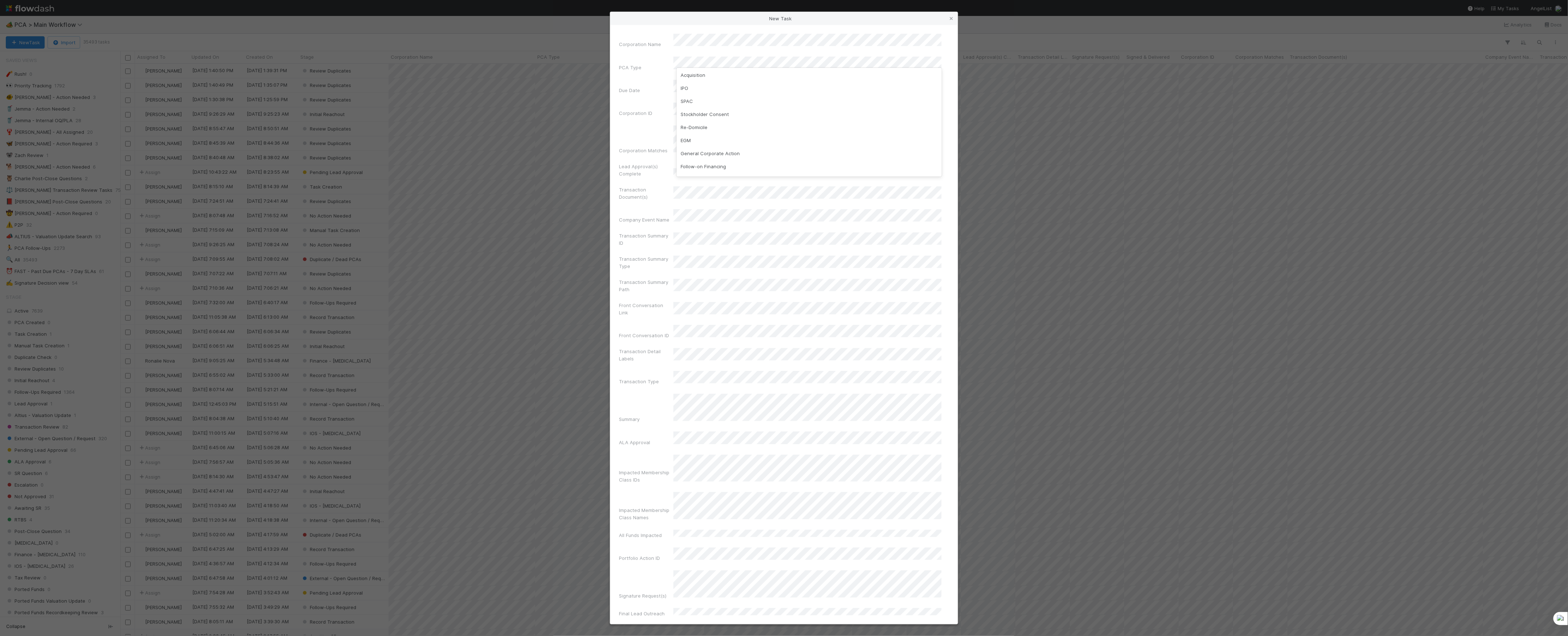
scroll to position [96, 0]
click at [714, 125] on div "Follow-on Financing" at bounding box center [809, 122] width 265 height 13
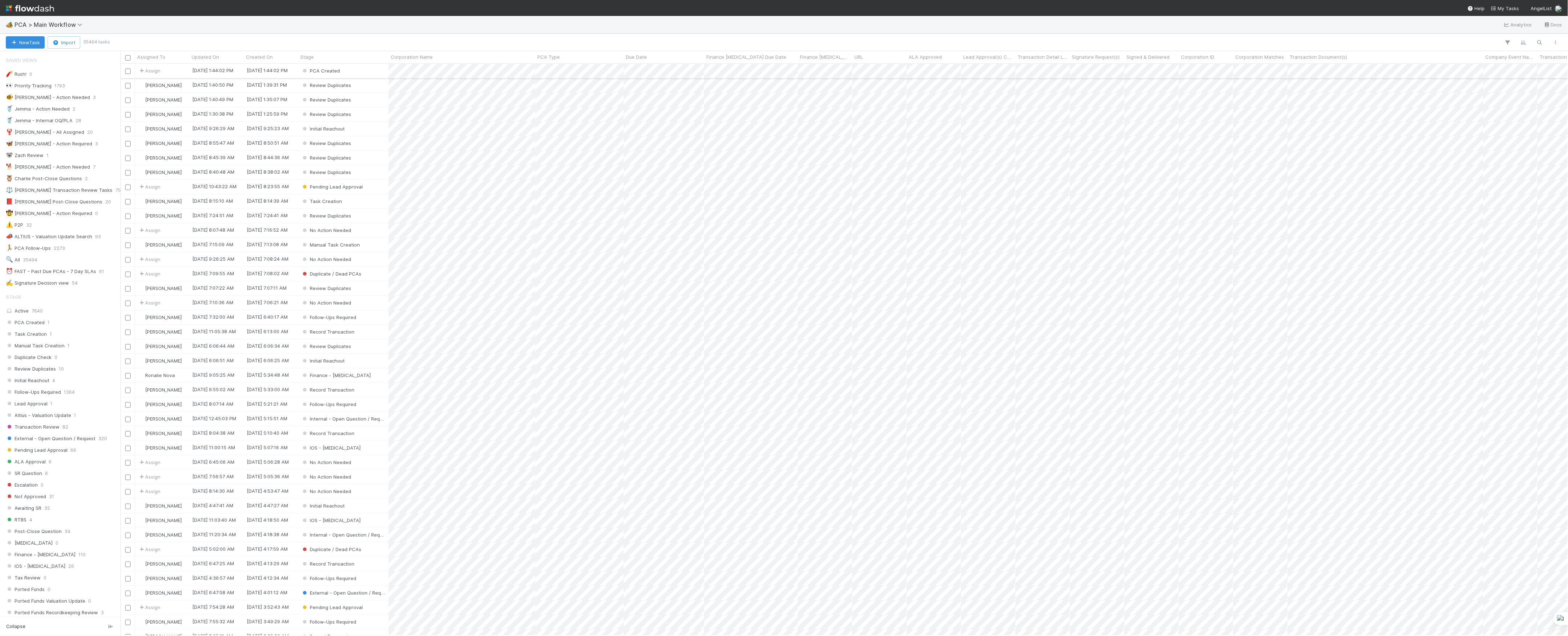
click at [378, 73] on div "PCA Created" at bounding box center [344, 71] width 91 height 14
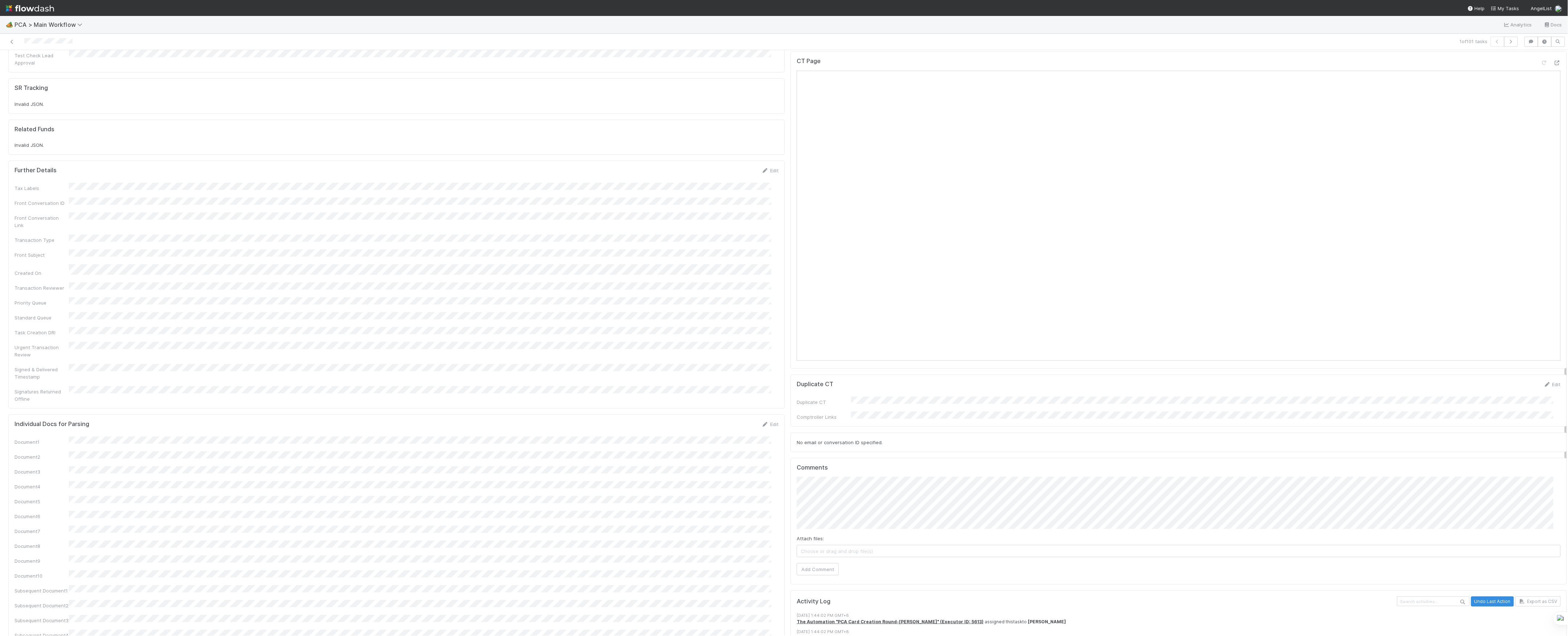
scroll to position [726, 0]
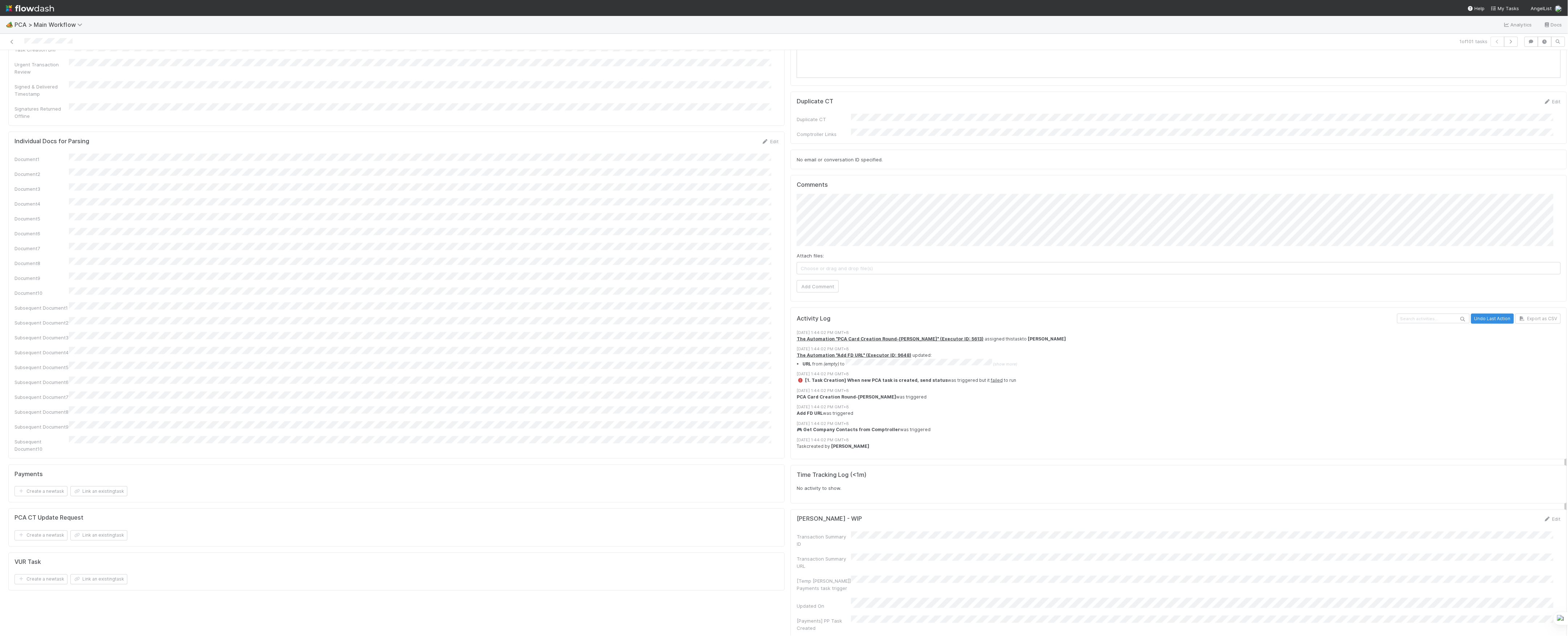
click at [1117, 212] on div "Attach files: Choose or drag and drop file(s) Add Comment" at bounding box center [1179, 243] width 764 height 98
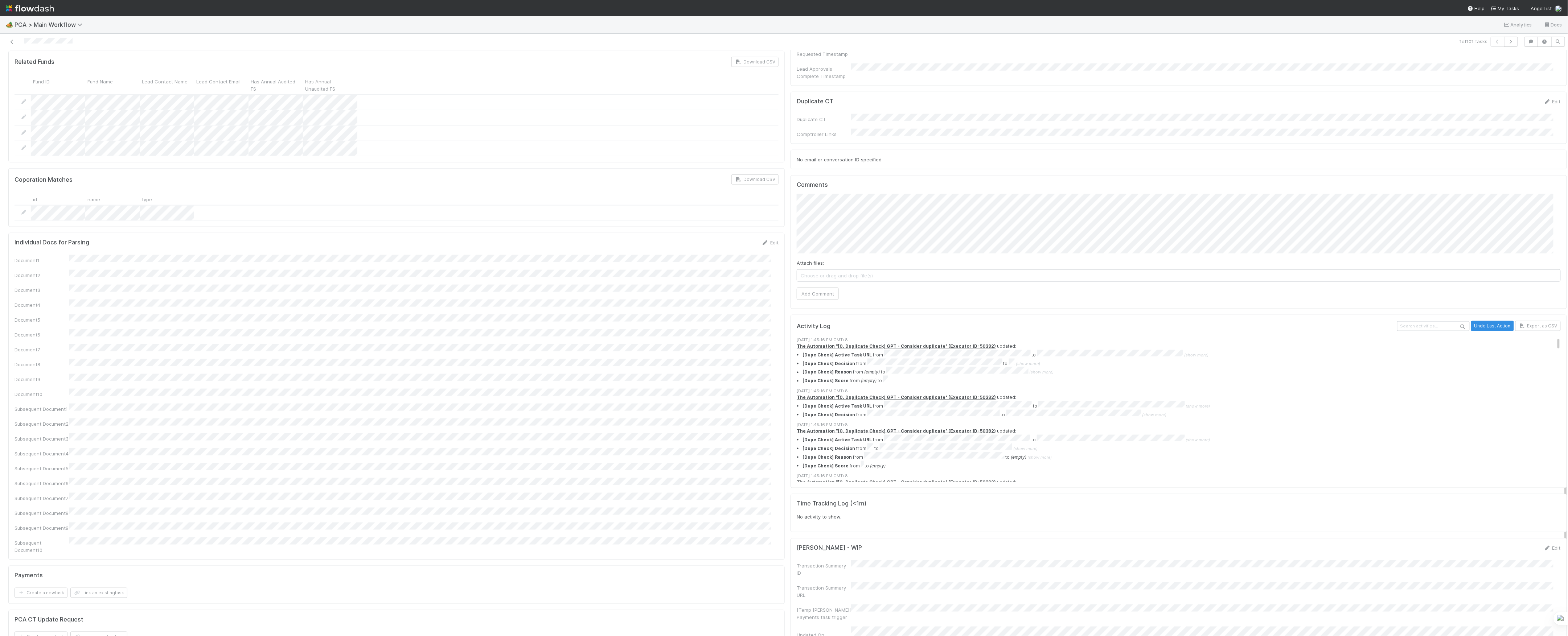
scroll to position [588, 0]
click at [827, 287] on button "Add Comment" at bounding box center [817, 293] width 42 height 13
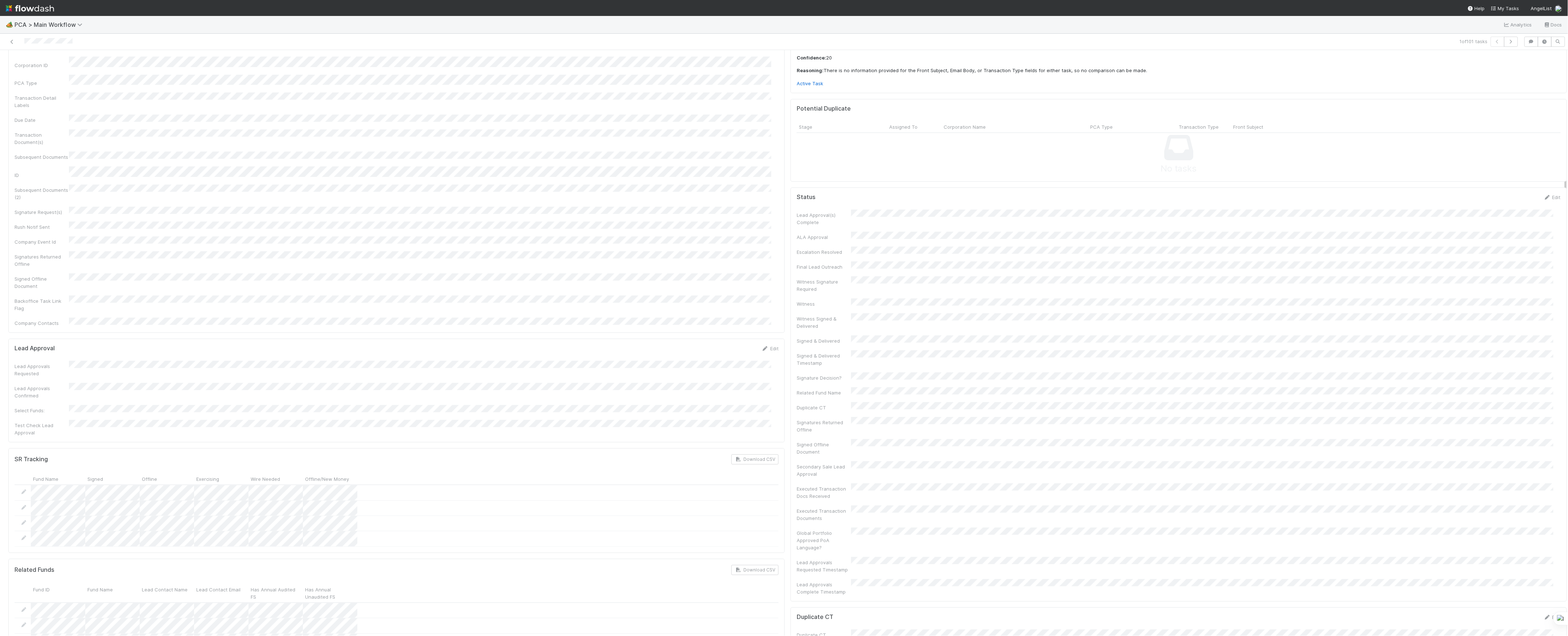
scroll to position [0, 0]
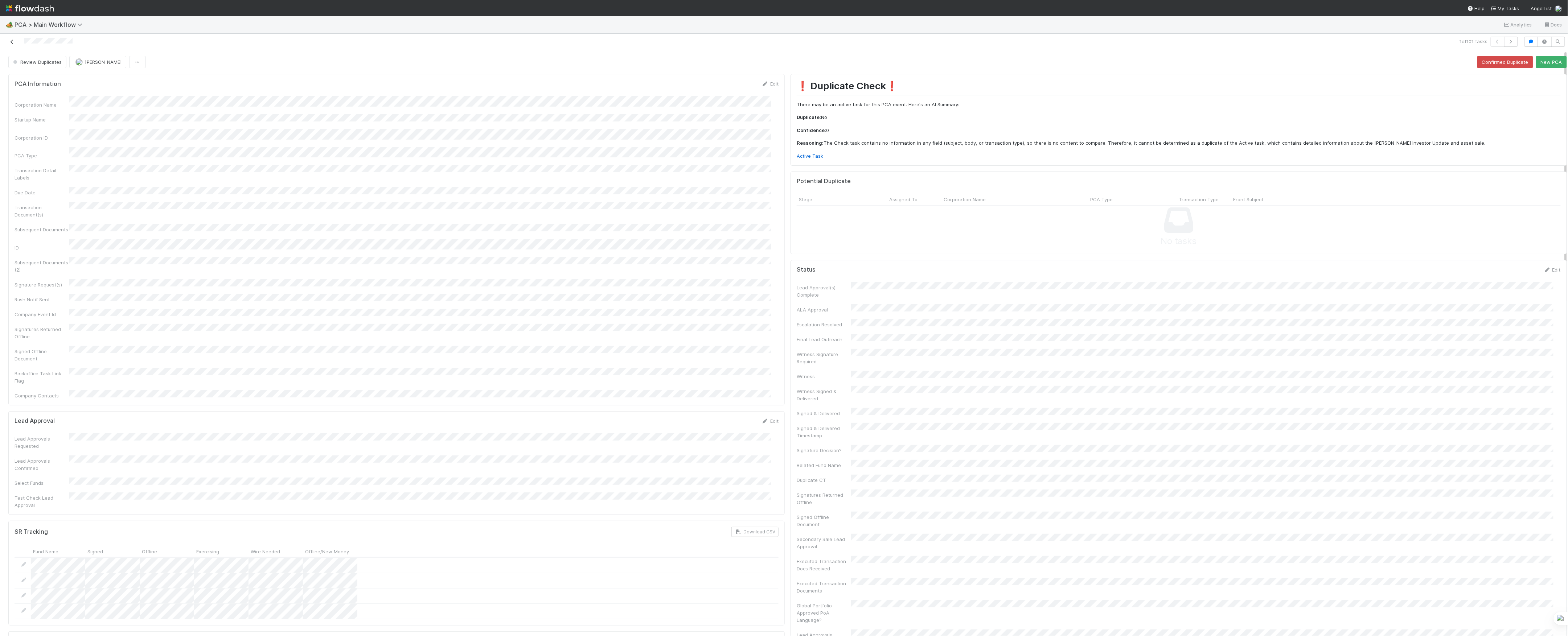
click at [14, 40] on icon at bounding box center [11, 41] width 7 height 5
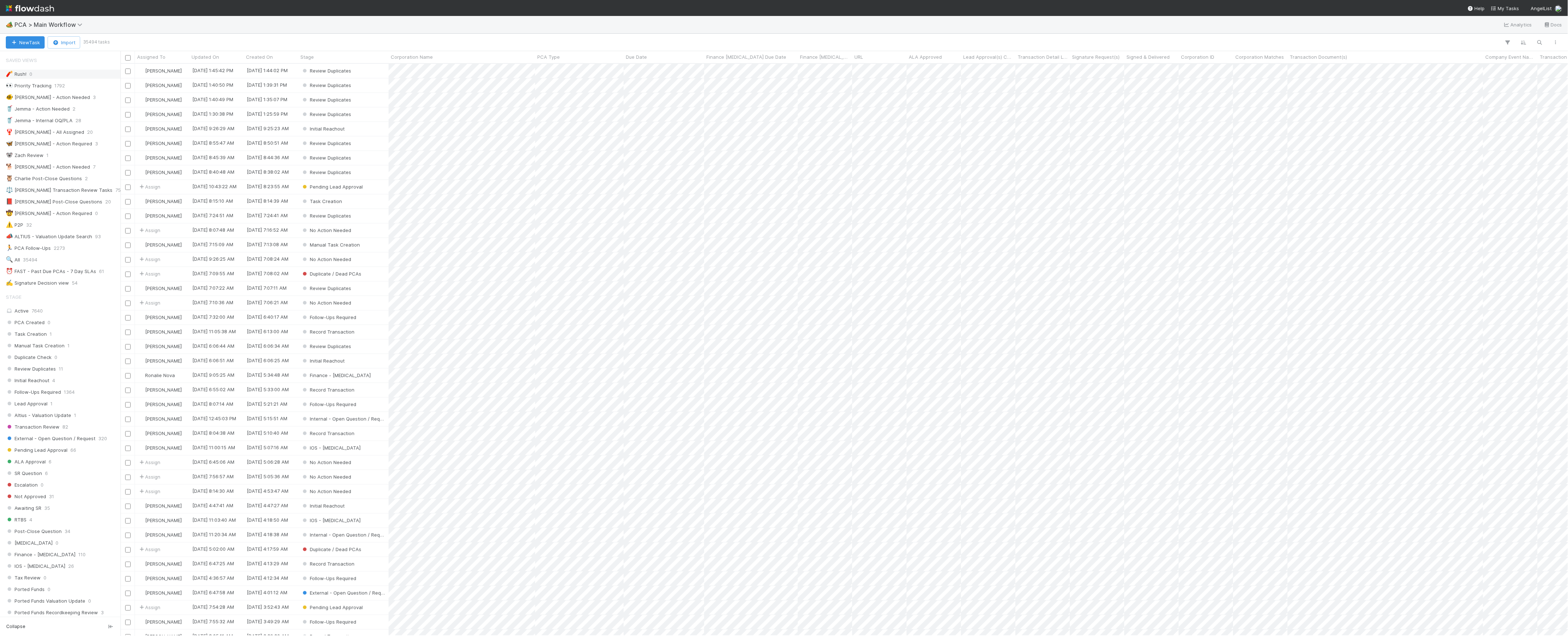
scroll to position [564, 1440]
click at [20, 44] on button "New Task" at bounding box center [25, 42] width 38 height 13
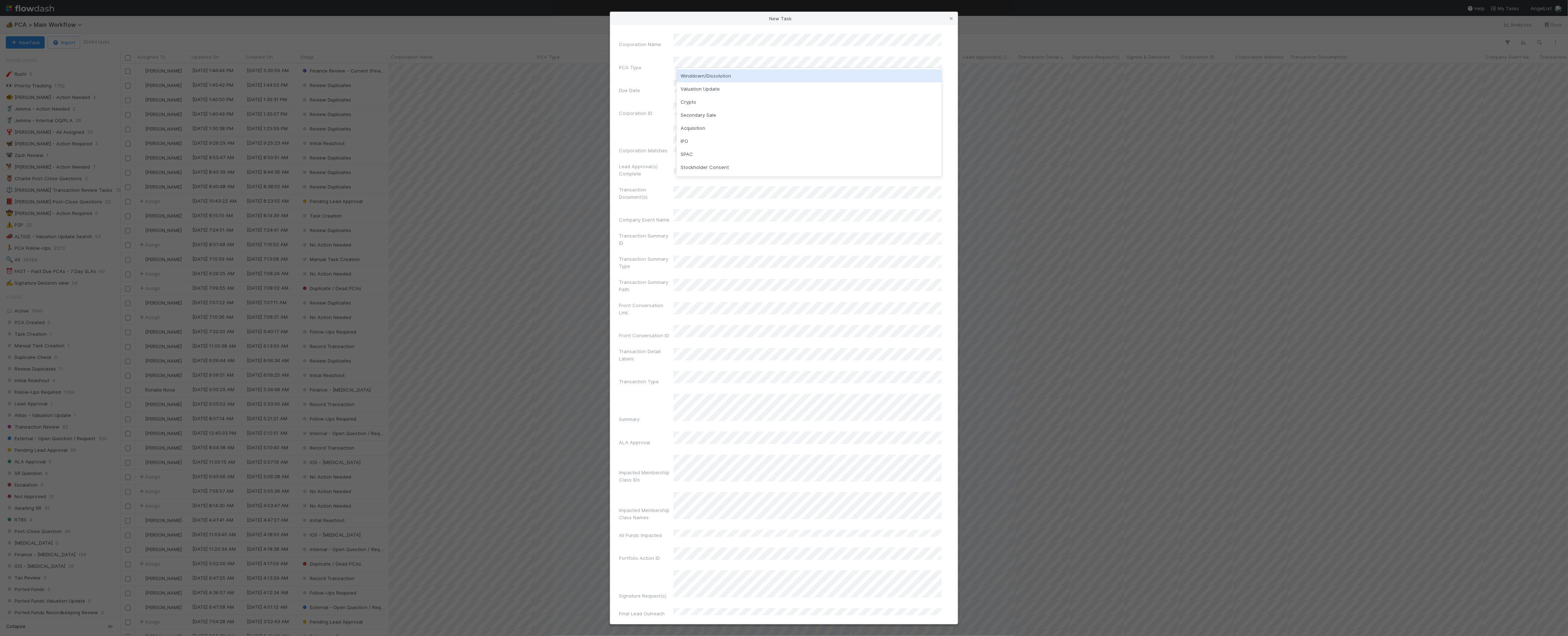
click at [714, 73] on div "Winddown/Dissolution" at bounding box center [809, 75] width 265 height 13
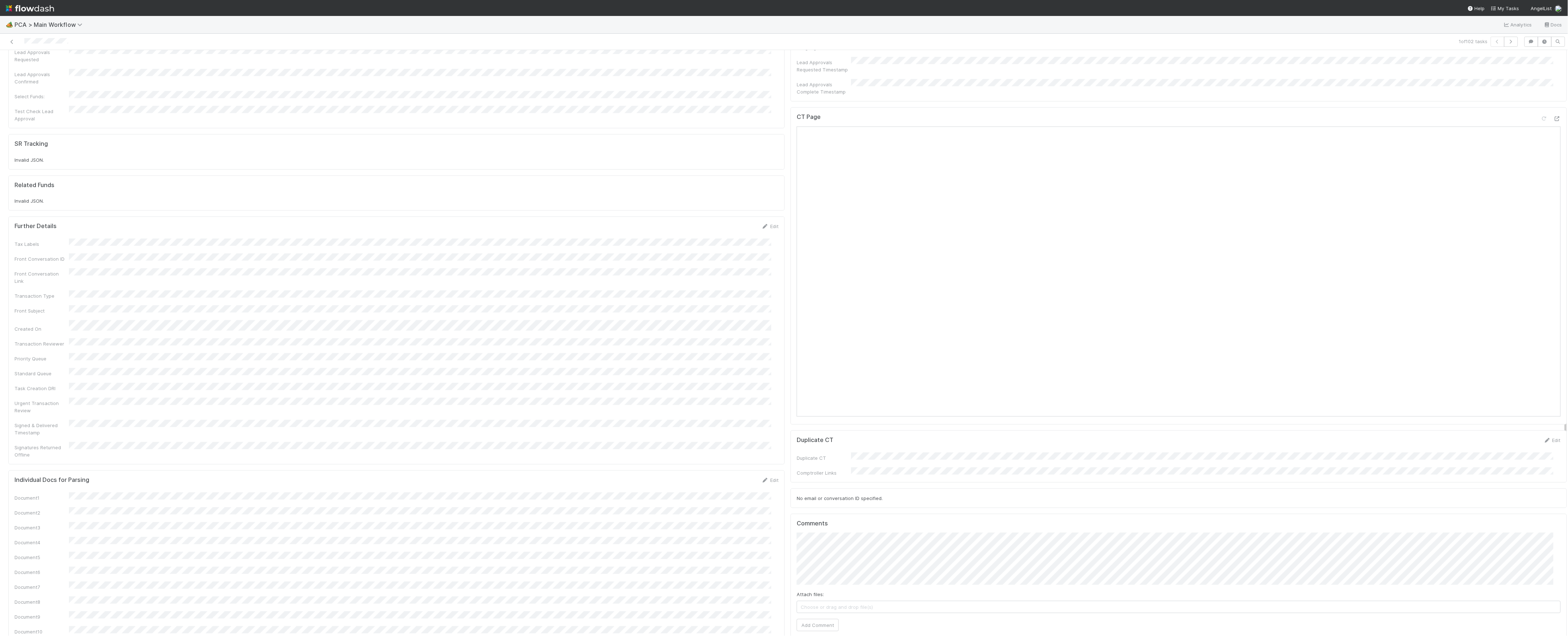
scroll to position [726, 0]
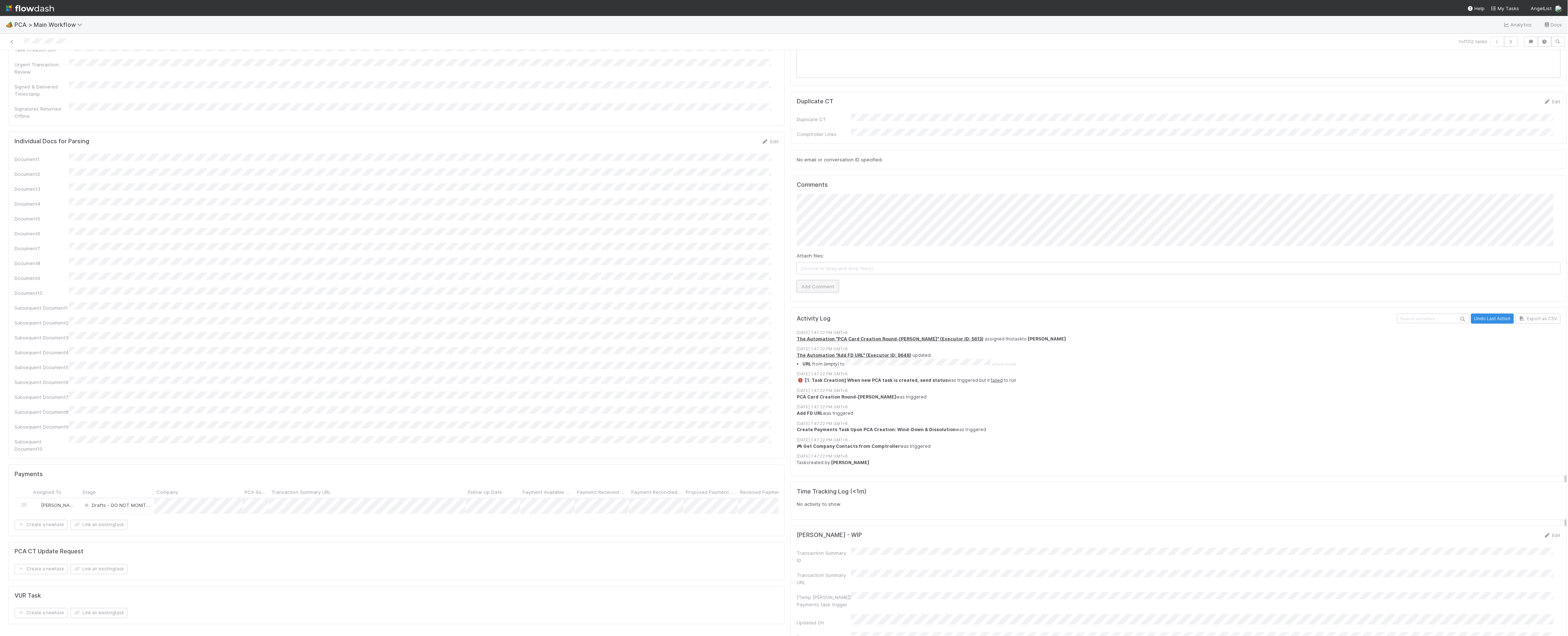
click at [814, 281] on button "Add Comment" at bounding box center [817, 286] width 42 height 13
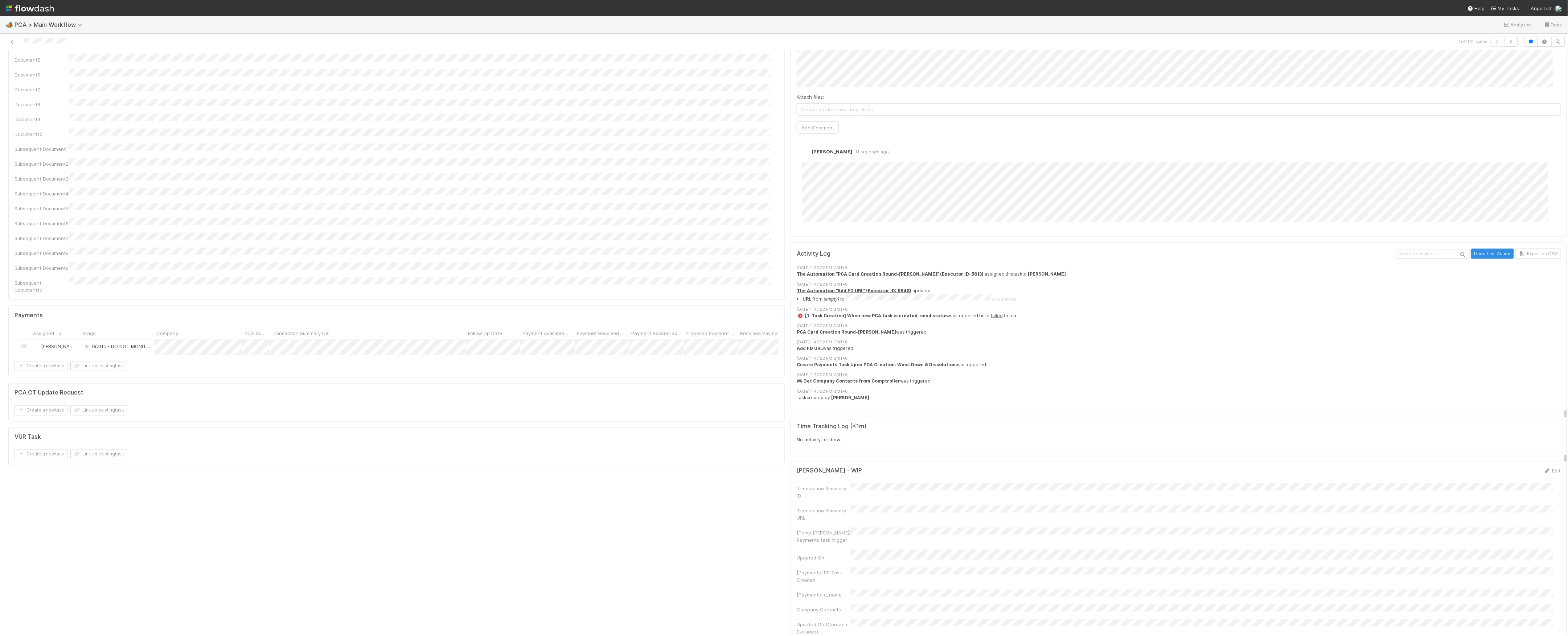
scroll to position [594, 0]
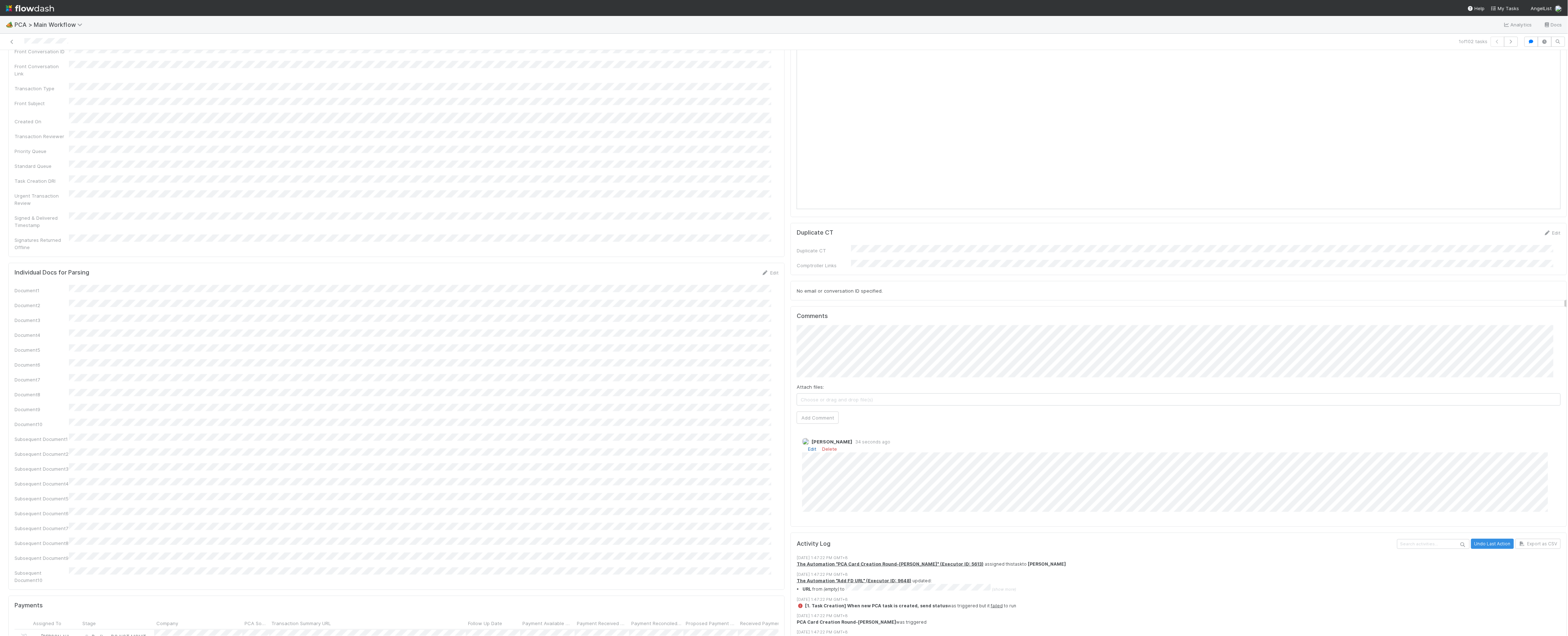
click at [808, 446] on link "Edit" at bounding box center [812, 449] width 8 height 6
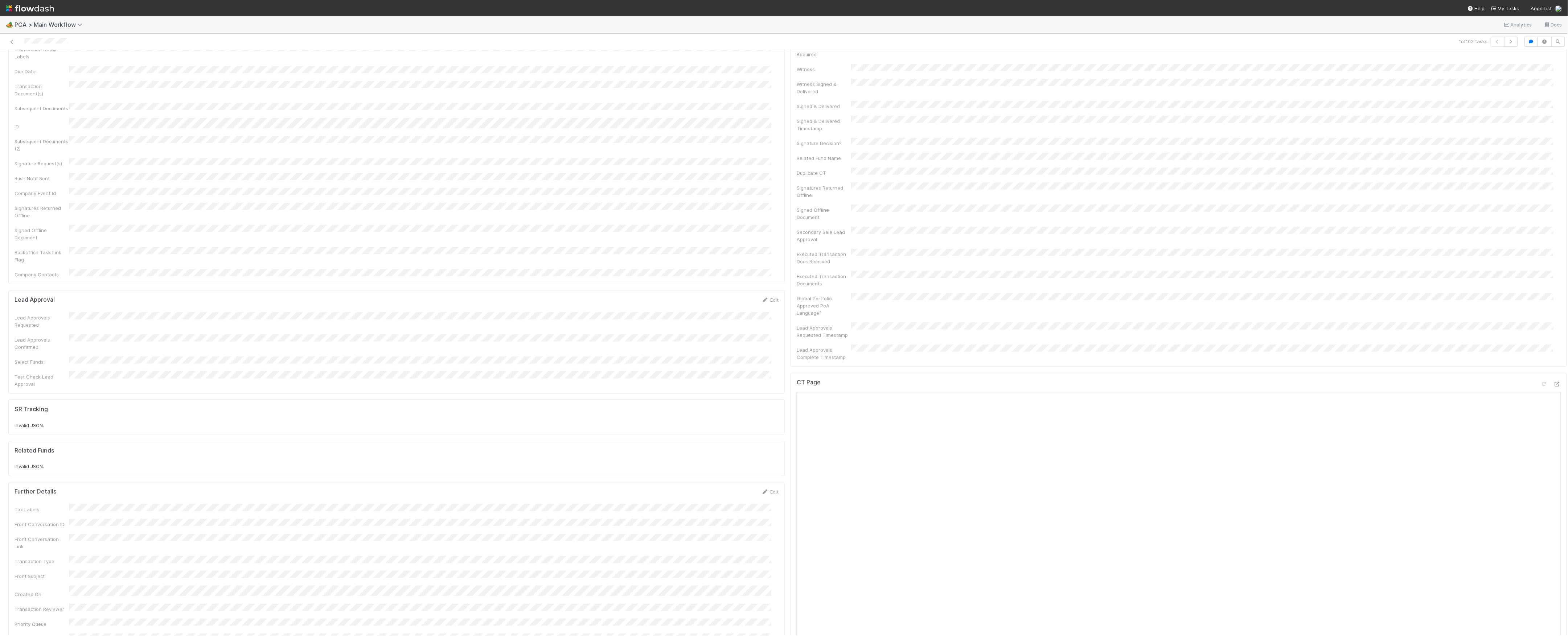
scroll to position [0, 0]
click at [14, 42] on icon at bounding box center [11, 41] width 7 height 5
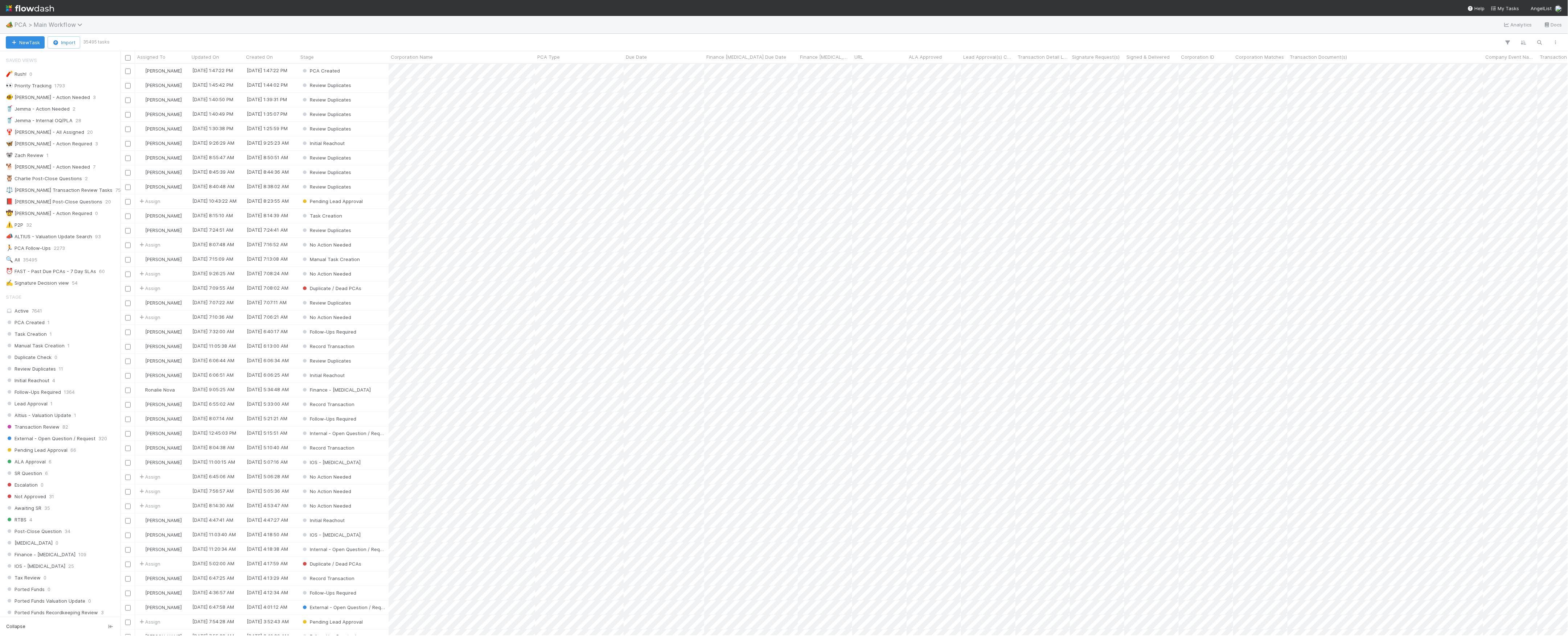
scroll to position [8, 8]
click at [29, 38] on button "New Task" at bounding box center [25, 42] width 38 height 13
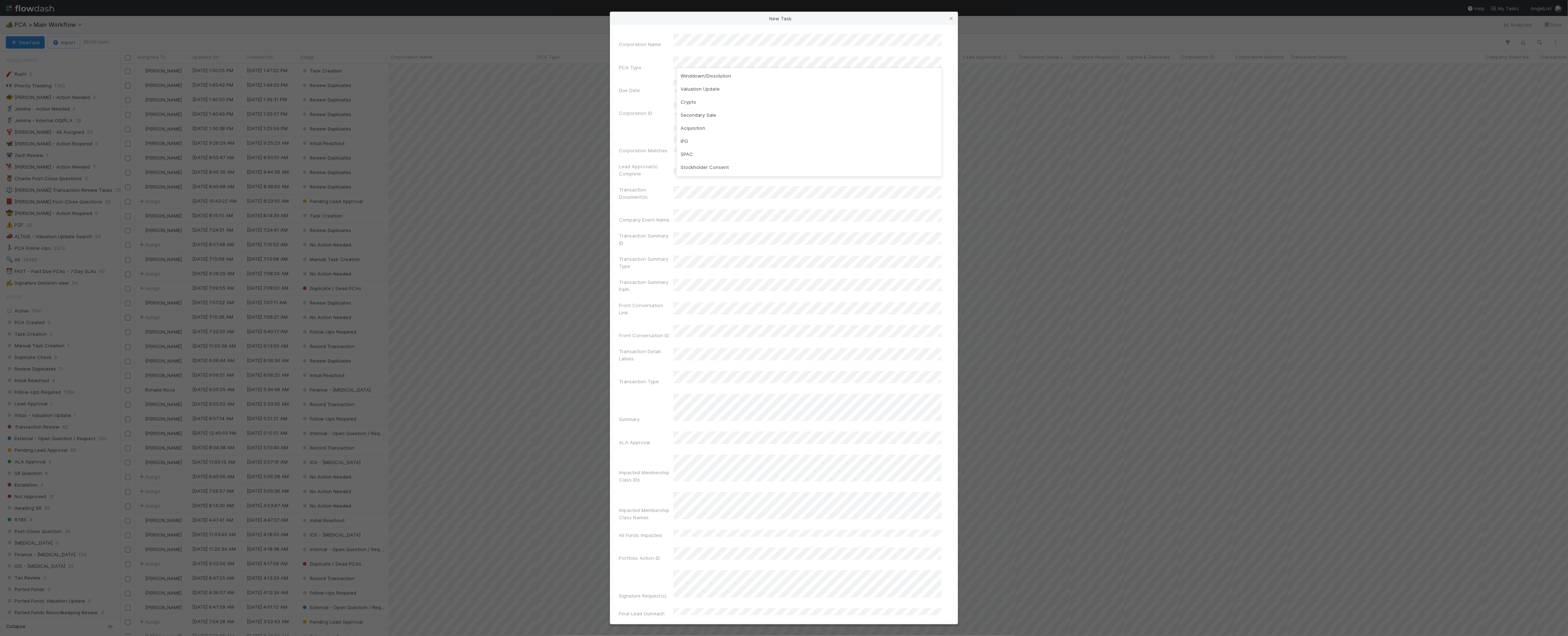
scroll to position [142, 0]
click at [724, 76] on div "Follow-on Financing" at bounding box center [809, 77] width 265 height 13
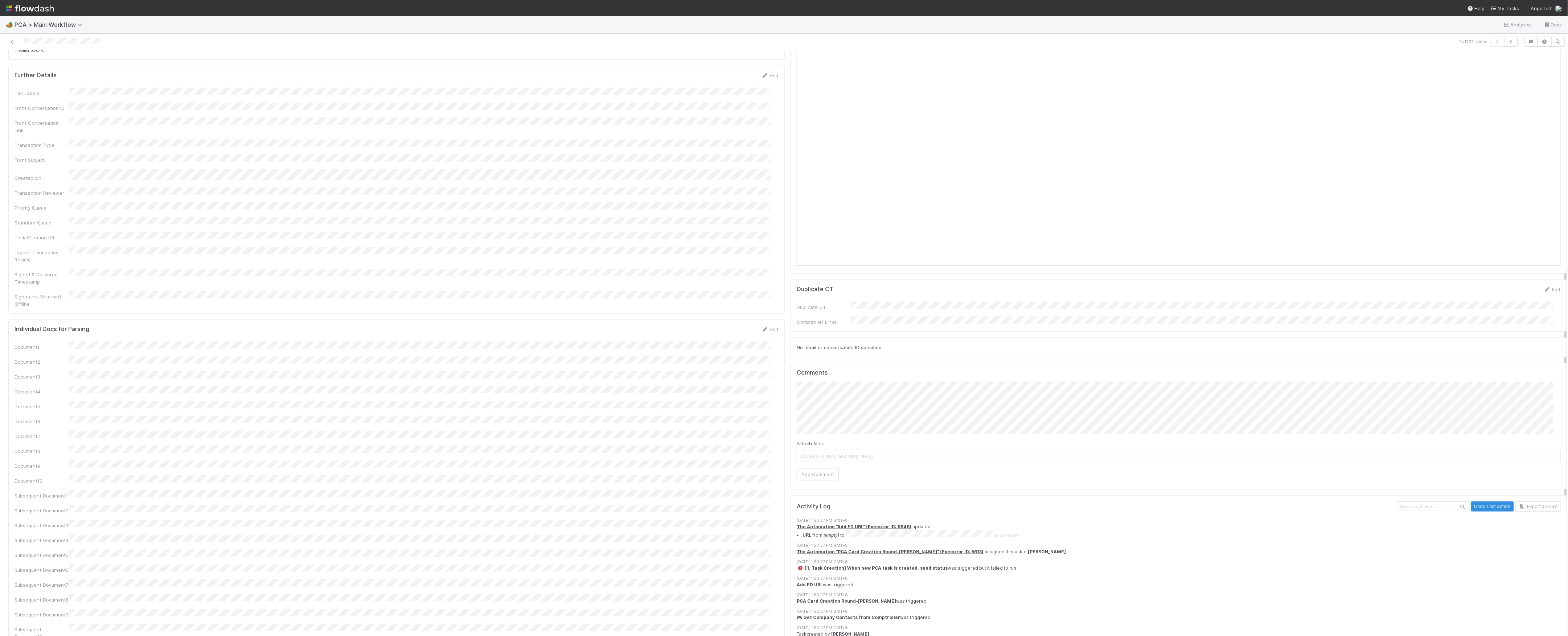
scroll to position [726, 0]
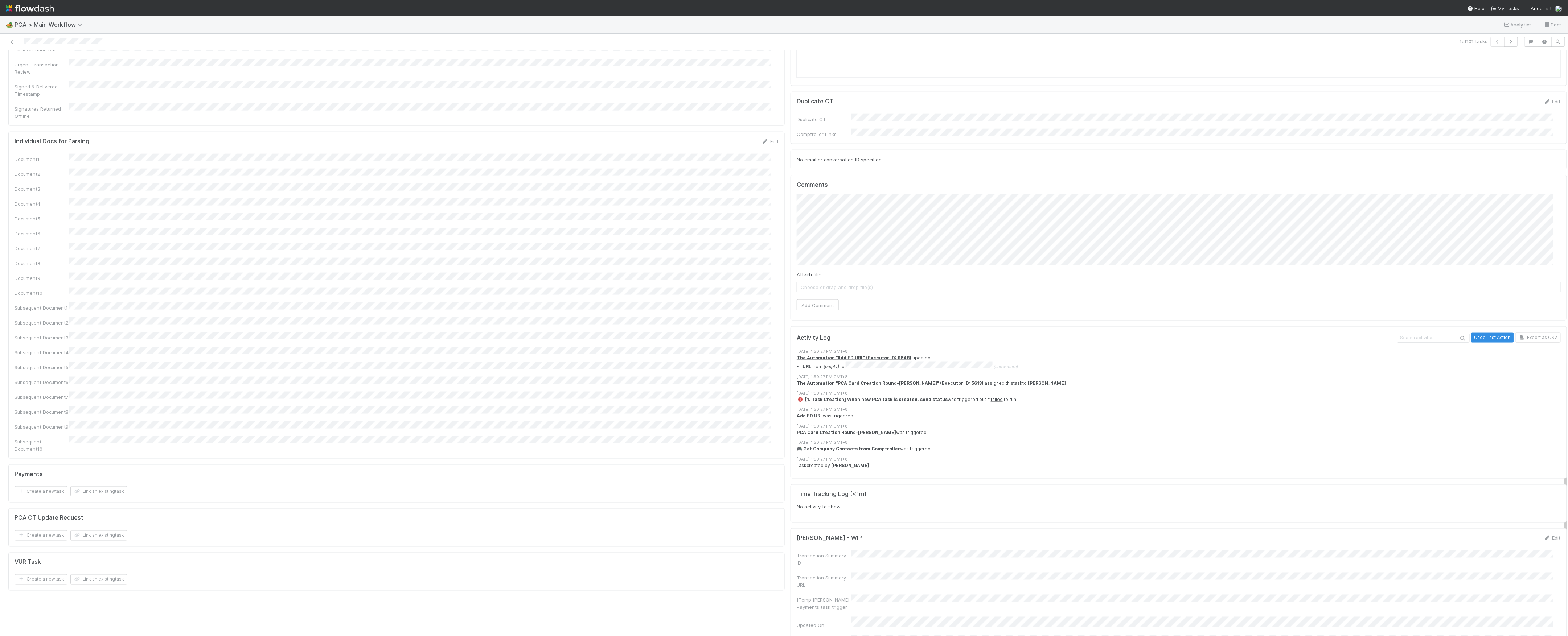
click at [828, 260] on div "Attach files: Choose or drag and drop file(s) Add Comment" at bounding box center [1179, 252] width 764 height 117
click at [827, 299] on button "Add Comment" at bounding box center [817, 305] width 42 height 13
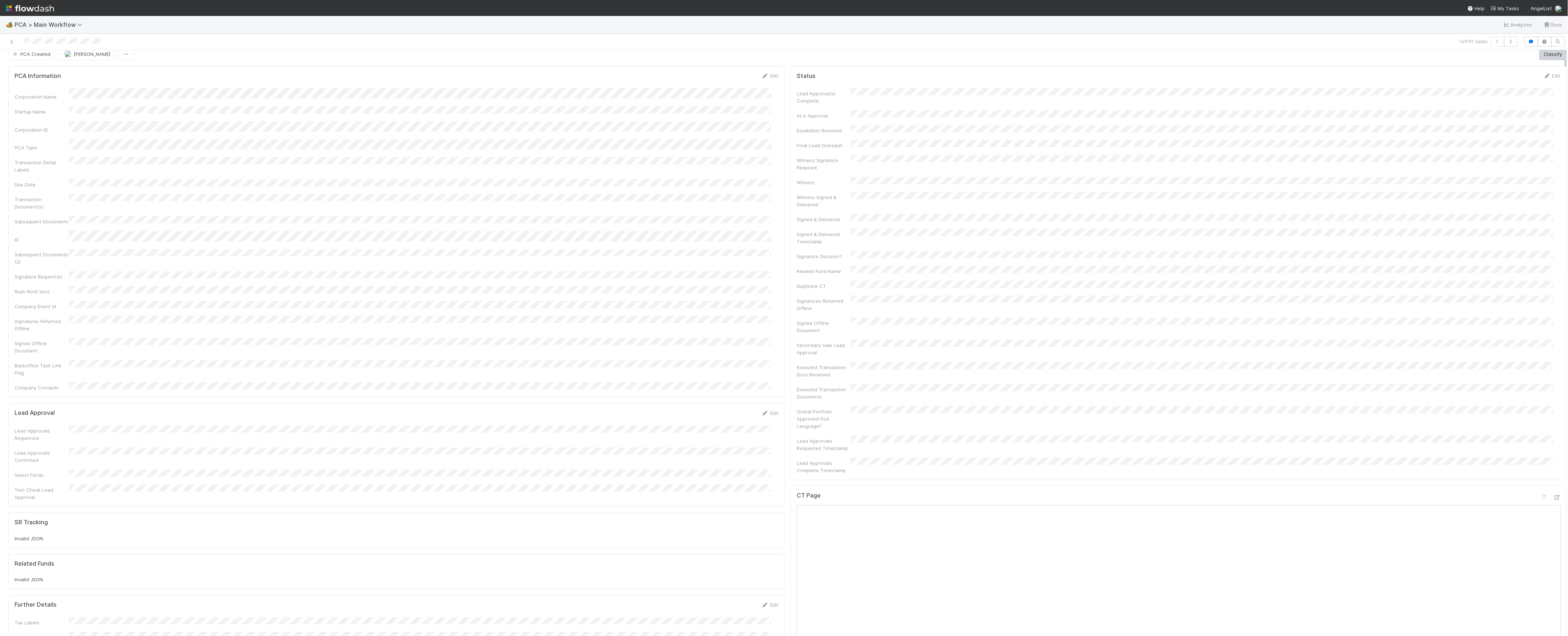
scroll to position [0, 0]
